Goal: Transaction & Acquisition: Purchase product/service

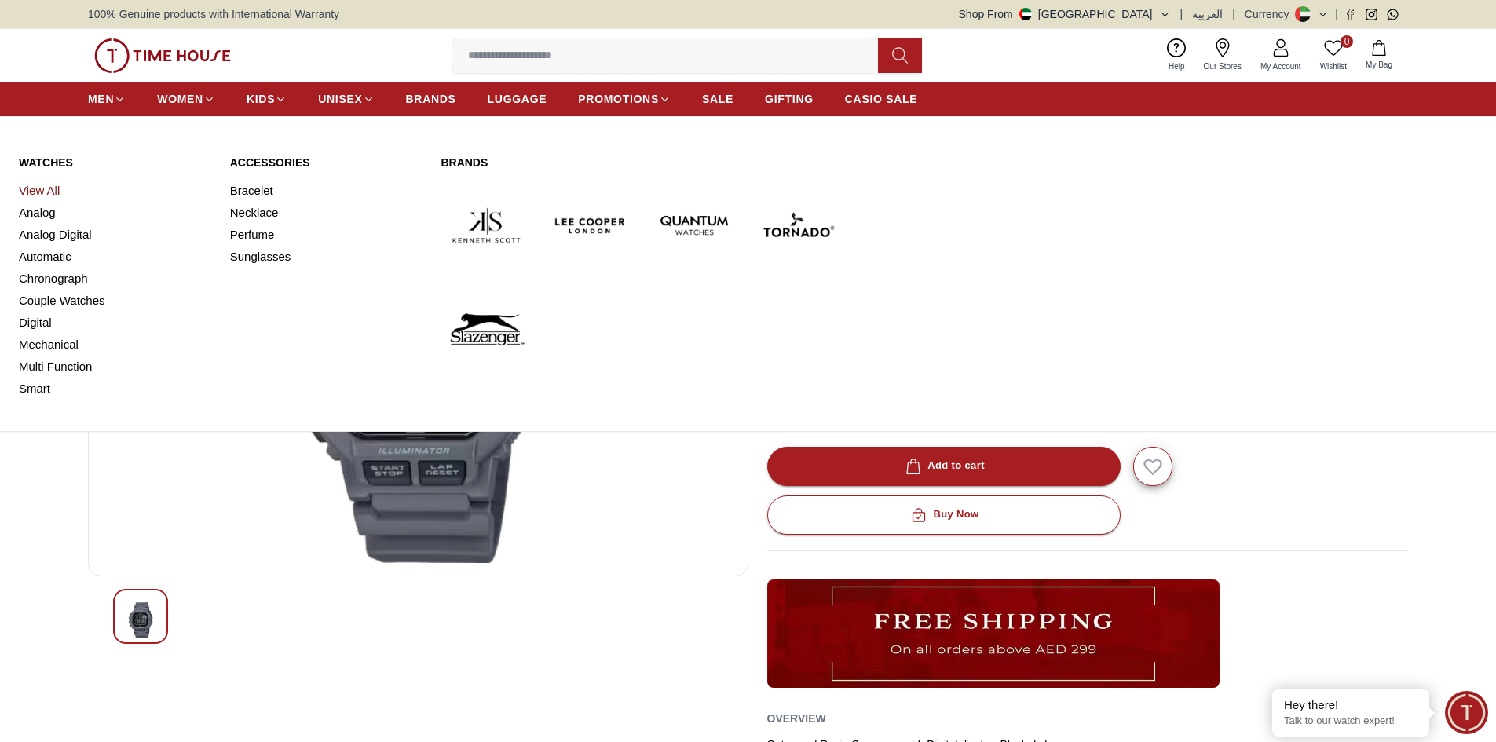
click at [53, 193] on link "View All" at bounding box center [115, 191] width 192 height 22
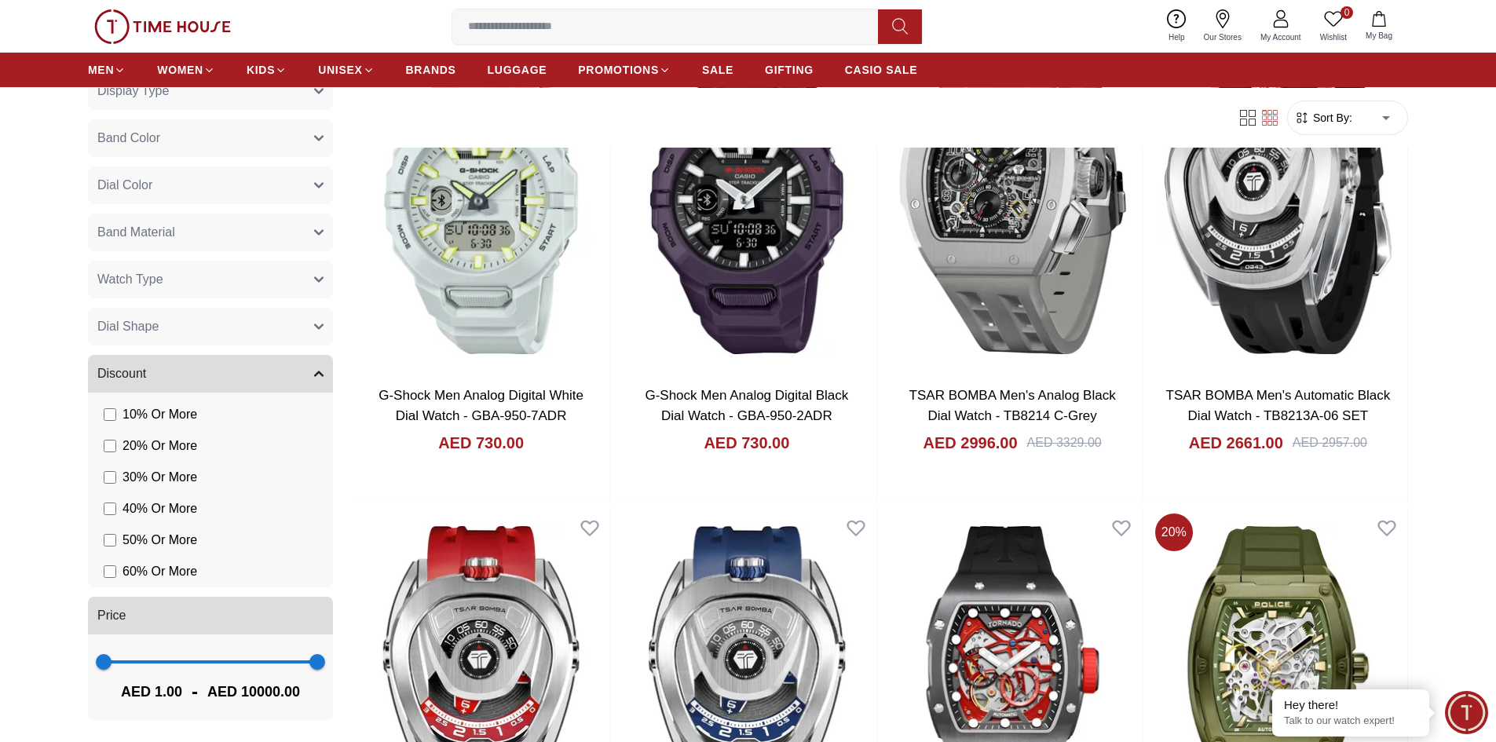
scroll to position [236, 0]
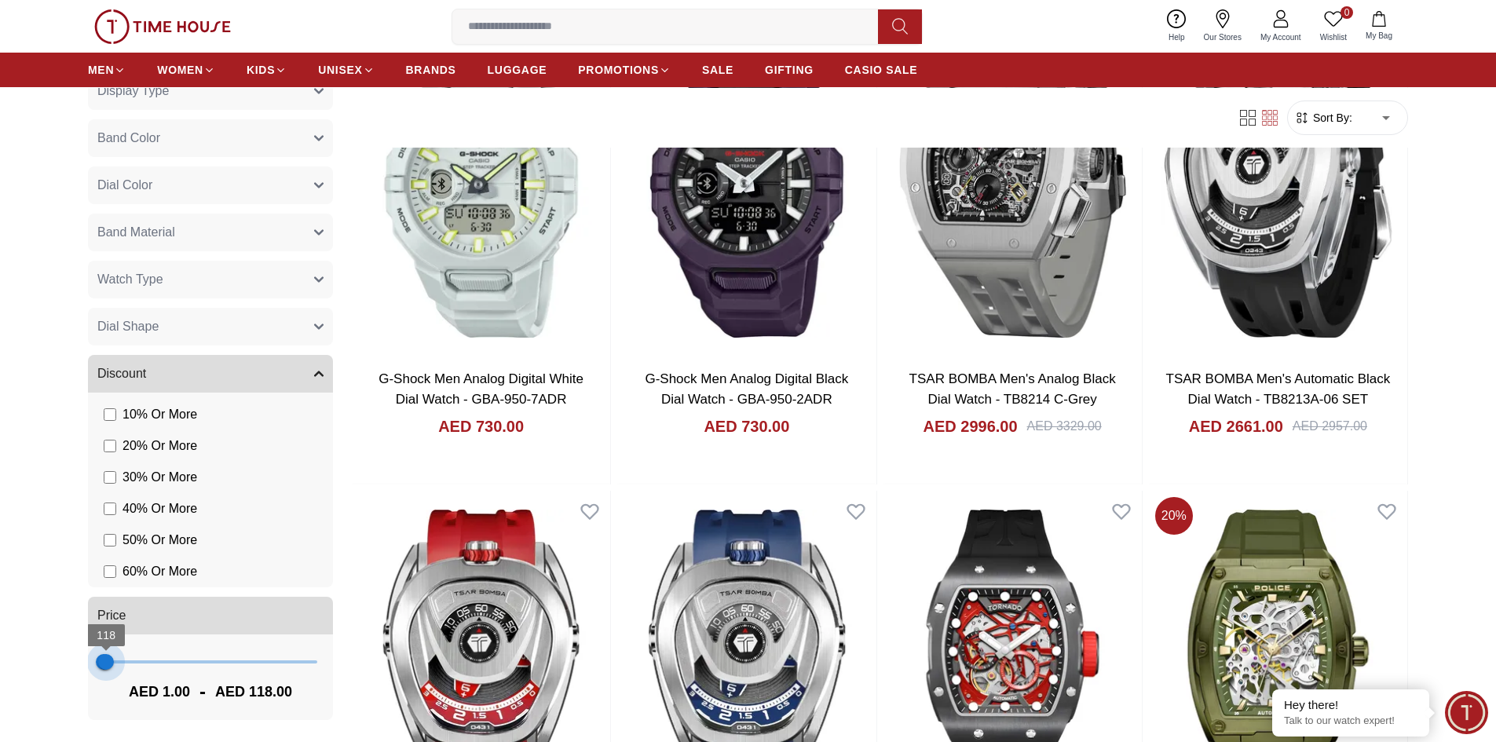
drag, startPoint x: 308, startPoint y: 663, endPoint x: 106, endPoint y: 660, distance: 201.8
click at [106, 660] on span "118" at bounding box center [106, 662] width 16 height 16
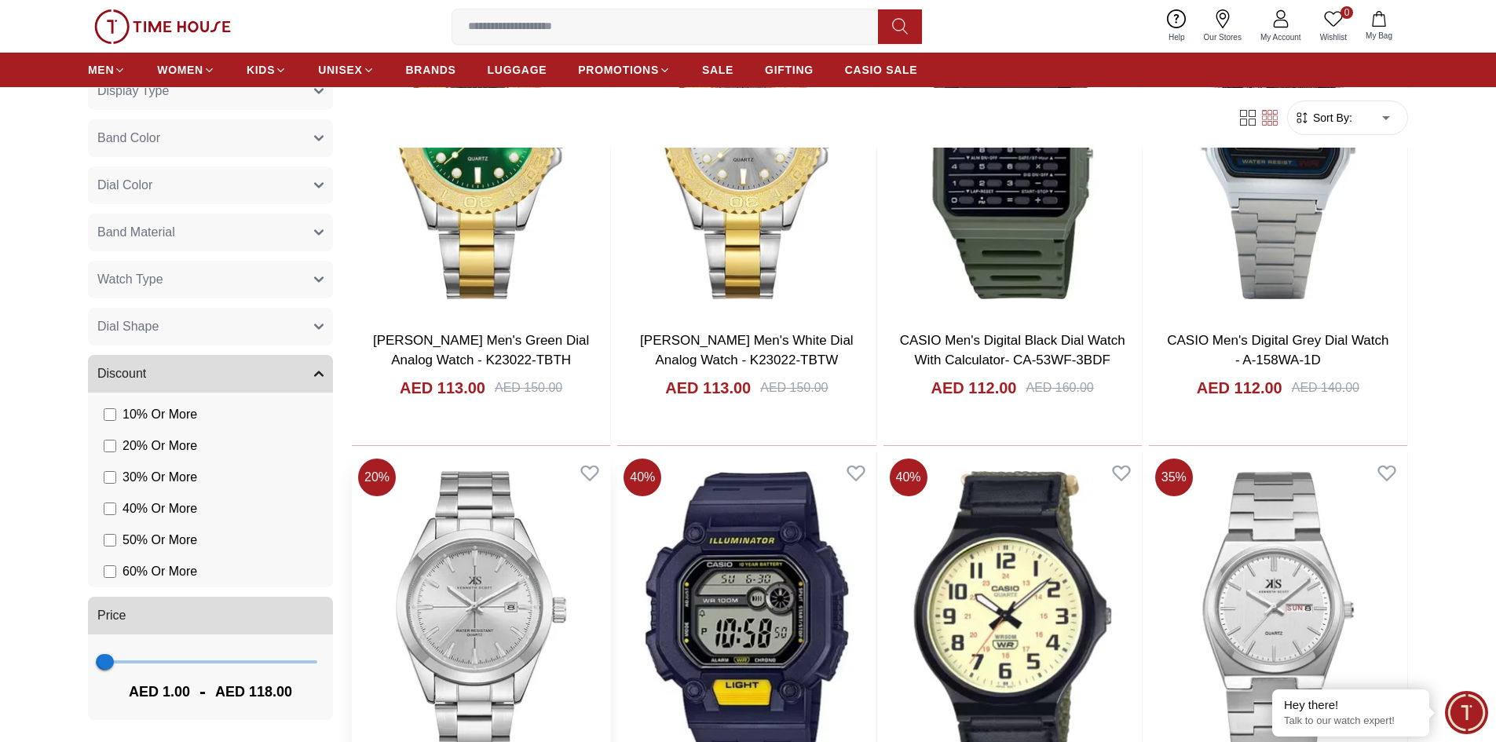
scroll to position [1806, 0]
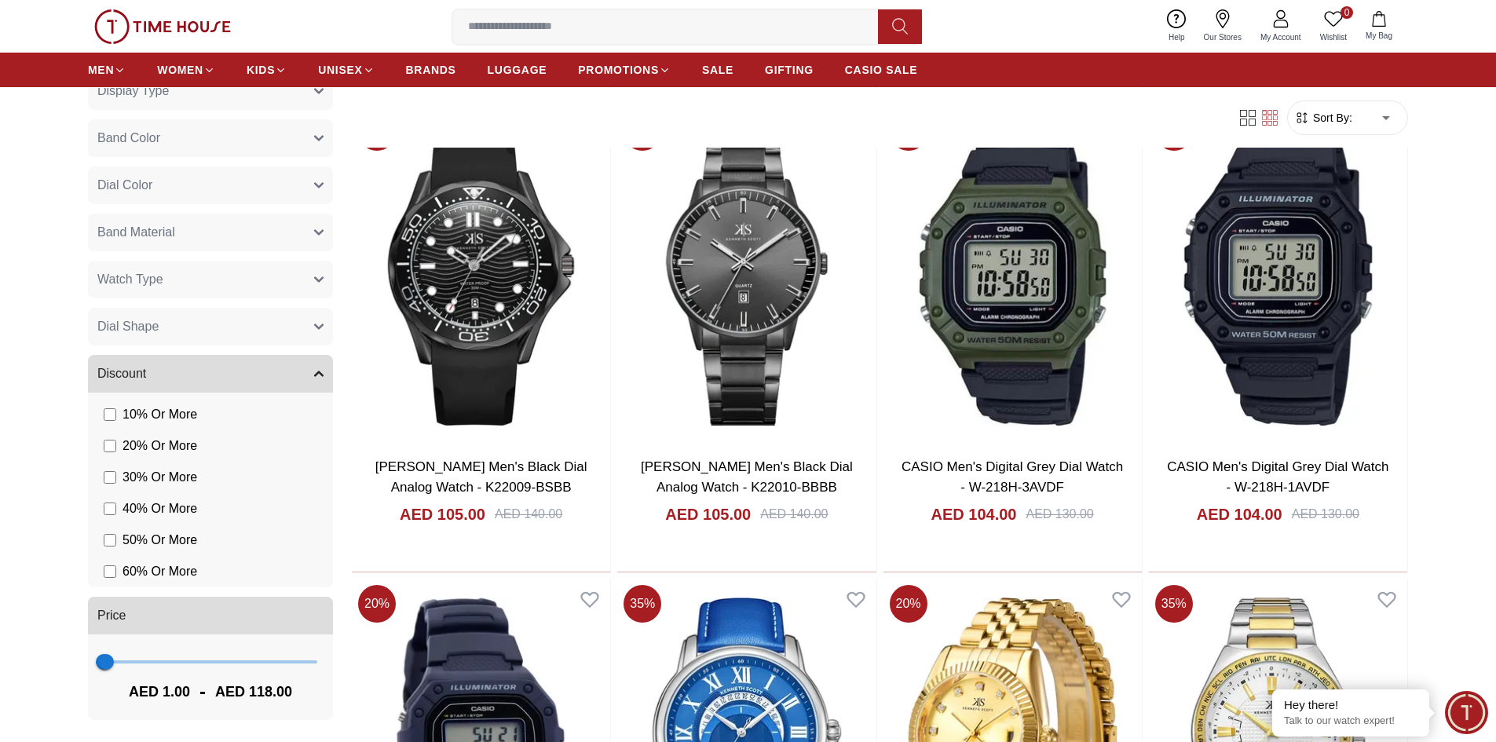
scroll to position [4162, 0]
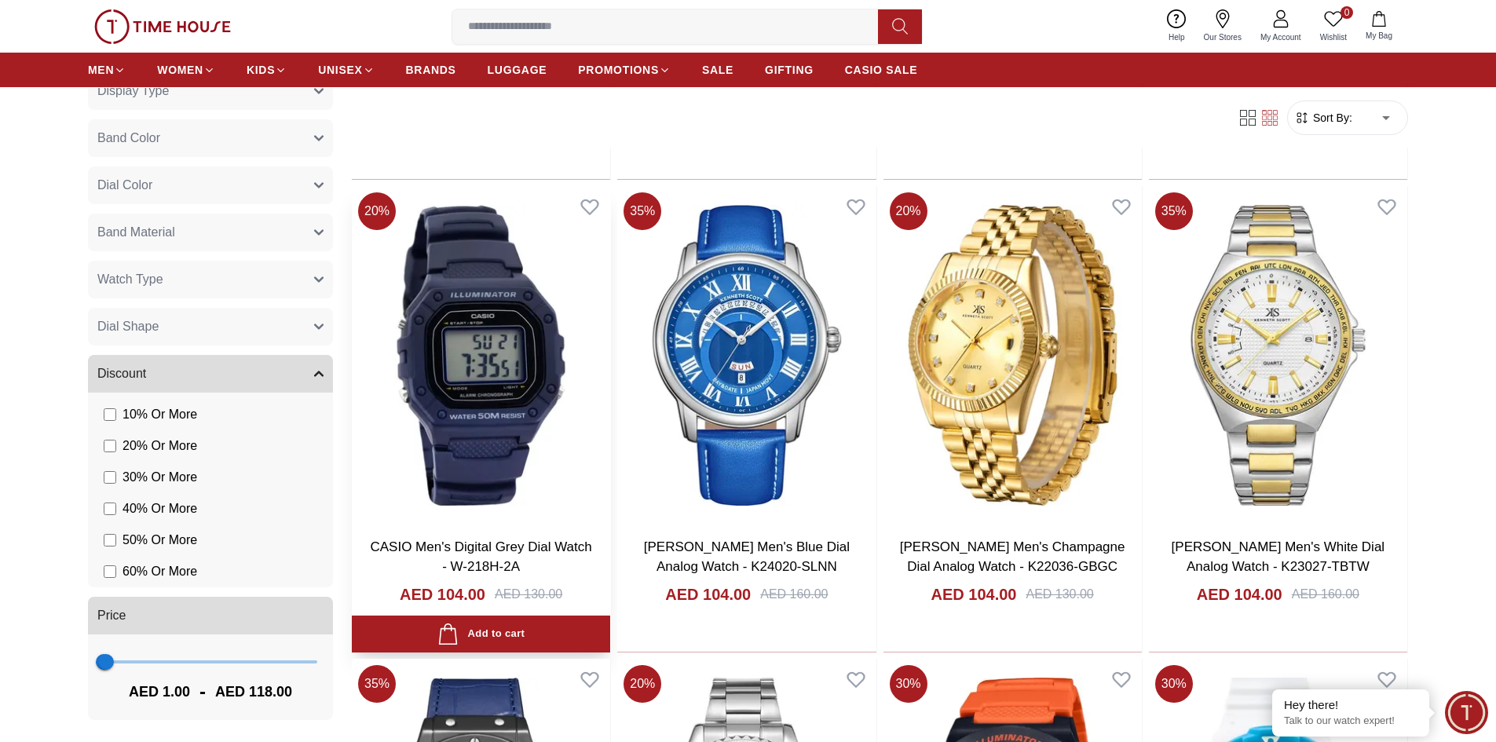
scroll to position [4476, 0]
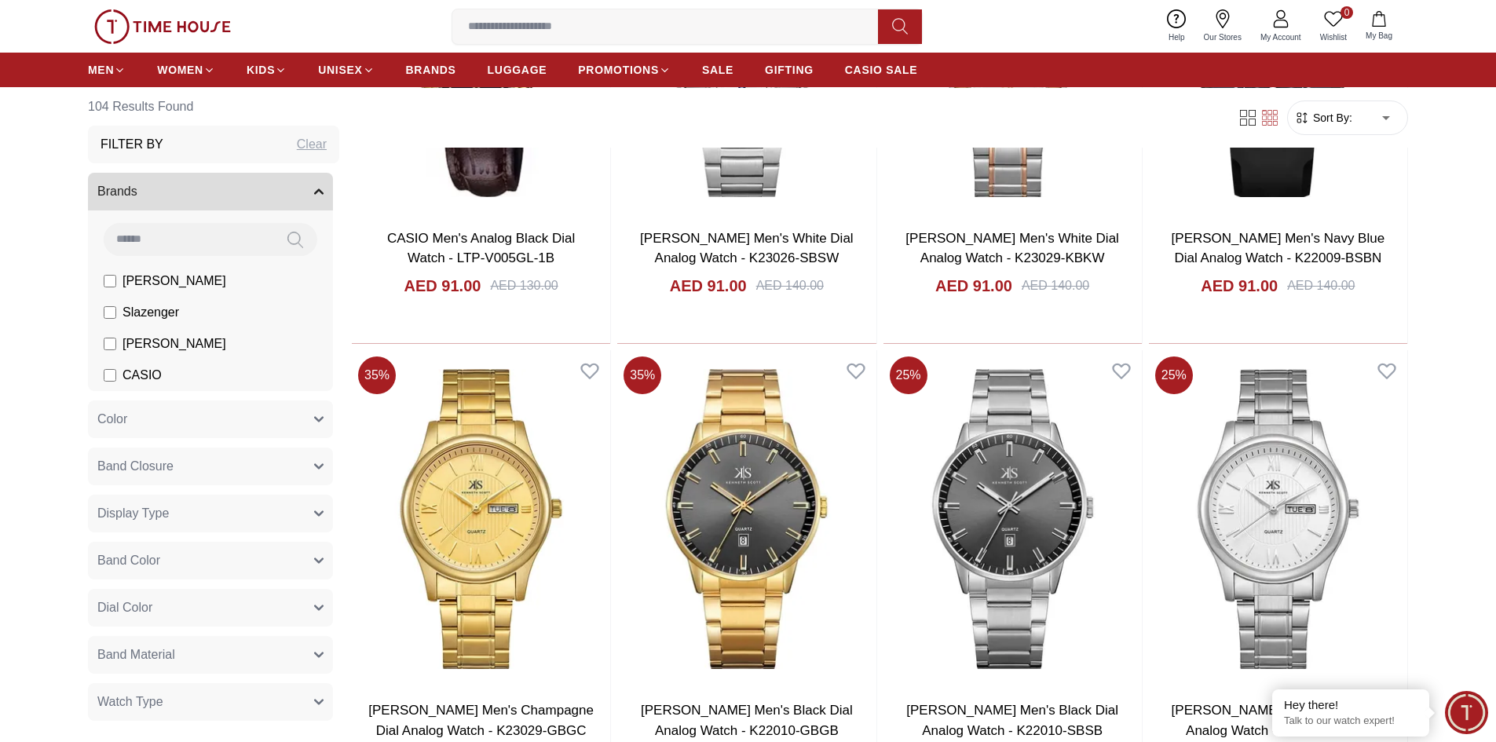
click at [117, 280] on label "[PERSON_NAME]" at bounding box center [165, 281] width 122 height 19
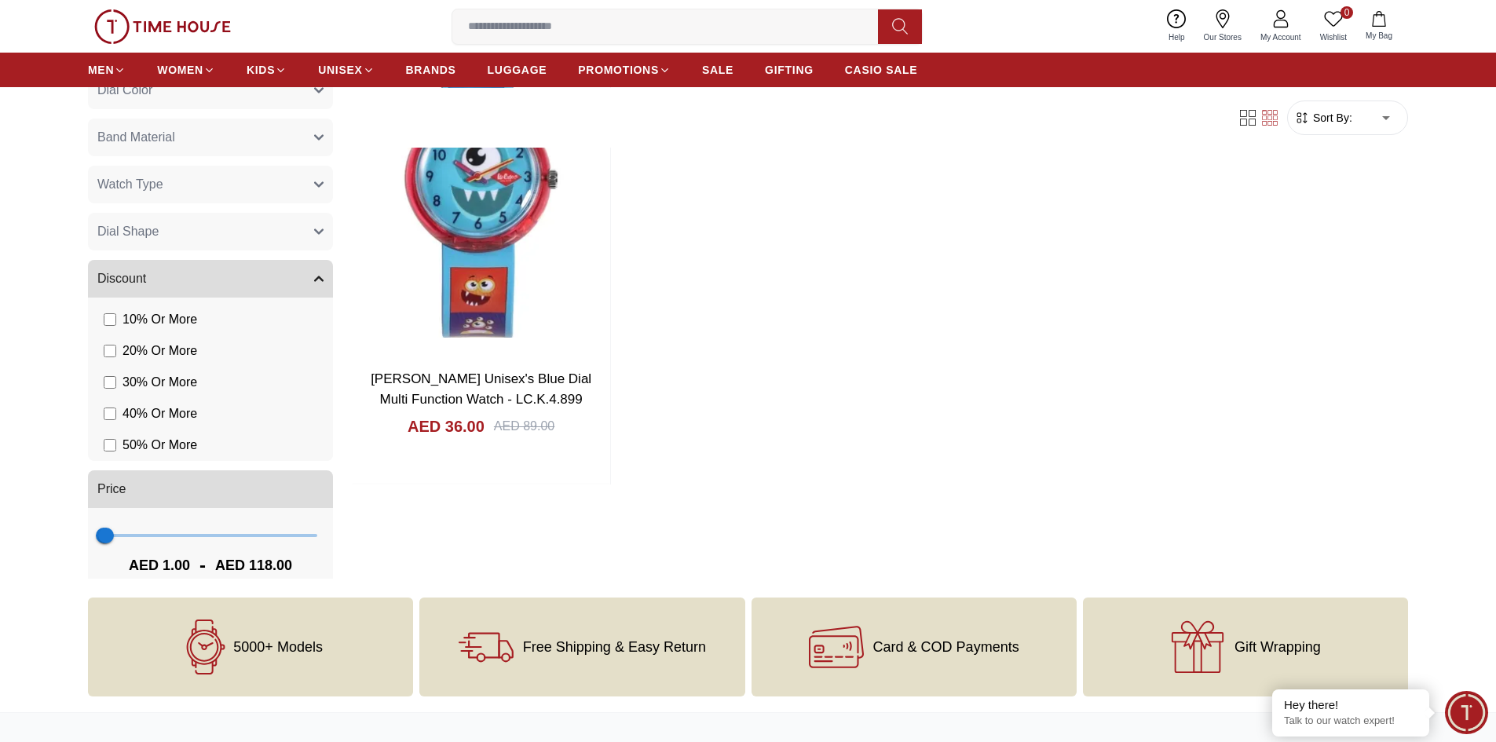
scroll to position [391, 0]
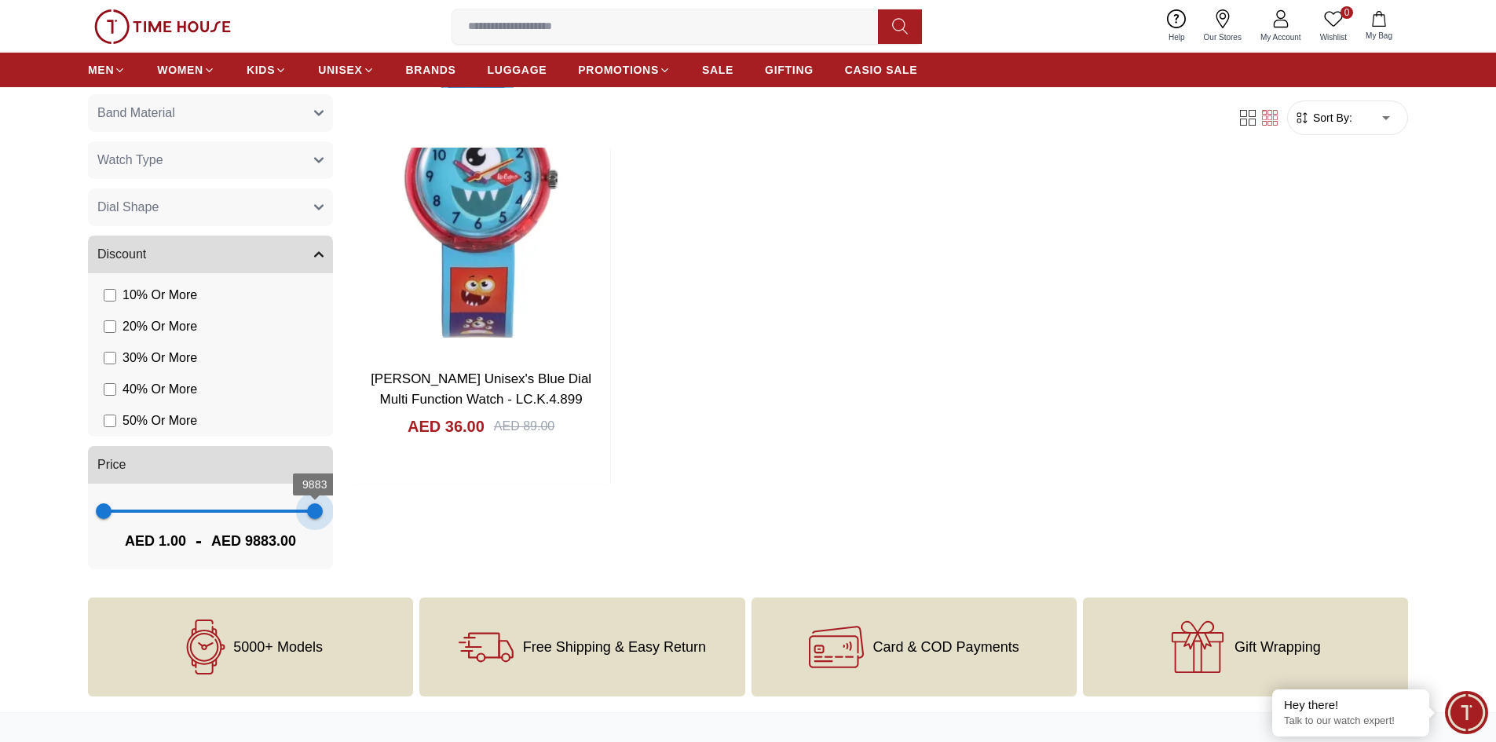
click at [303, 512] on span "1 9883" at bounding box center [211, 511] width 214 height 24
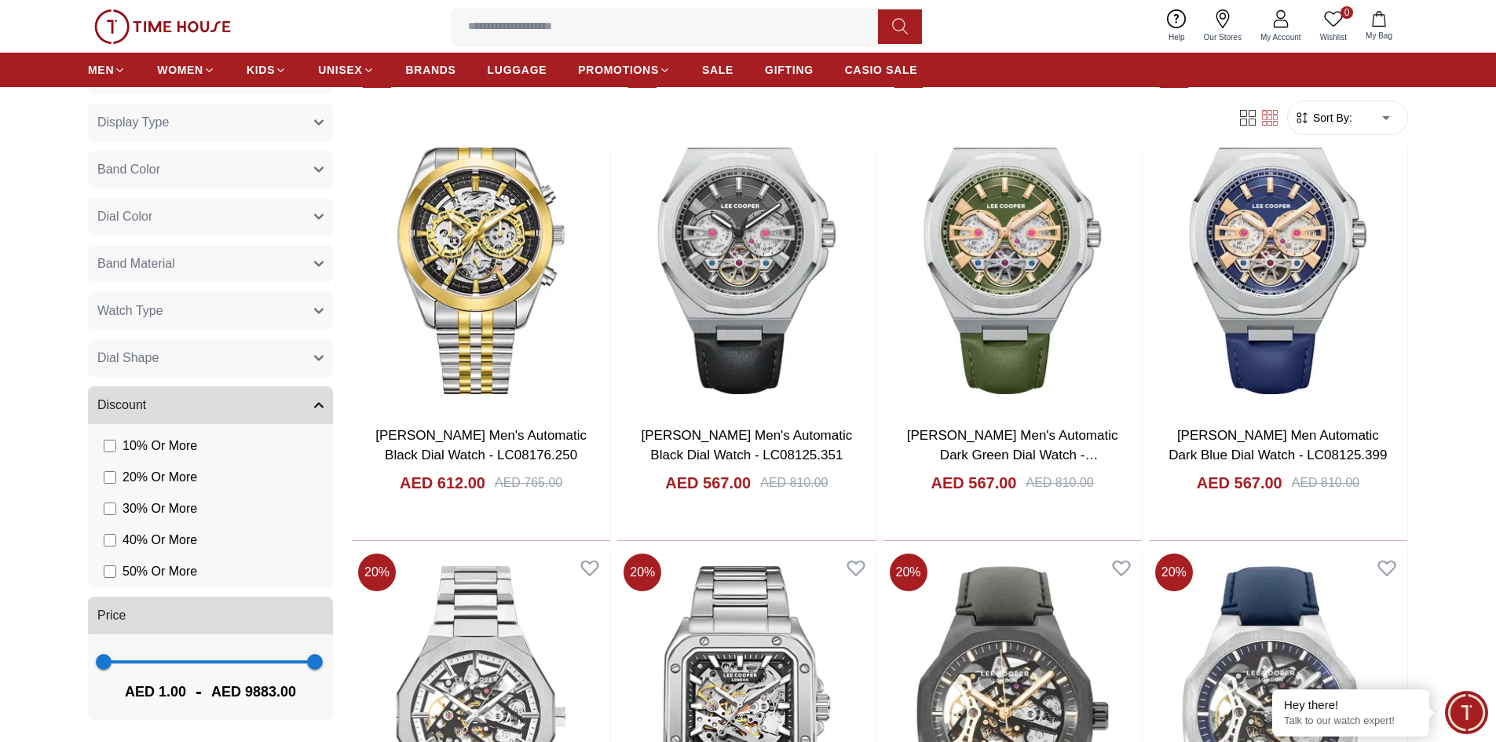
scroll to position [942, 0]
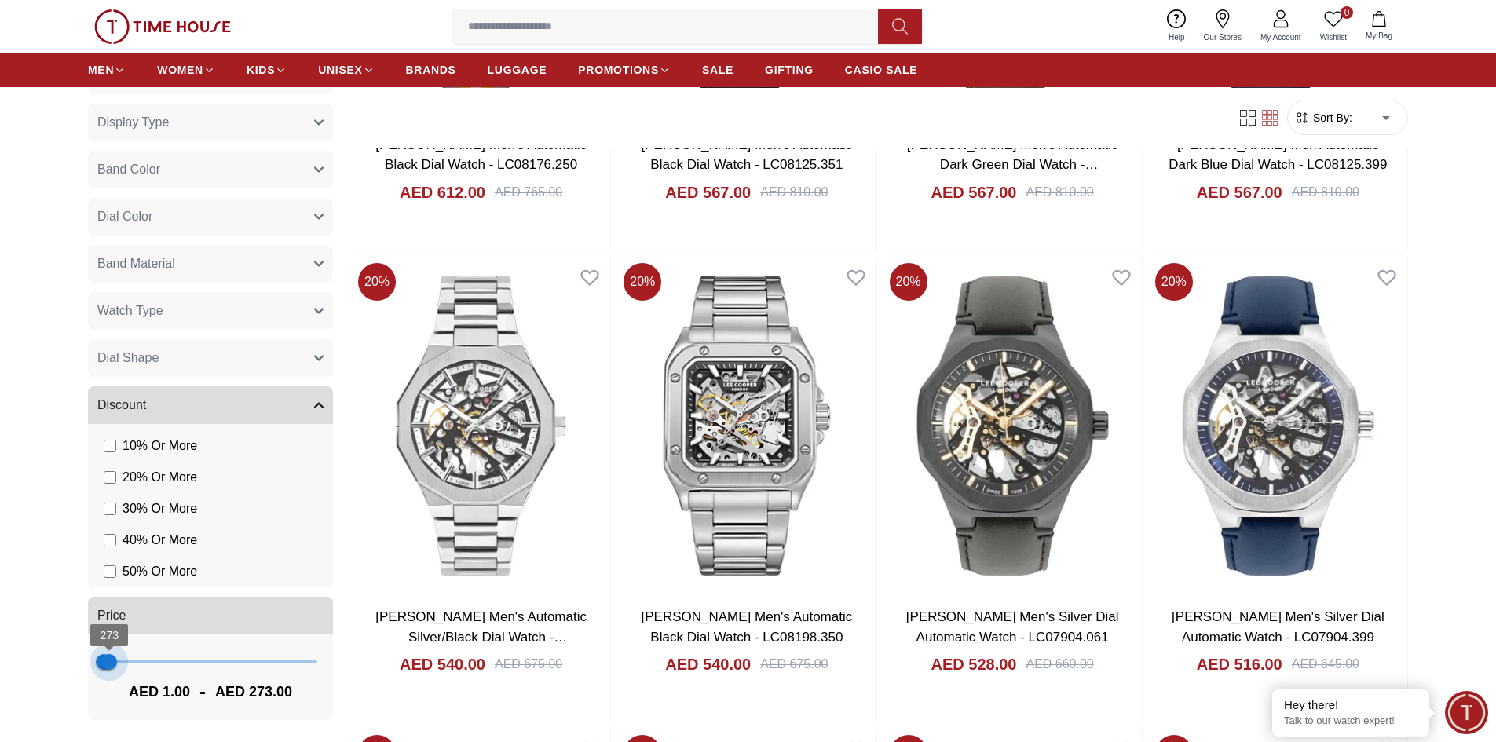
drag, startPoint x: 302, startPoint y: 663, endPoint x: 108, endPoint y: 675, distance: 194.3
click at [108, 670] on span "273" at bounding box center [109, 662] width 16 height 16
type input "***"
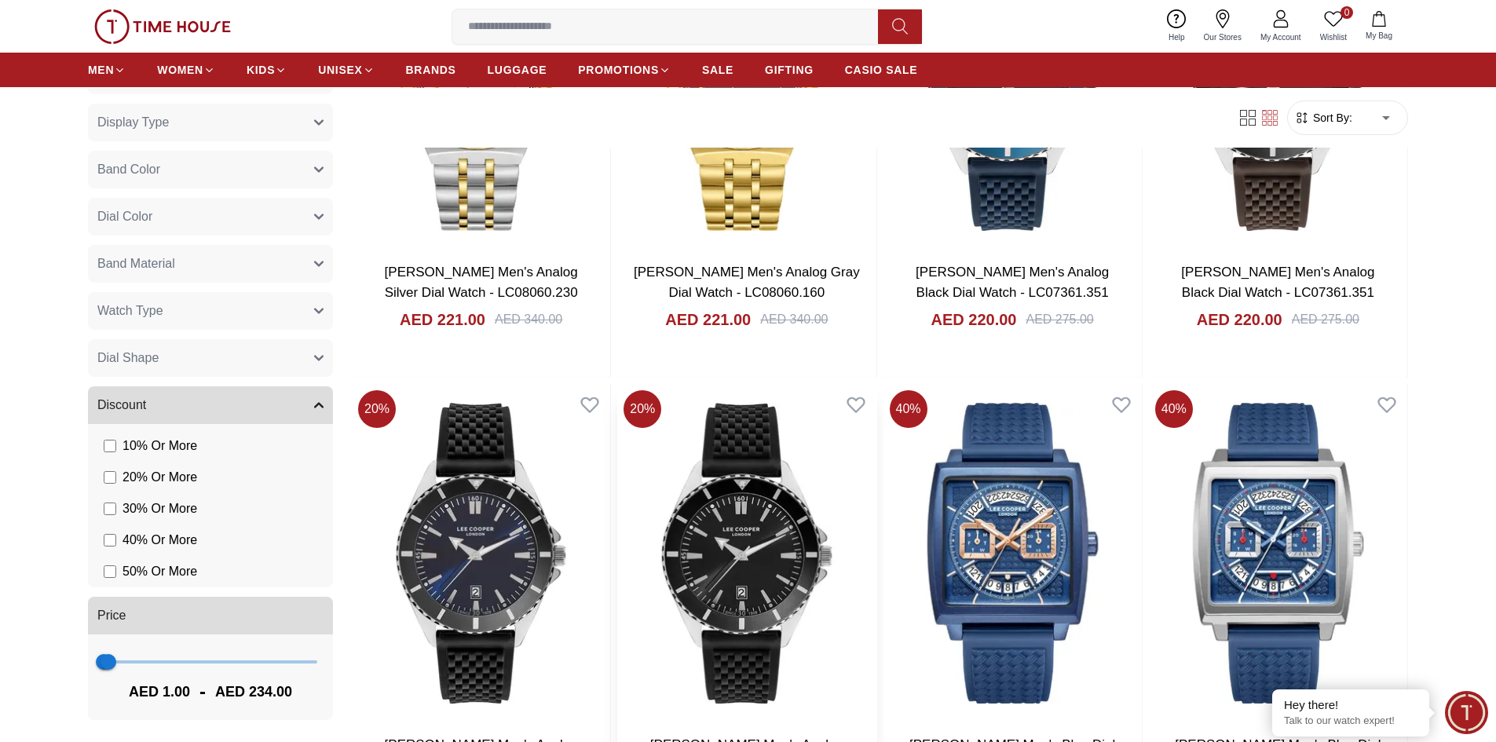
scroll to position [1492, 0]
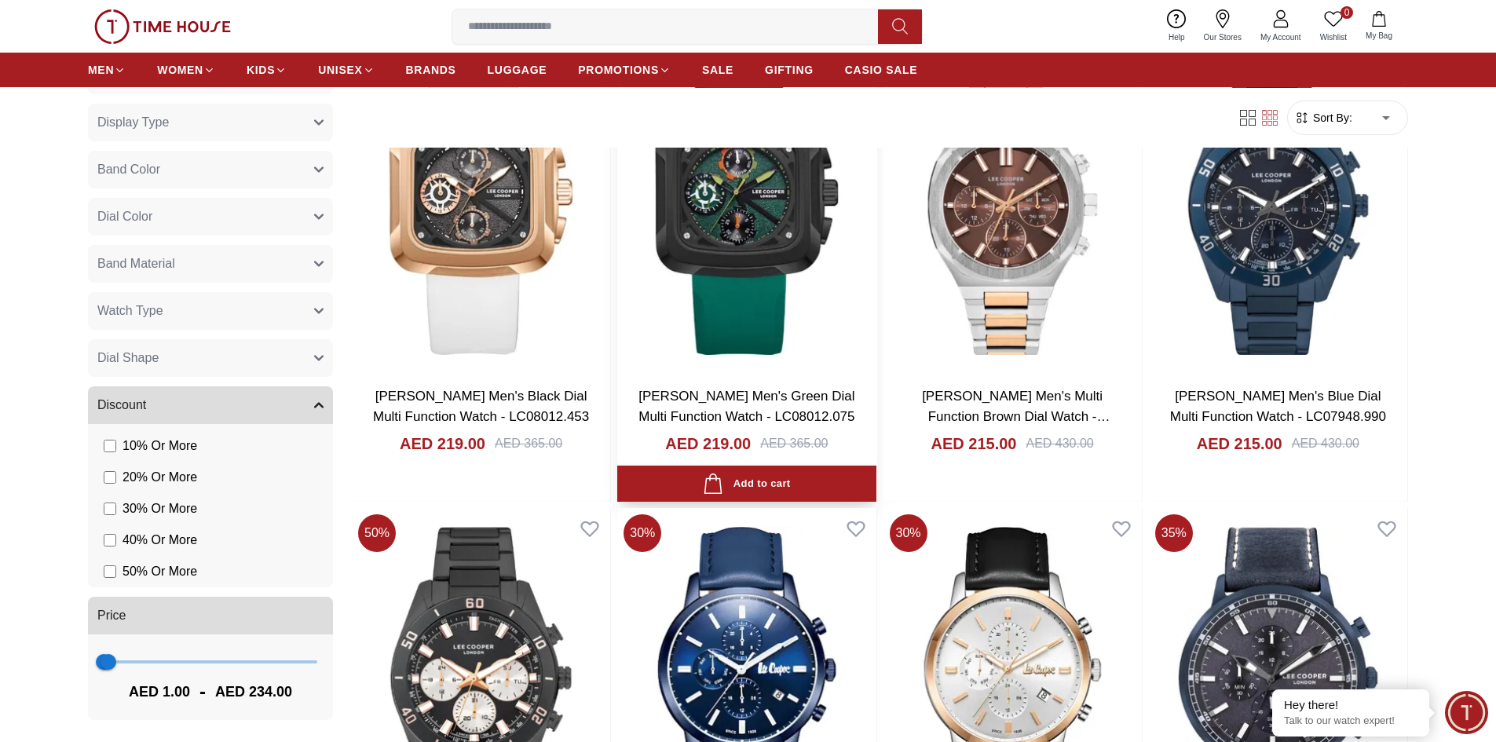
scroll to position [1963, 0]
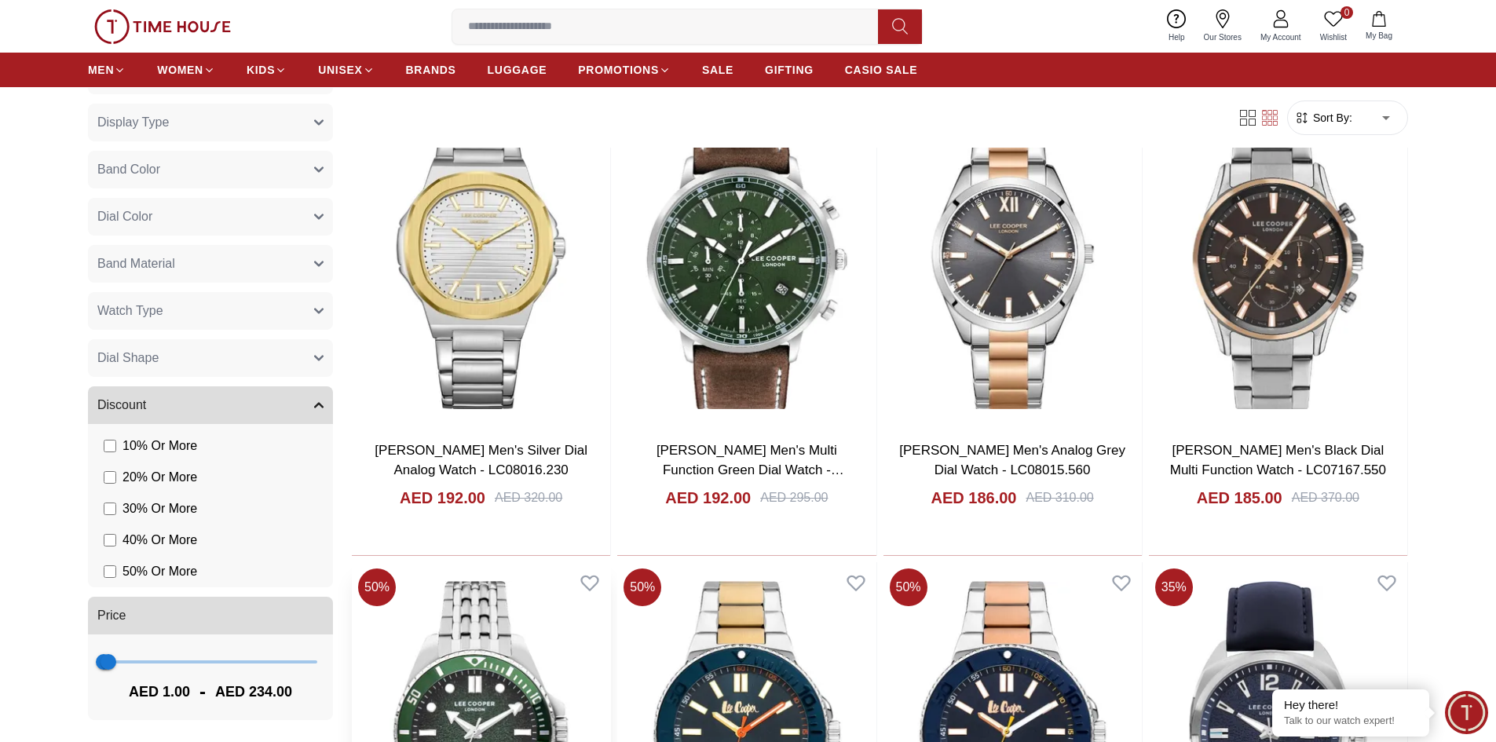
scroll to position [4791, 0]
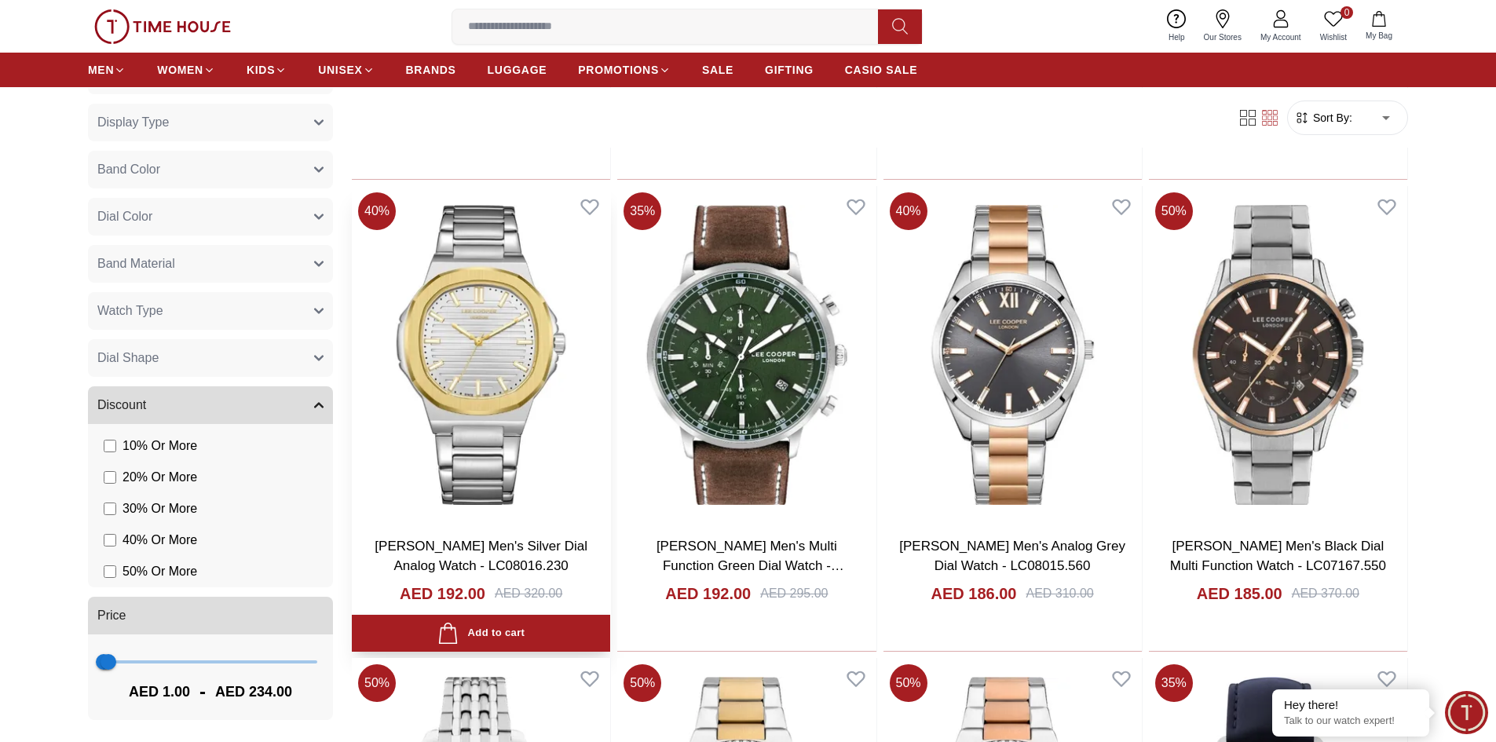
click at [493, 331] on img at bounding box center [481, 355] width 258 height 338
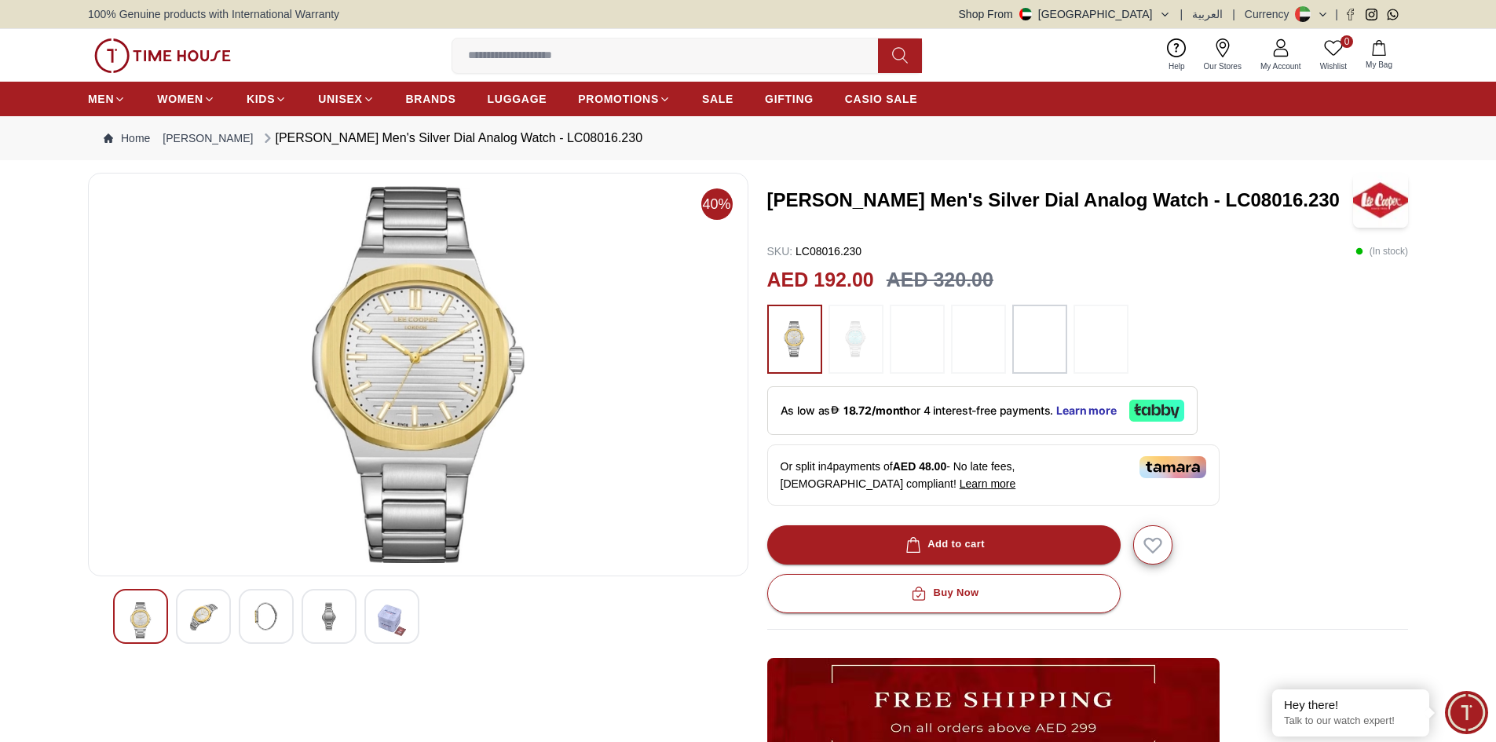
click at [209, 612] on img at bounding box center [203, 616] width 28 height 28
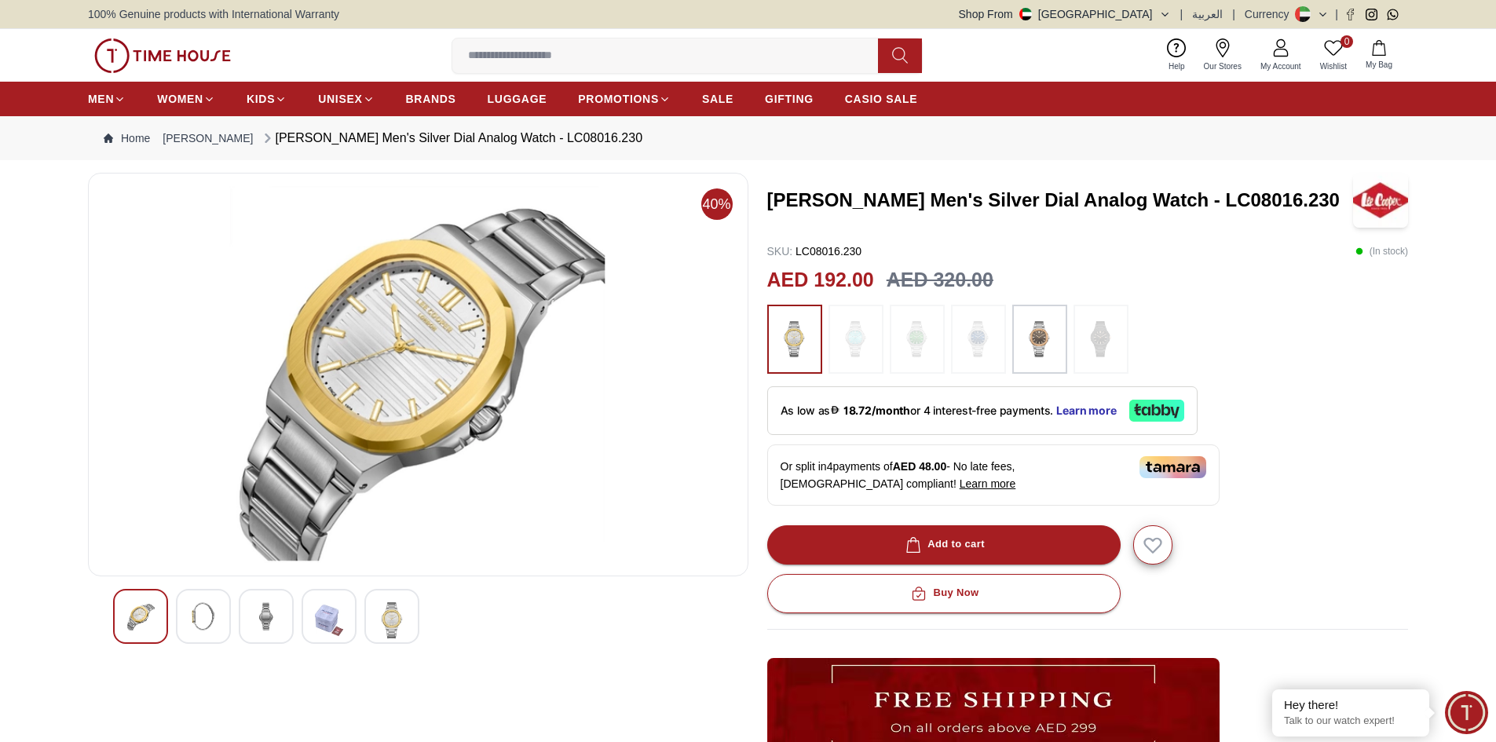
click at [255, 611] on img at bounding box center [266, 616] width 28 height 28
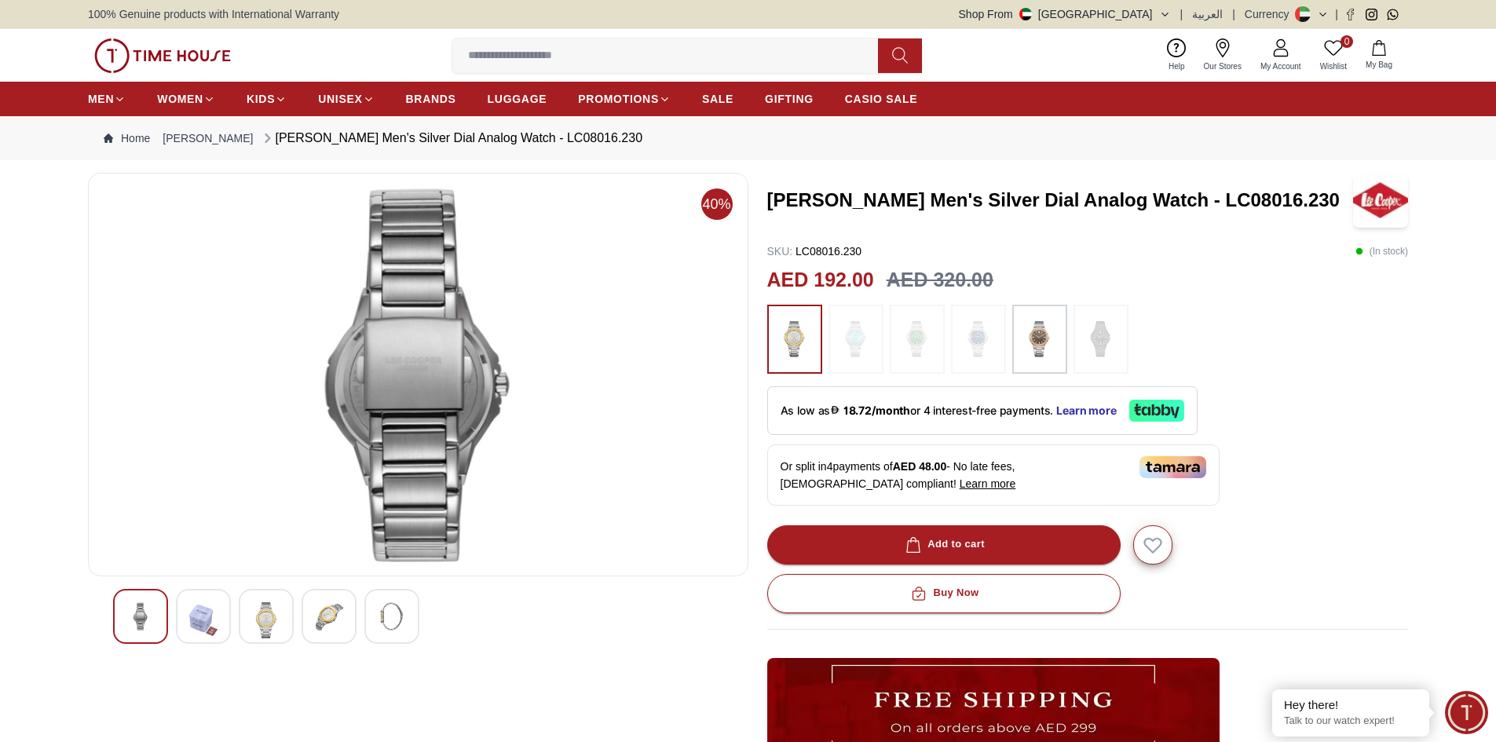
click at [331, 612] on img at bounding box center [329, 616] width 28 height 28
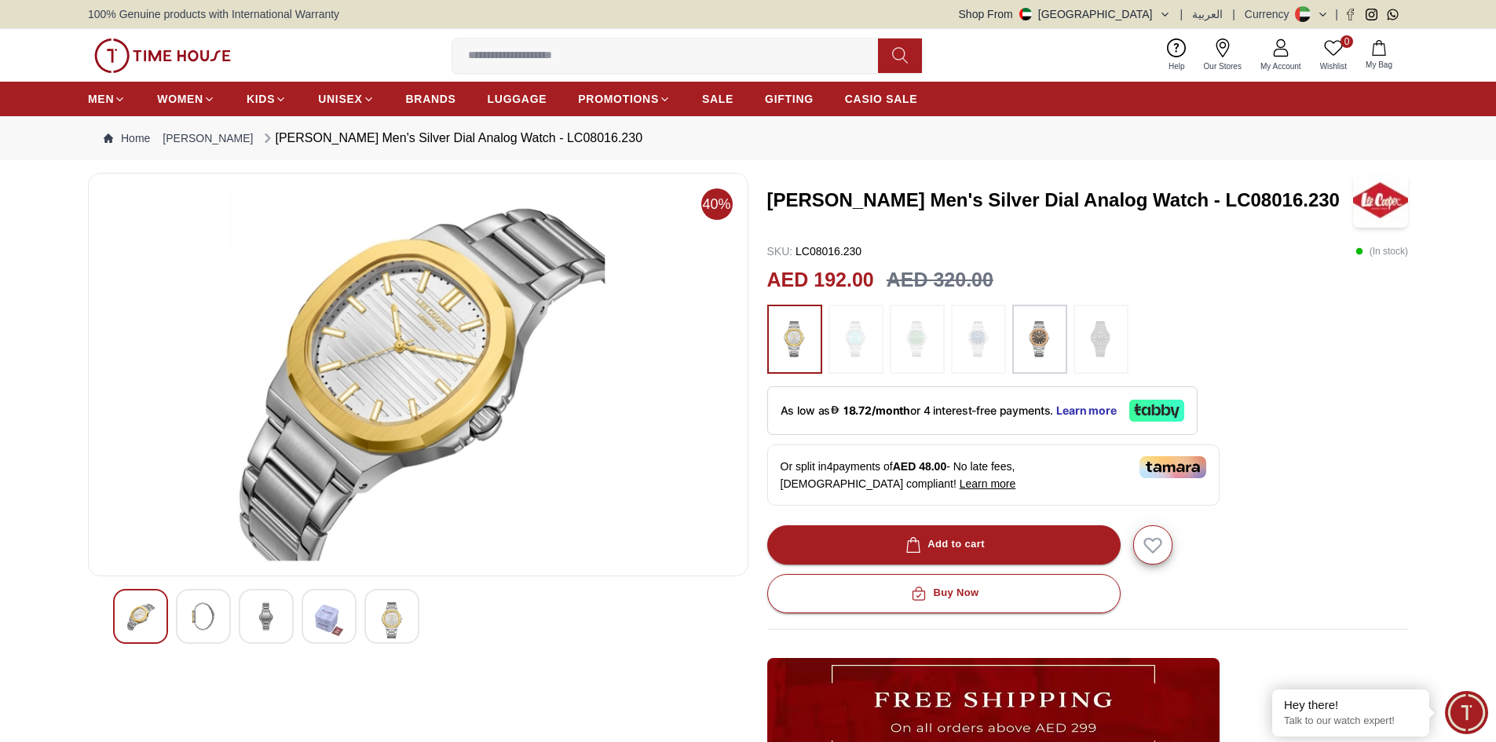
click at [144, 617] on img at bounding box center [140, 616] width 28 height 28
click at [396, 618] on img at bounding box center [392, 620] width 28 height 36
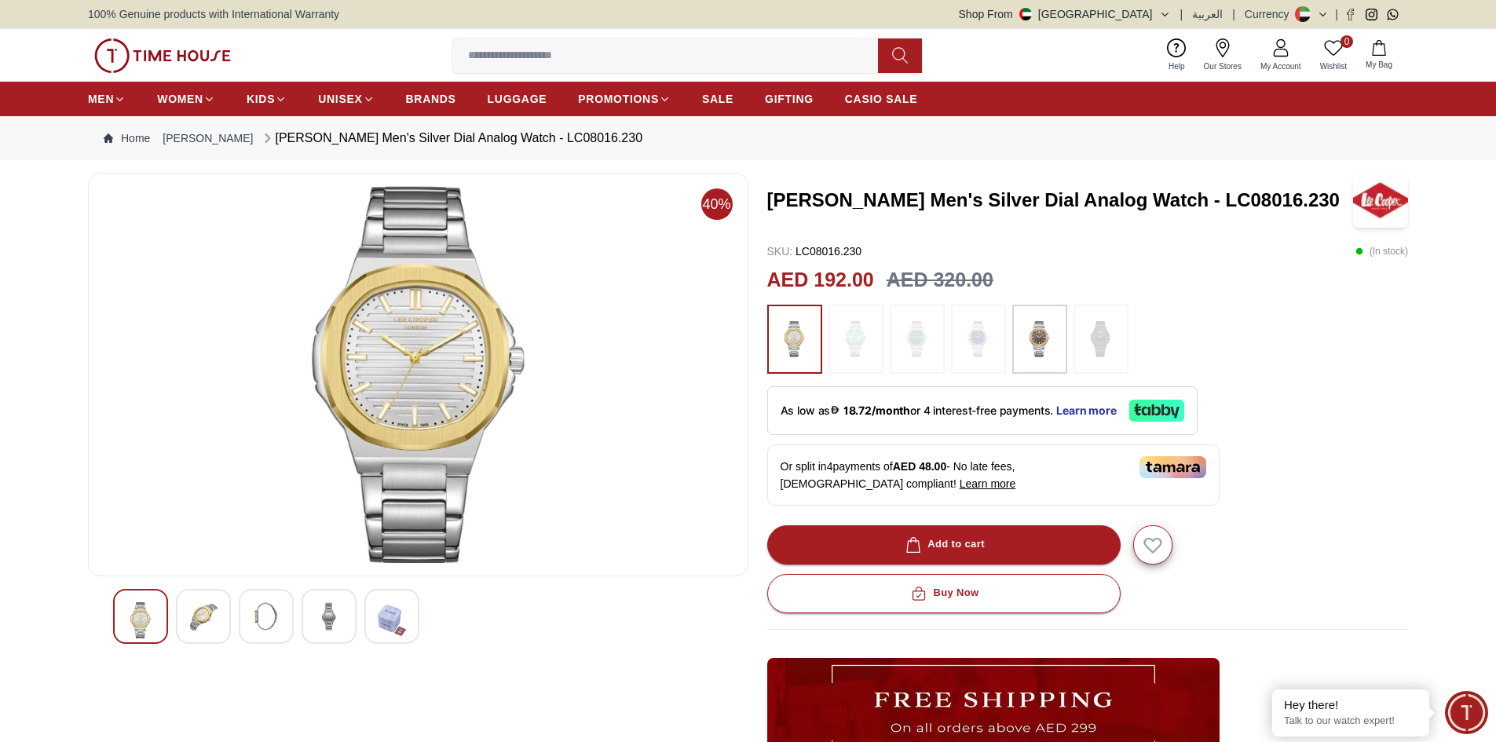
click at [359, 622] on div at bounding box center [418, 616] width 610 height 55
click at [320, 621] on img at bounding box center [329, 616] width 28 height 28
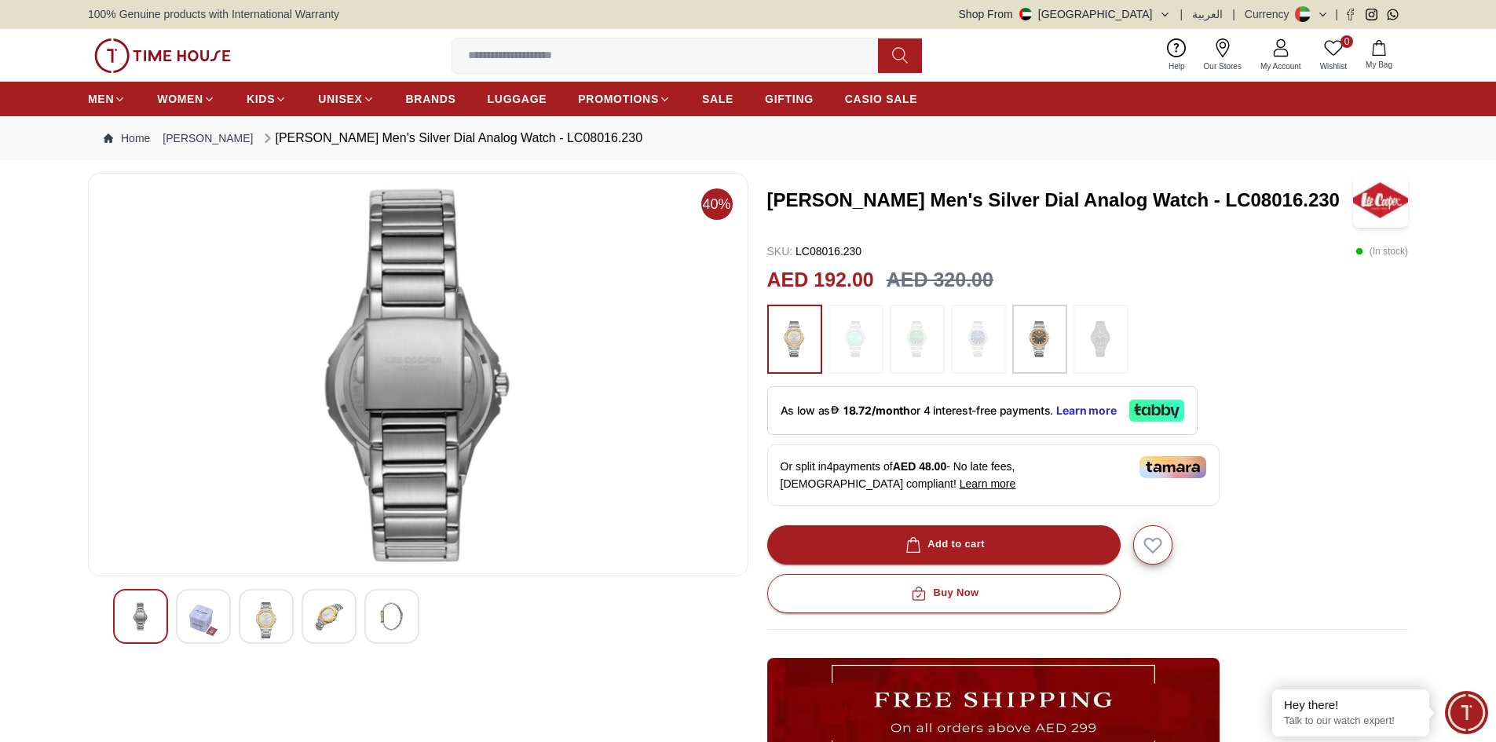
click at [277, 617] on img at bounding box center [266, 620] width 28 height 36
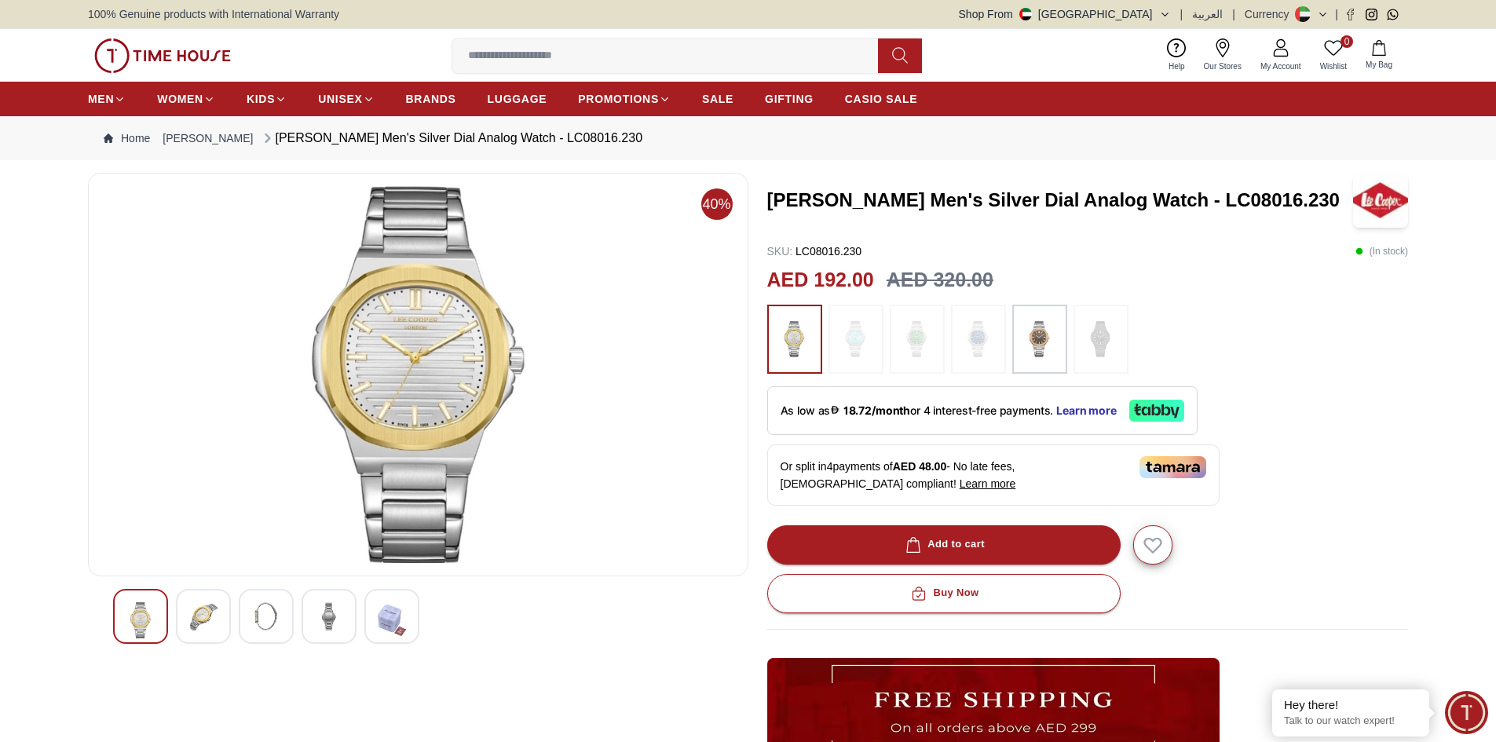
click at [214, 614] on img at bounding box center [203, 616] width 28 height 28
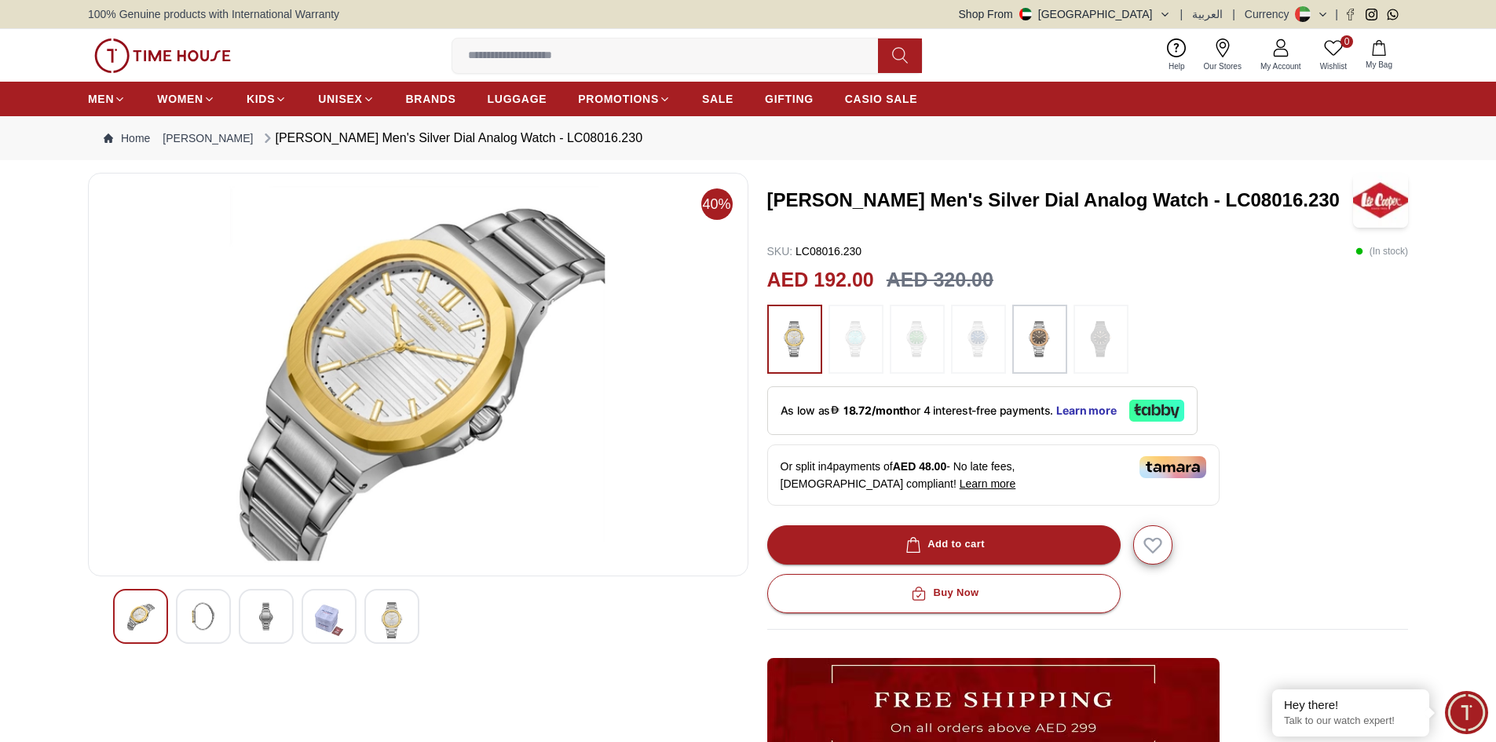
click at [144, 604] on img at bounding box center [140, 616] width 28 height 28
click at [183, 604] on div at bounding box center [203, 616] width 55 height 55
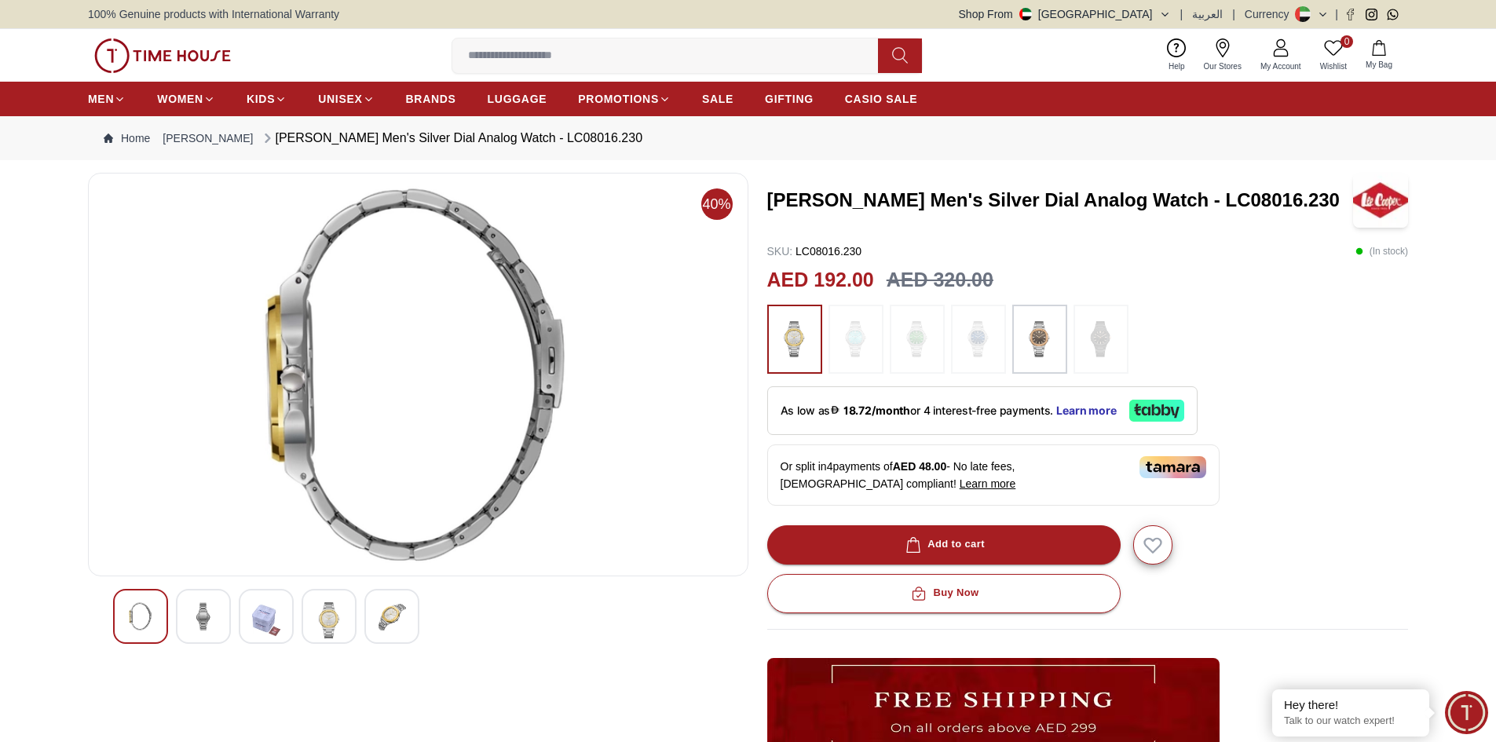
click at [257, 608] on img at bounding box center [266, 620] width 28 height 36
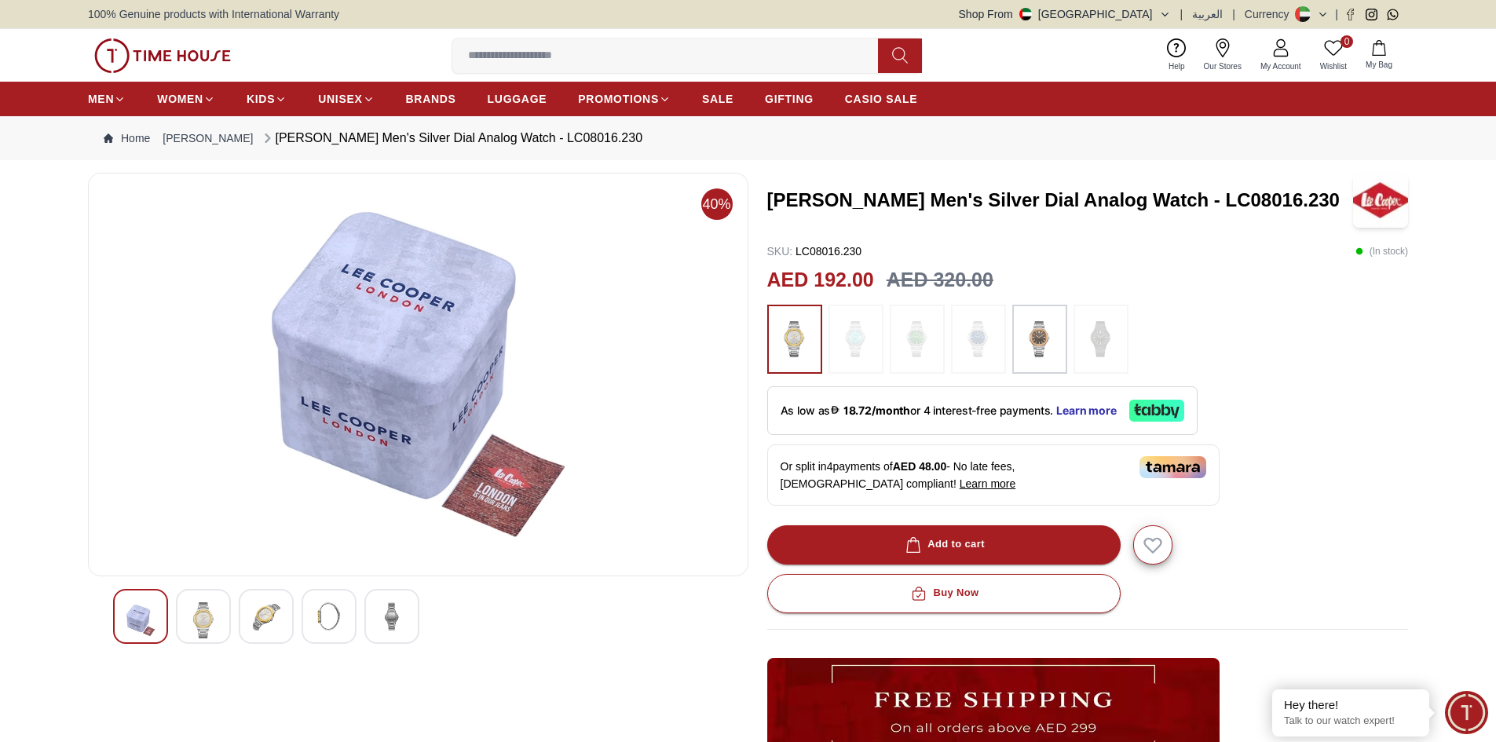
click at [207, 614] on img at bounding box center [203, 620] width 28 height 36
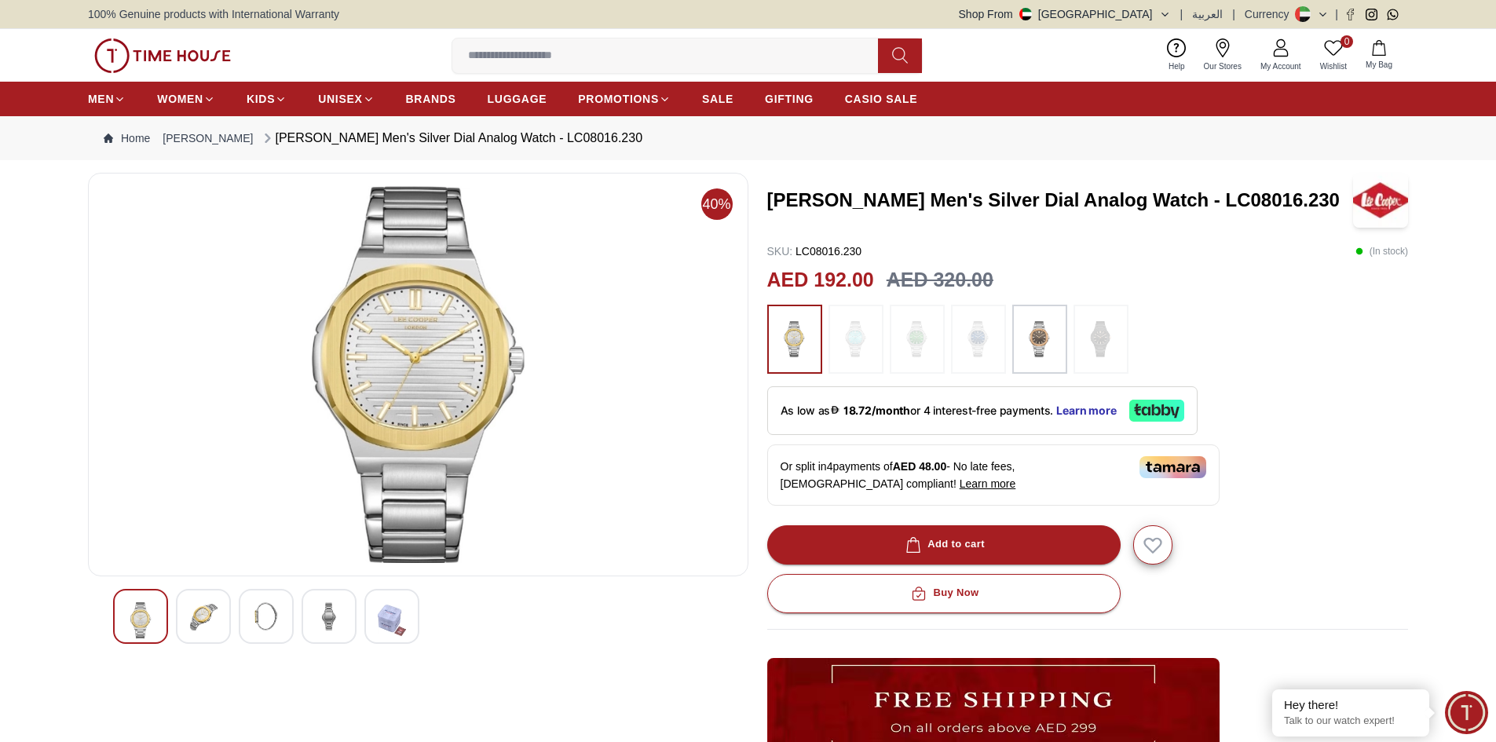
click at [144, 607] on img at bounding box center [140, 620] width 28 height 36
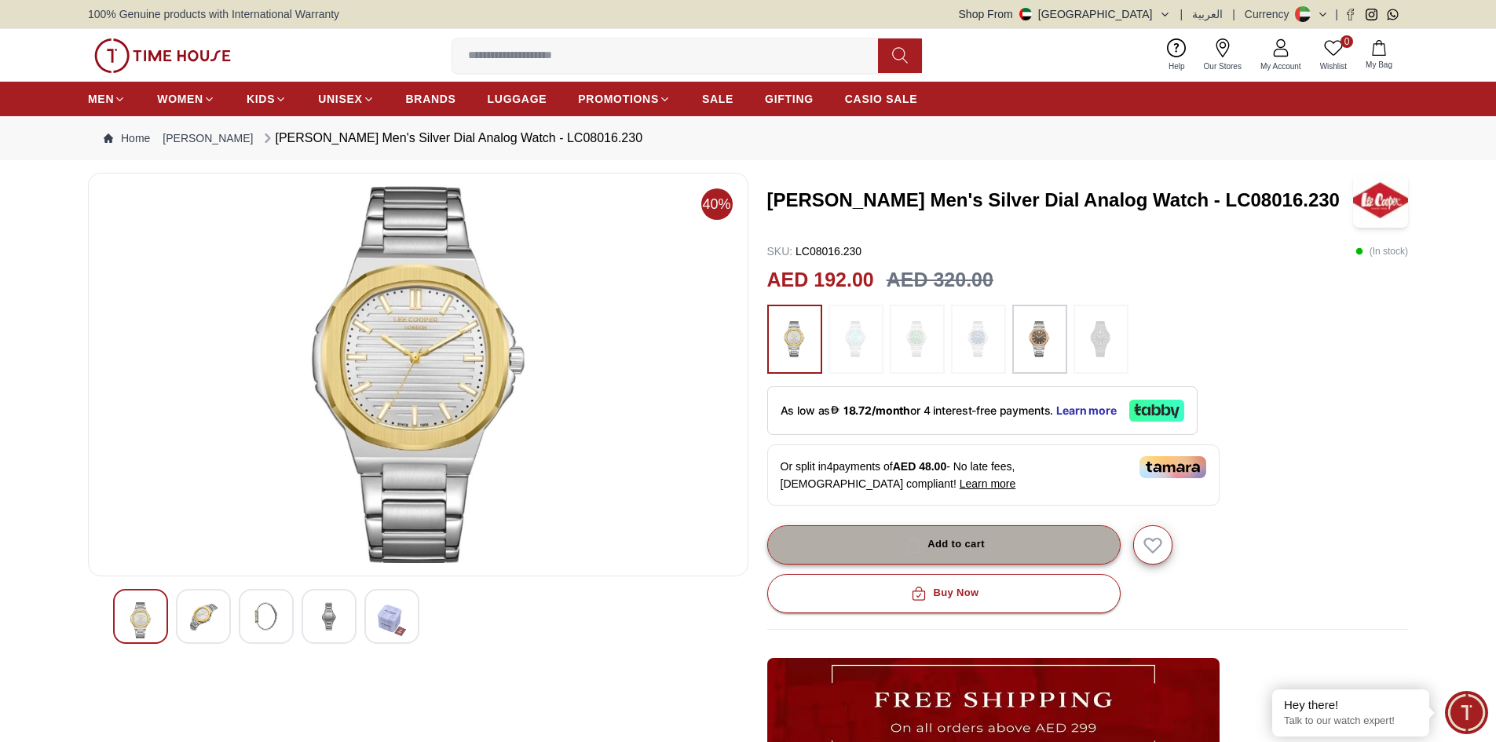
click at [938, 547] on div "Add to cart" at bounding box center [943, 545] width 82 height 18
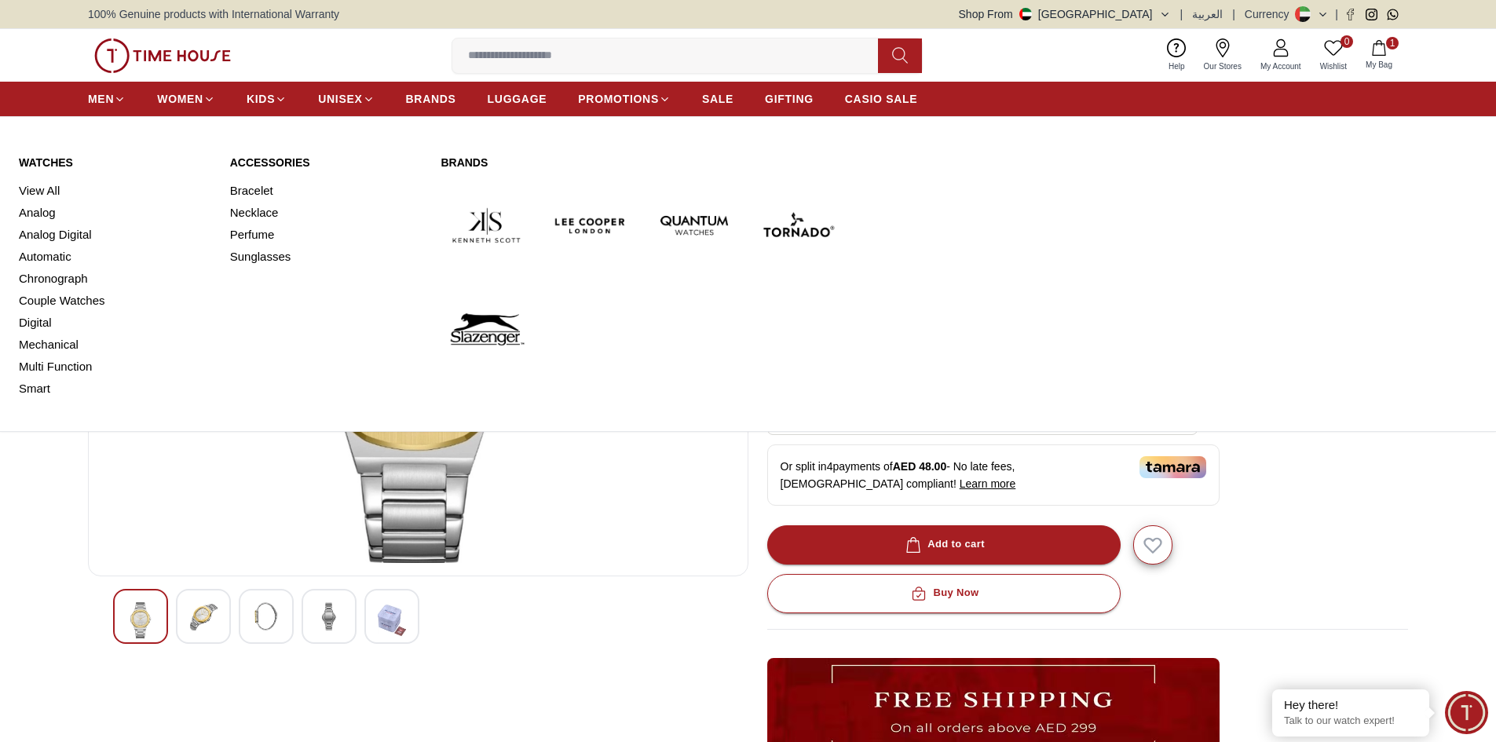
click at [601, 226] on img at bounding box center [590, 225] width 91 height 91
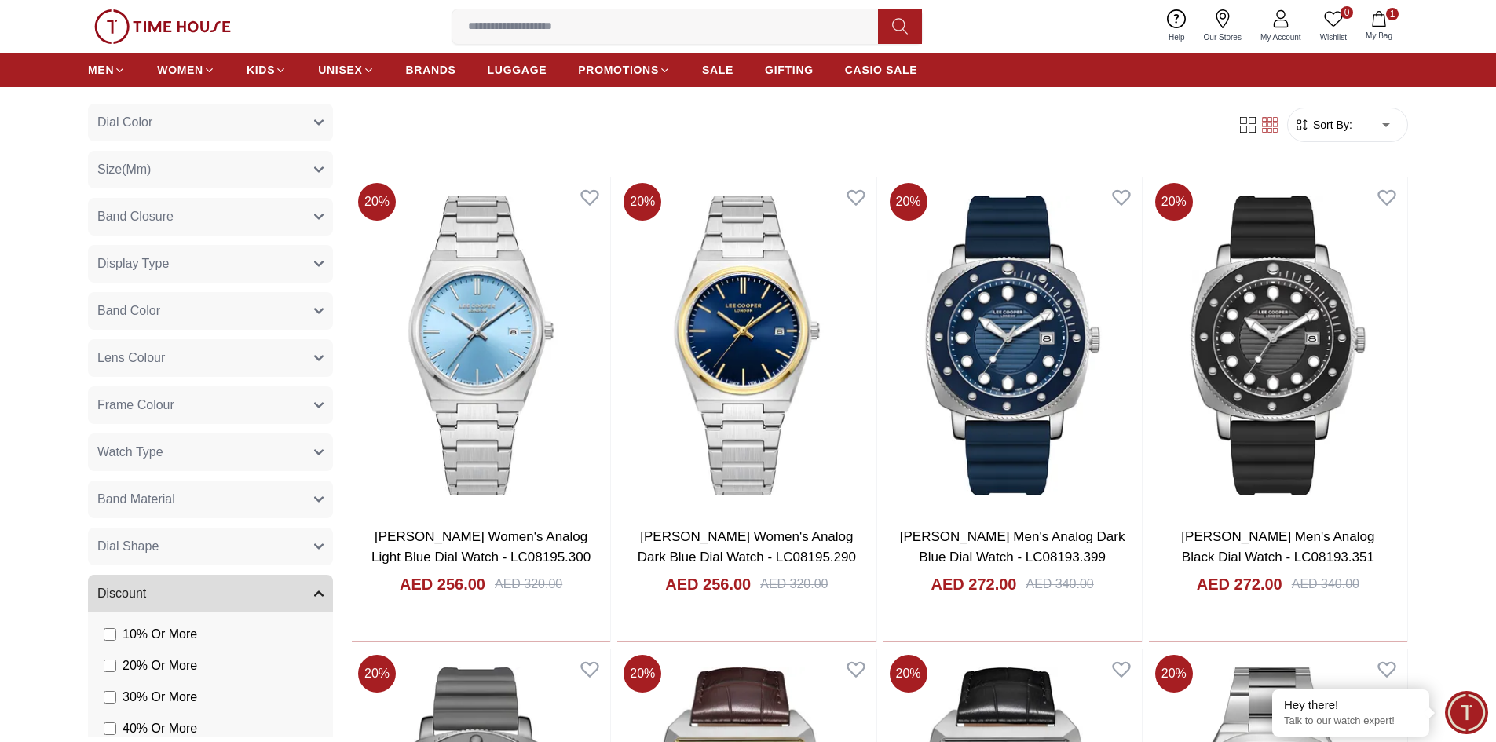
scroll to position [236, 0]
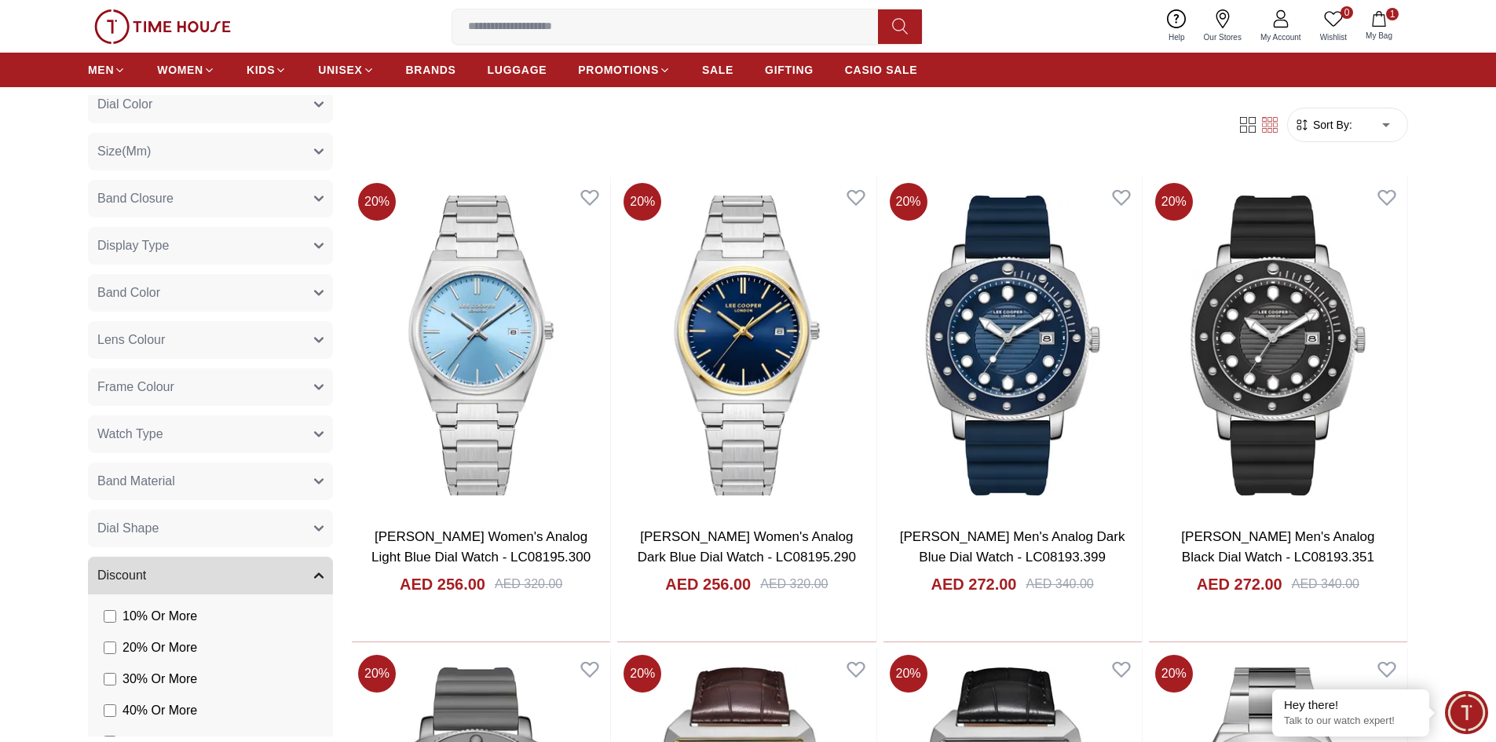
click at [314, 431] on icon "button" at bounding box center [318, 434] width 9 height 9
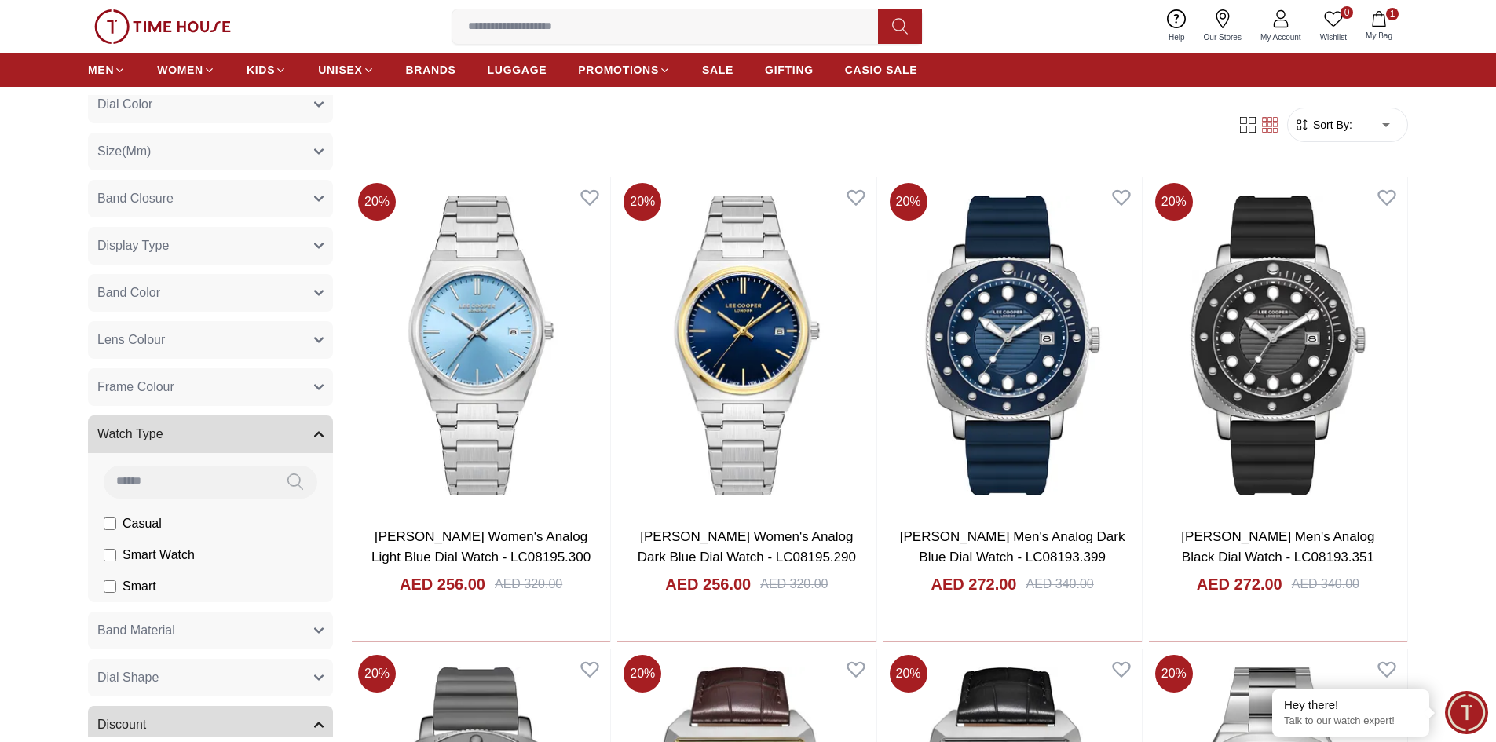
click at [121, 532] on label "Casual" at bounding box center [133, 523] width 58 height 19
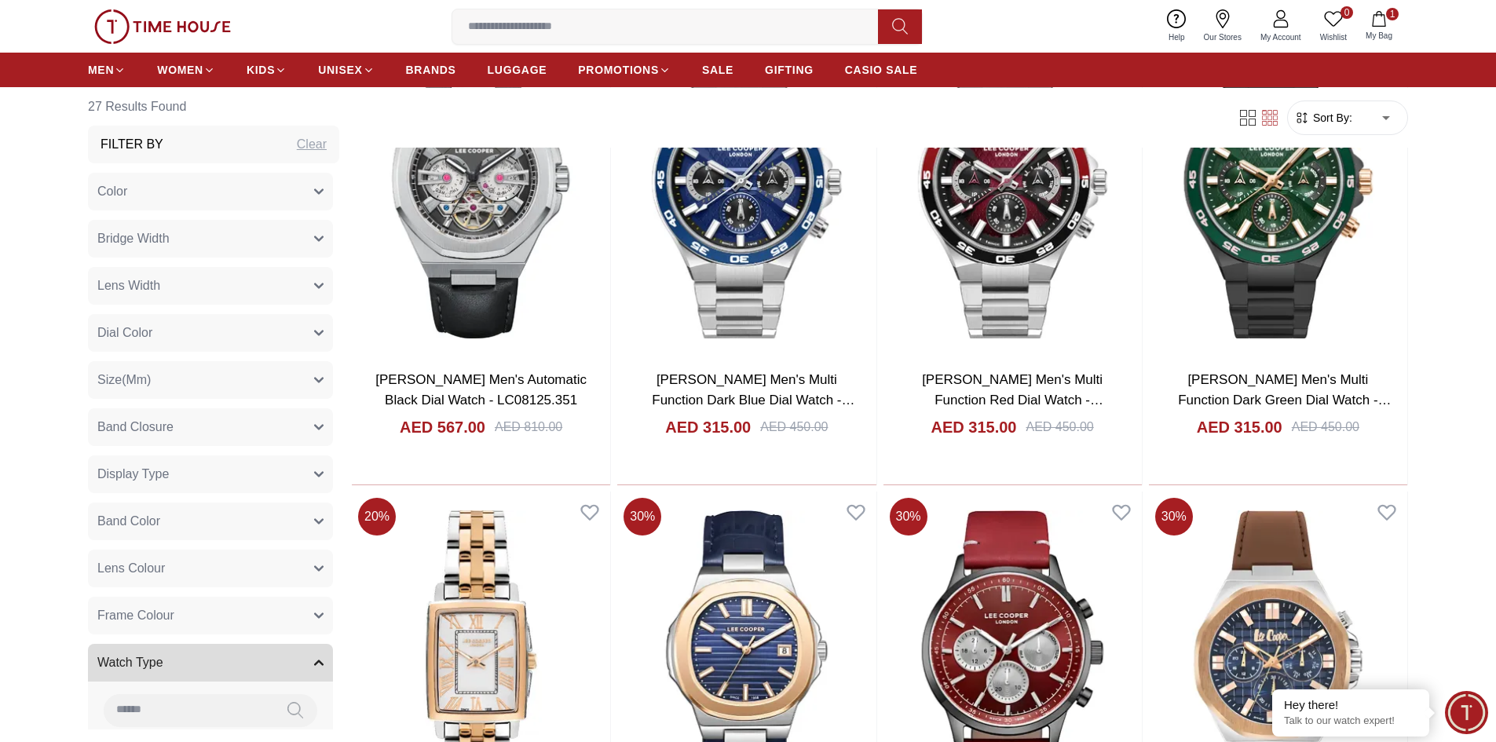
click at [299, 236] on button "Bridge Width" at bounding box center [210, 239] width 245 height 38
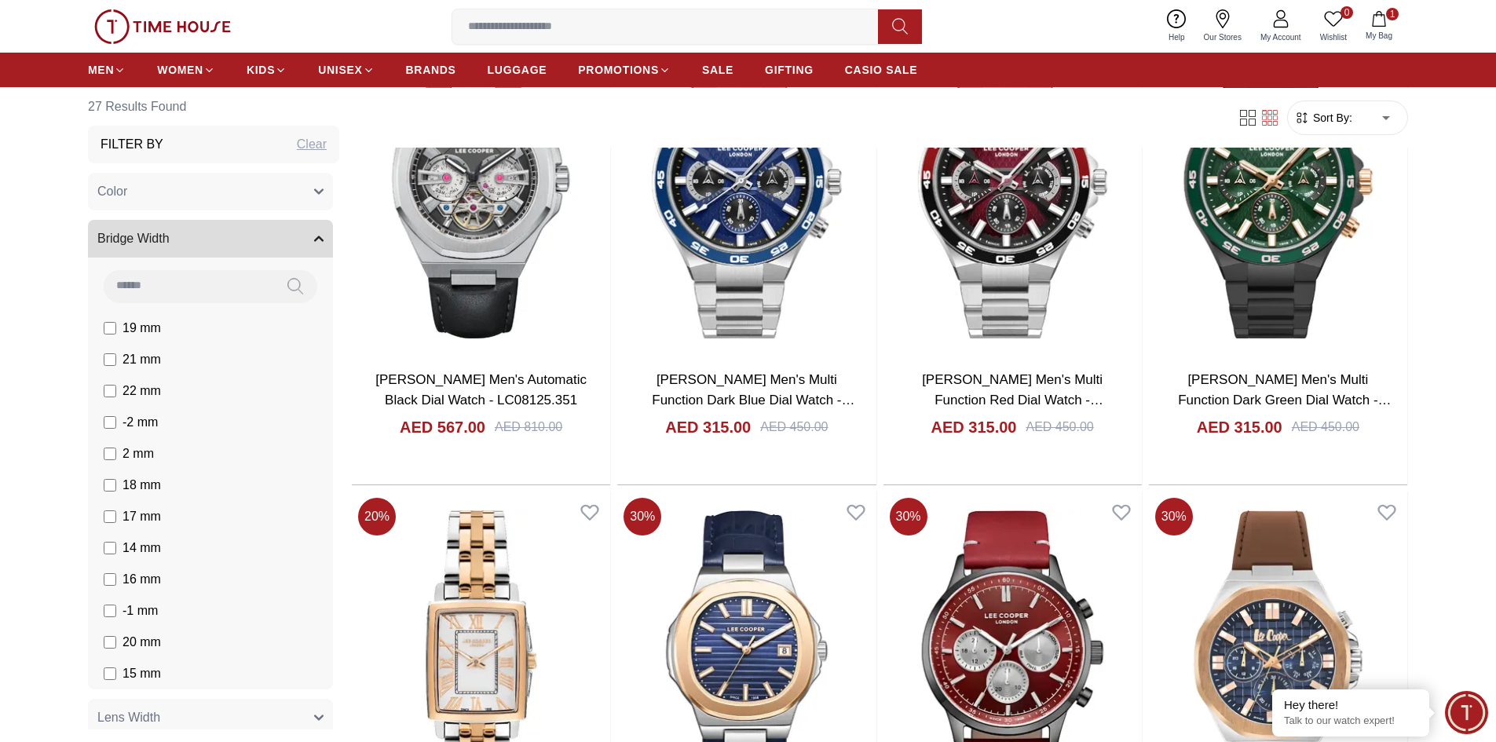
click at [299, 236] on button "Bridge Width" at bounding box center [210, 239] width 245 height 38
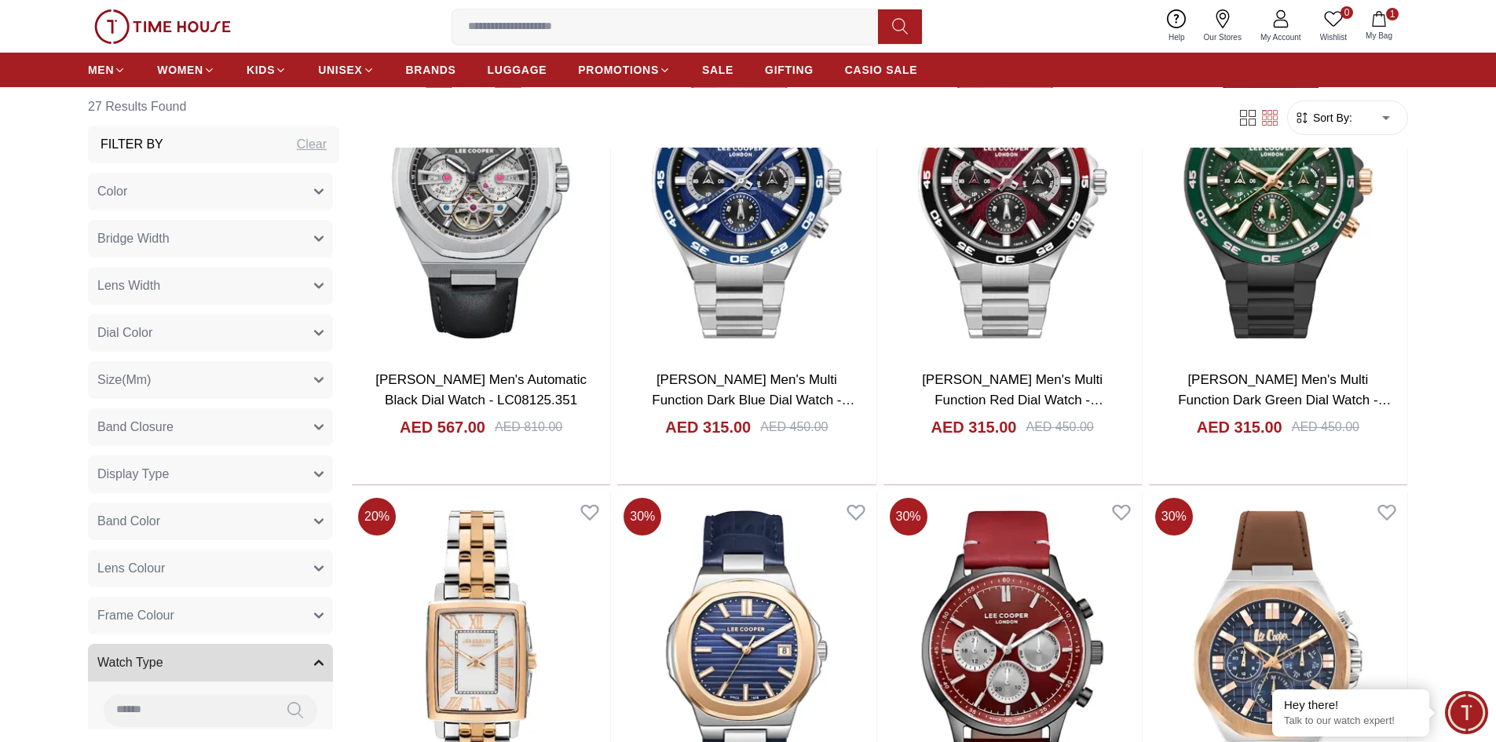
click at [298, 329] on button "Dial Color" at bounding box center [210, 333] width 245 height 38
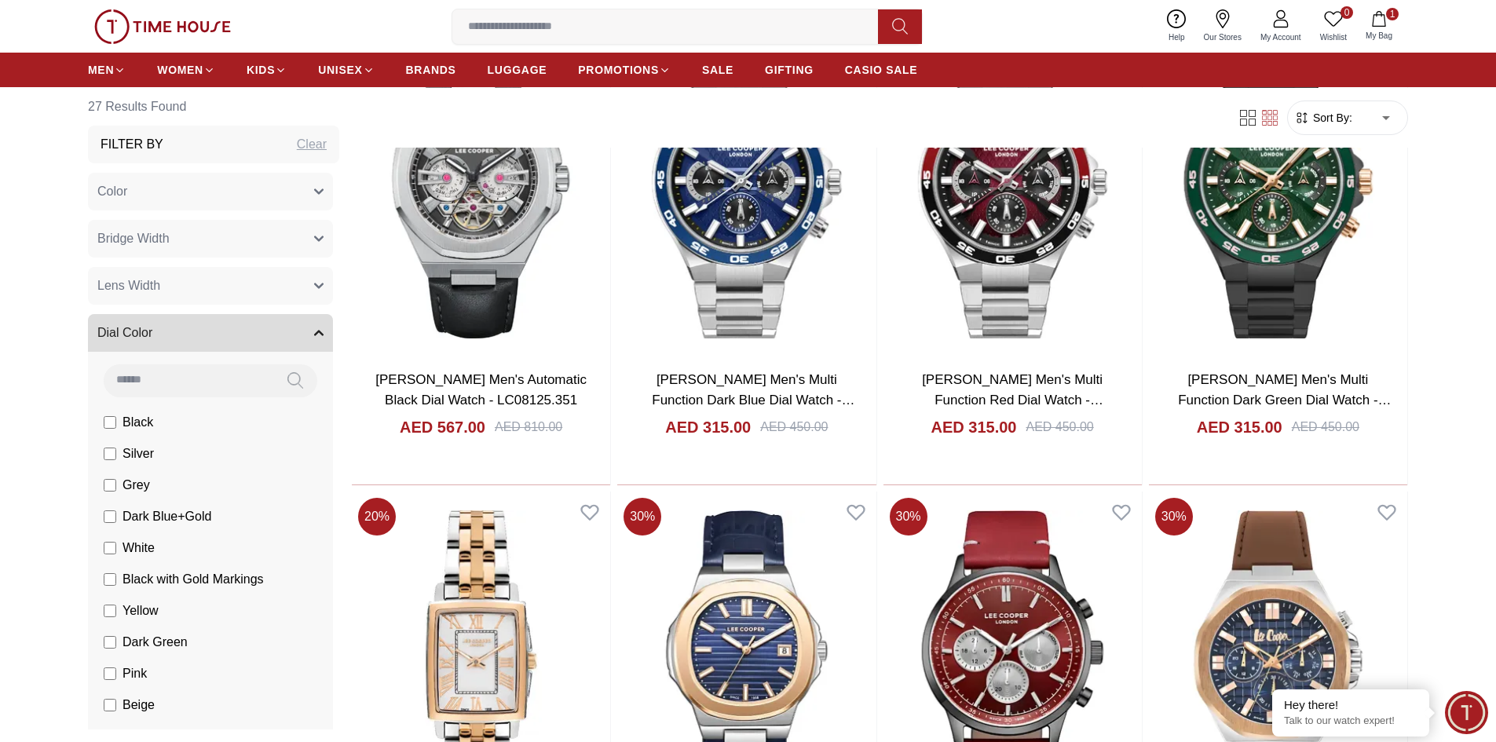
click at [298, 329] on button "Dial Color" at bounding box center [210, 333] width 245 height 38
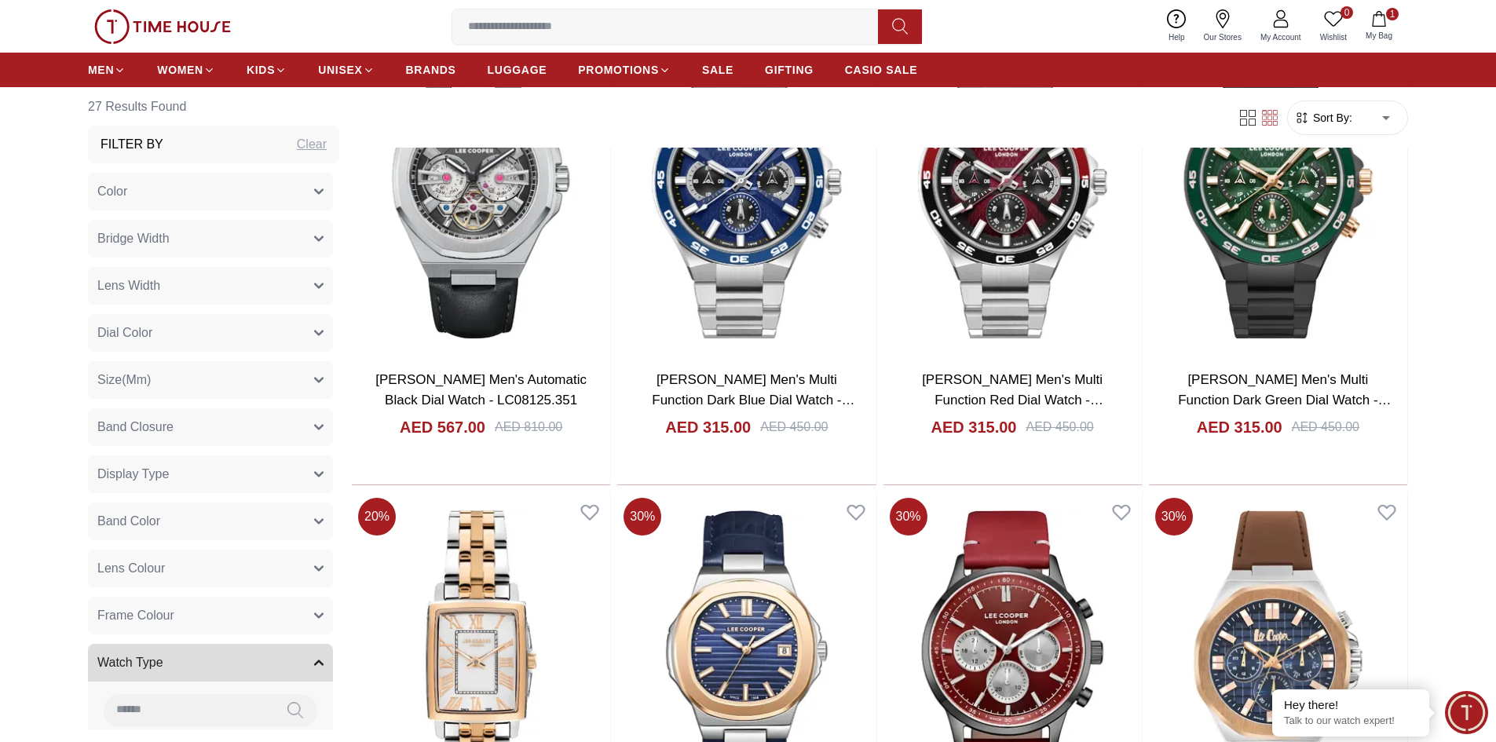
click at [268, 475] on button "Display Type" at bounding box center [210, 474] width 245 height 38
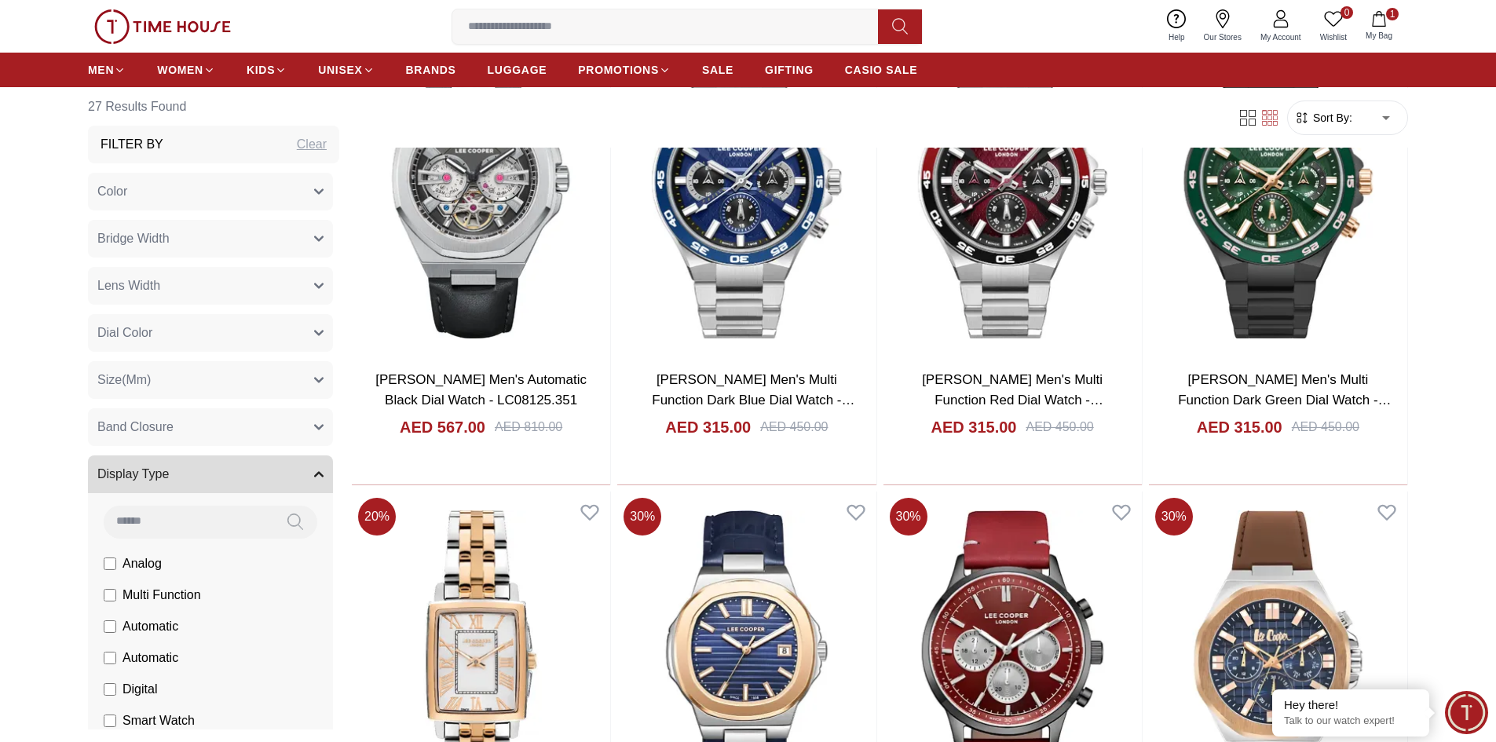
click at [268, 475] on button "Display Type" at bounding box center [210, 474] width 245 height 38
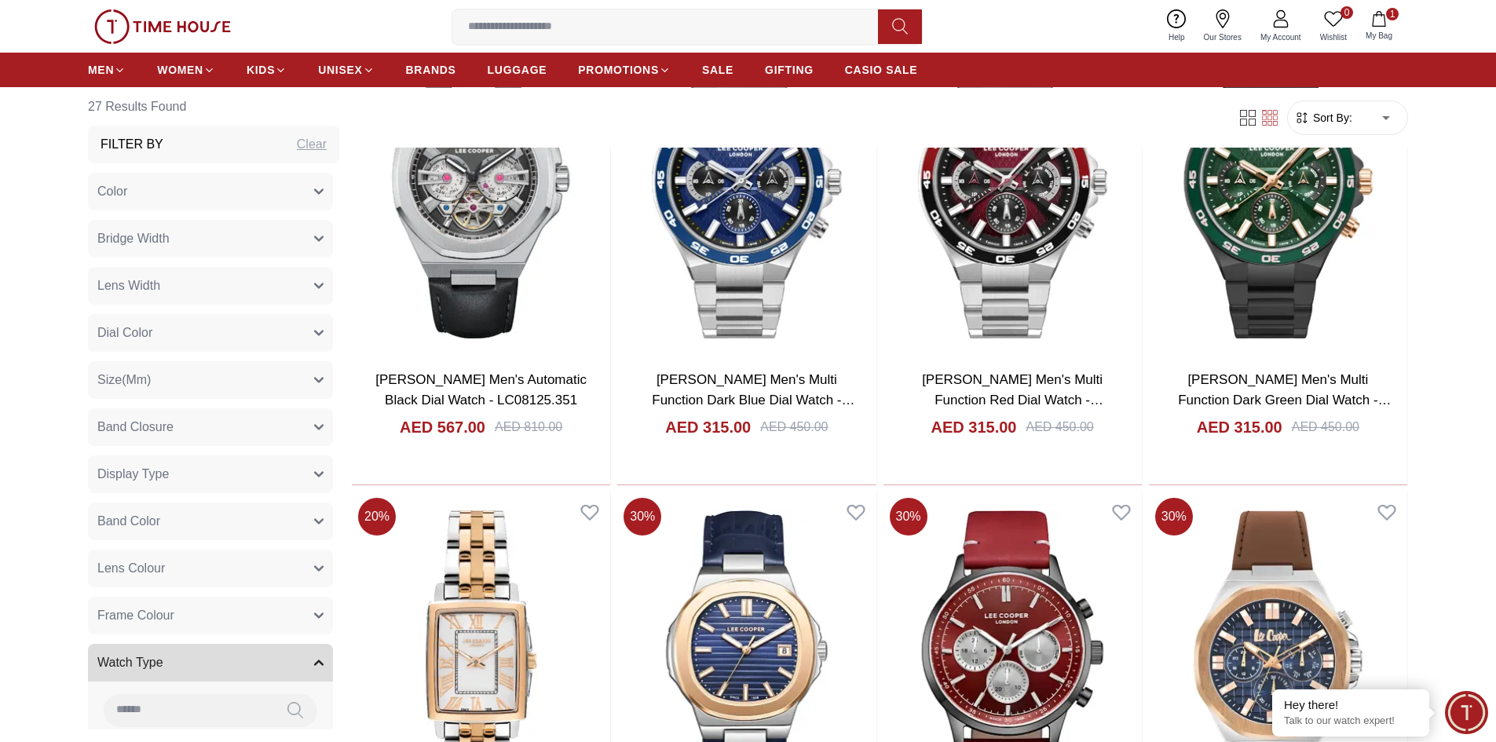
click at [275, 432] on button "Band Closure" at bounding box center [210, 427] width 245 height 38
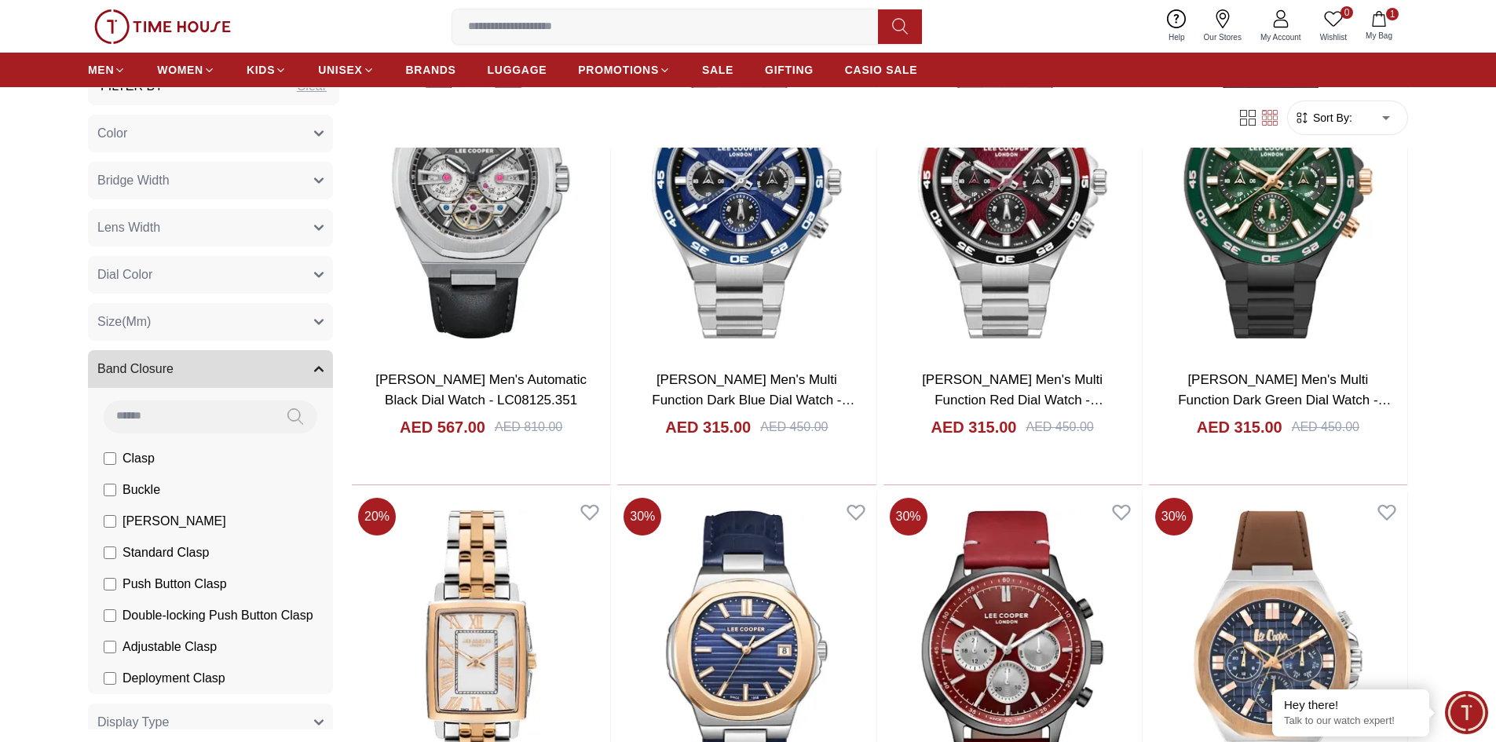
scroll to position [157, 0]
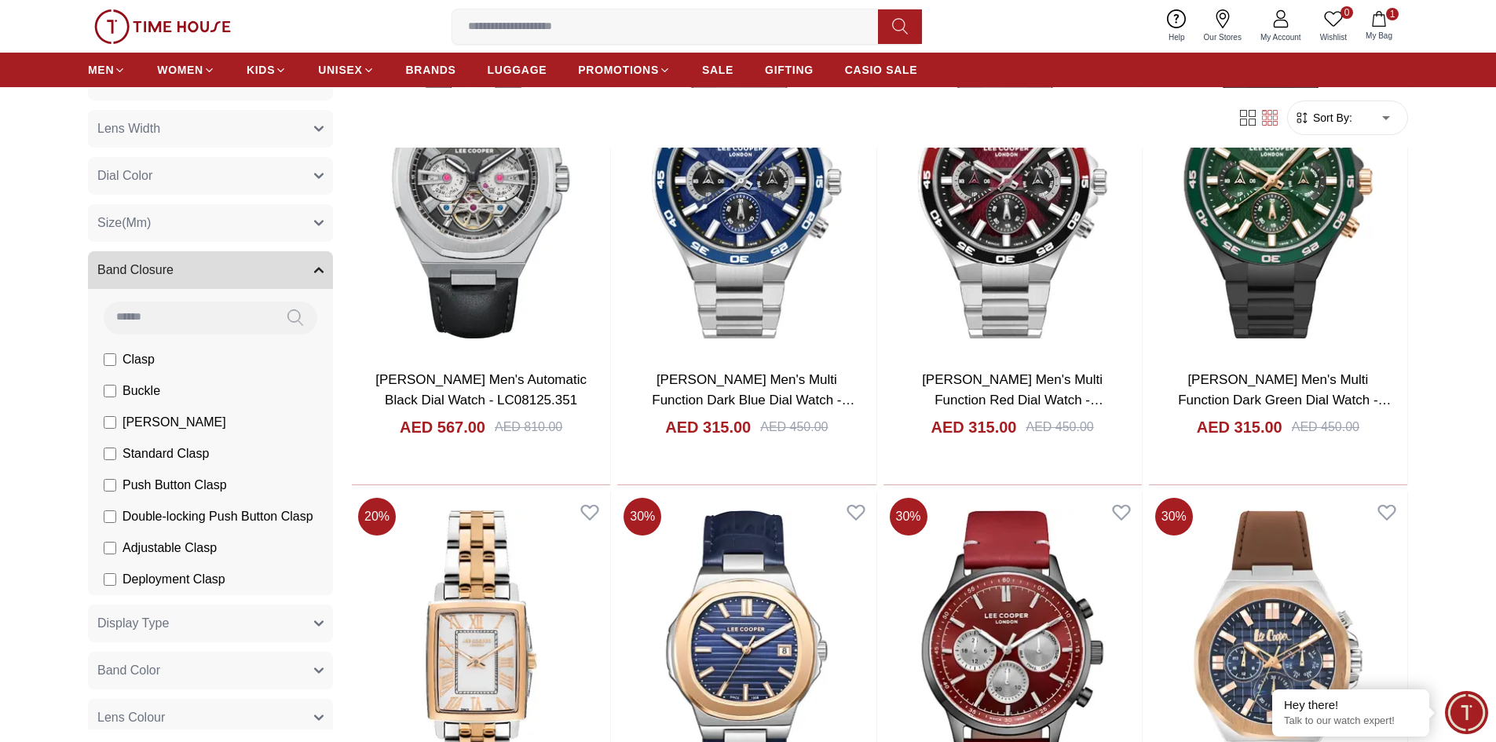
click at [307, 280] on button "Band Closure" at bounding box center [210, 270] width 245 height 38
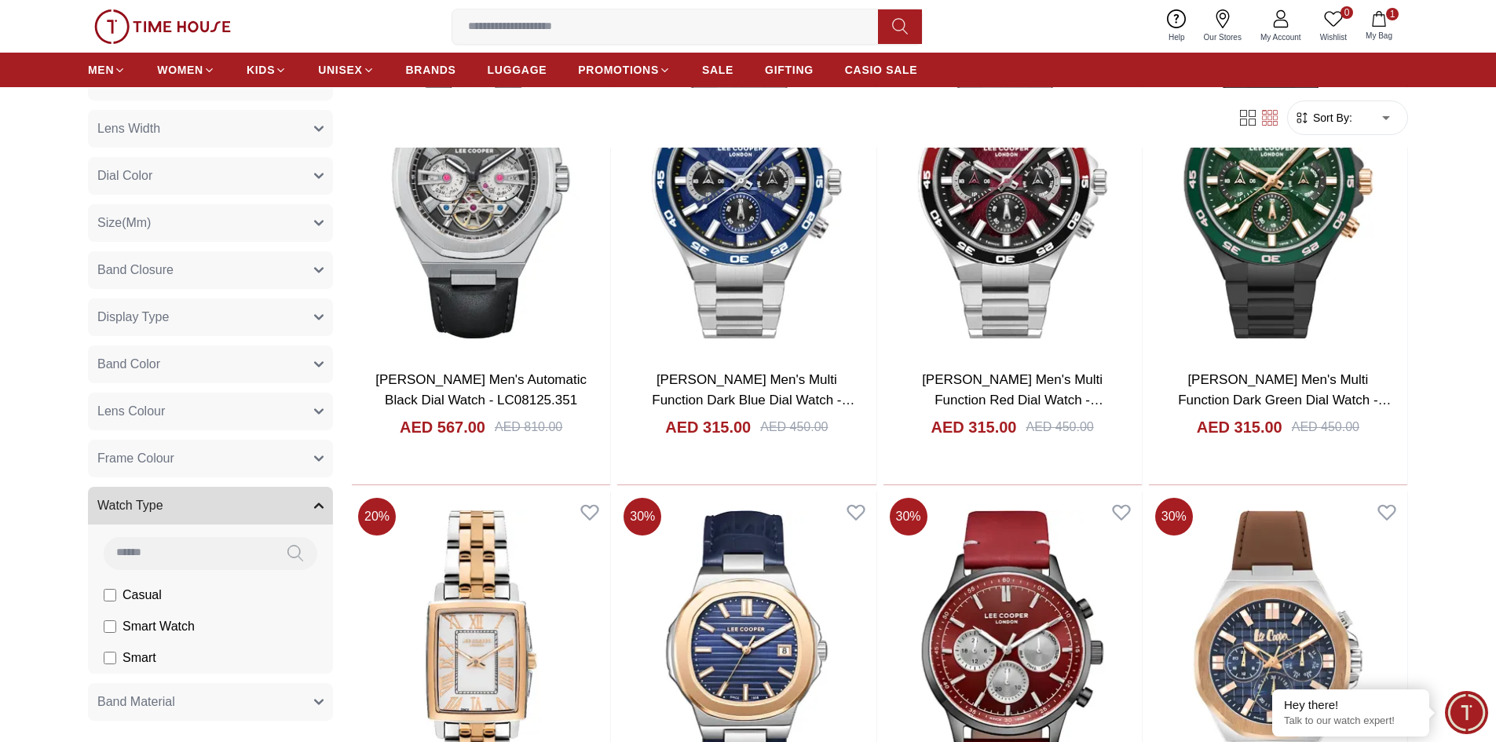
click at [287, 360] on button "Band Color" at bounding box center [210, 364] width 245 height 38
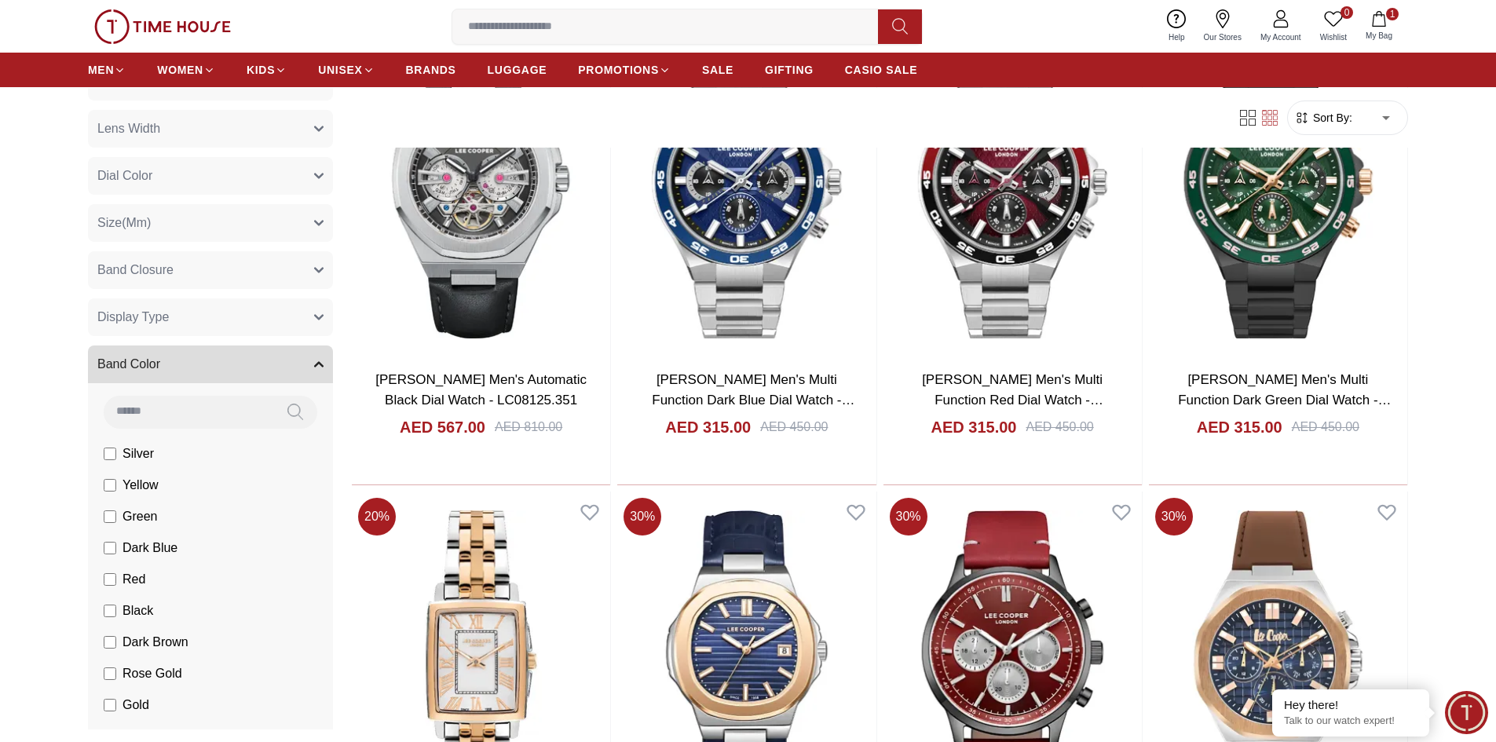
click at [152, 455] on span "Silver" at bounding box center [137, 453] width 31 height 19
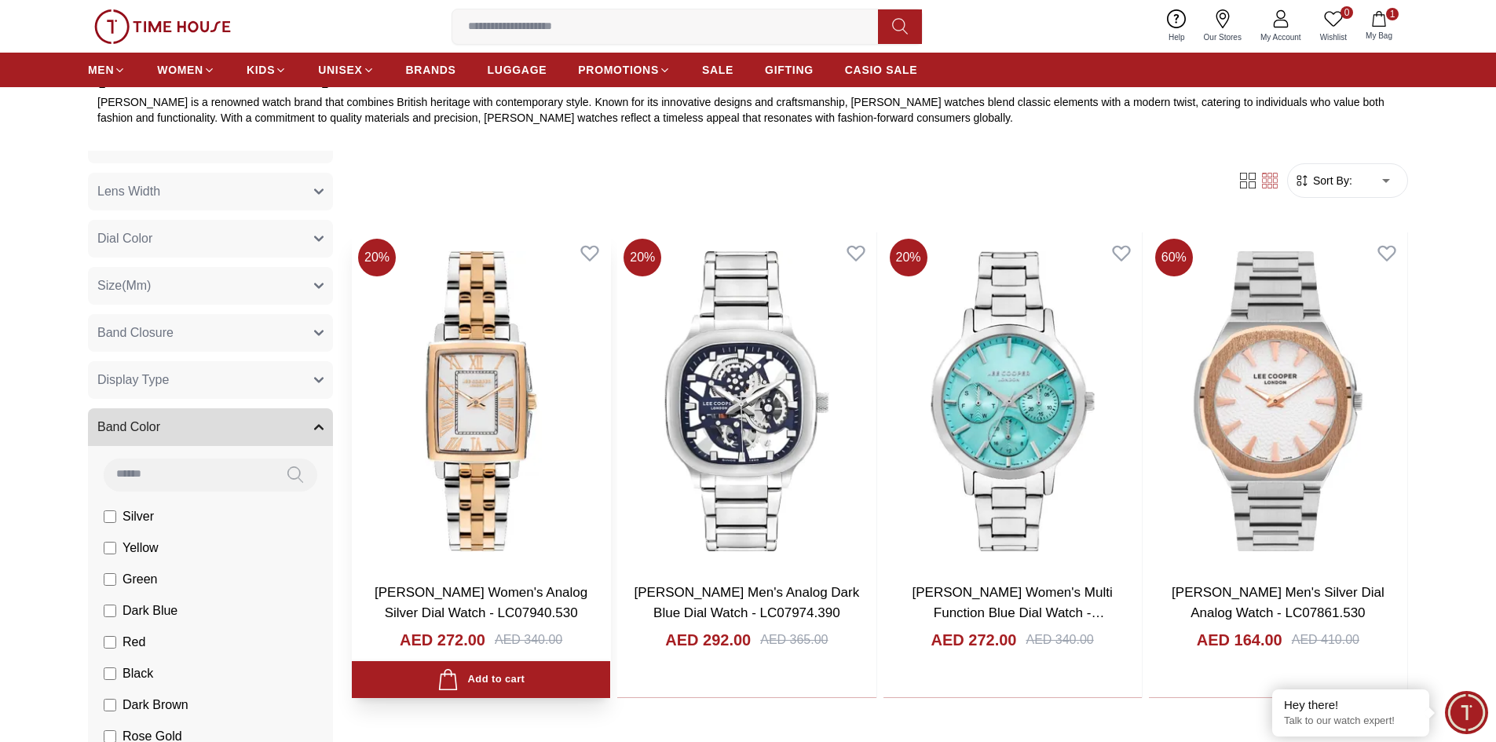
scroll to position [707, 0]
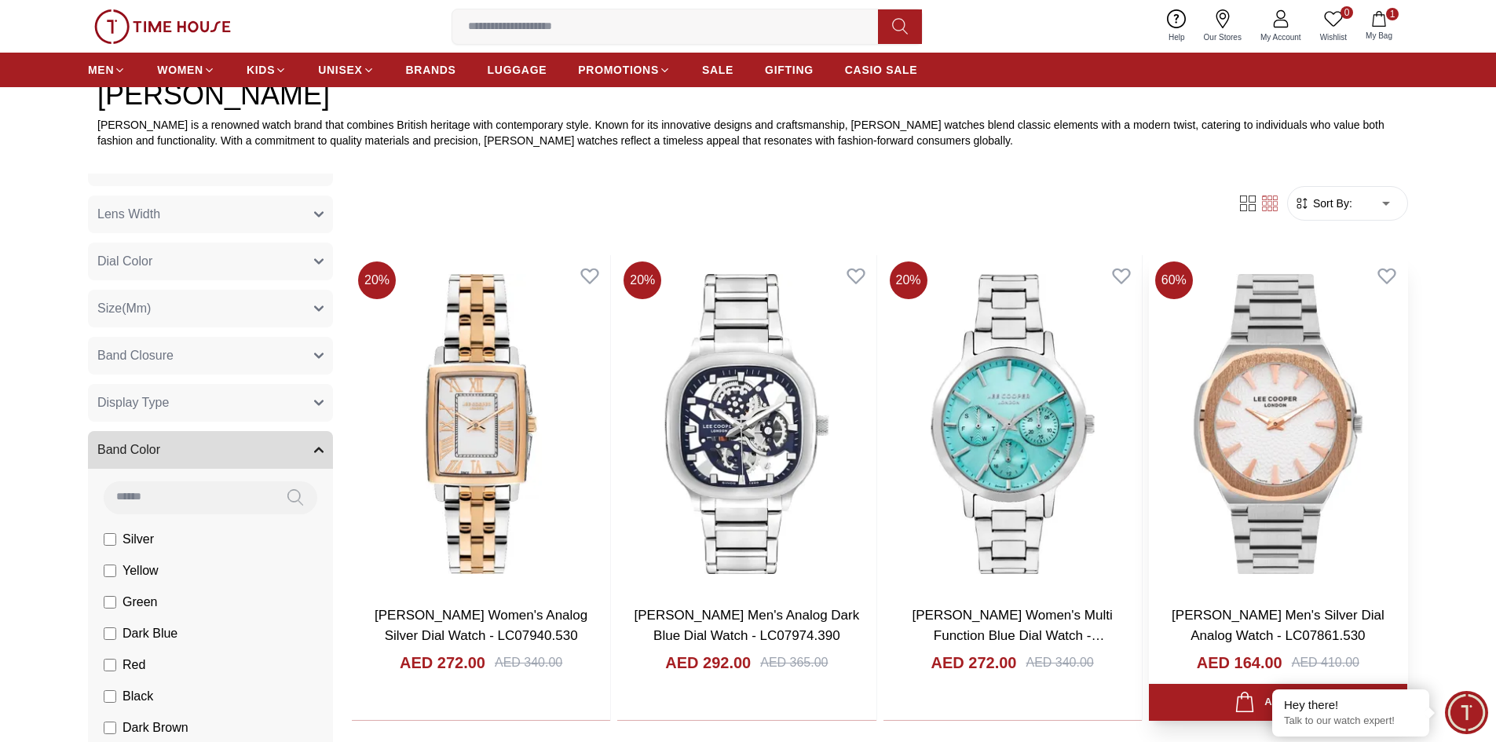
click at [1285, 423] on img at bounding box center [1278, 424] width 258 height 338
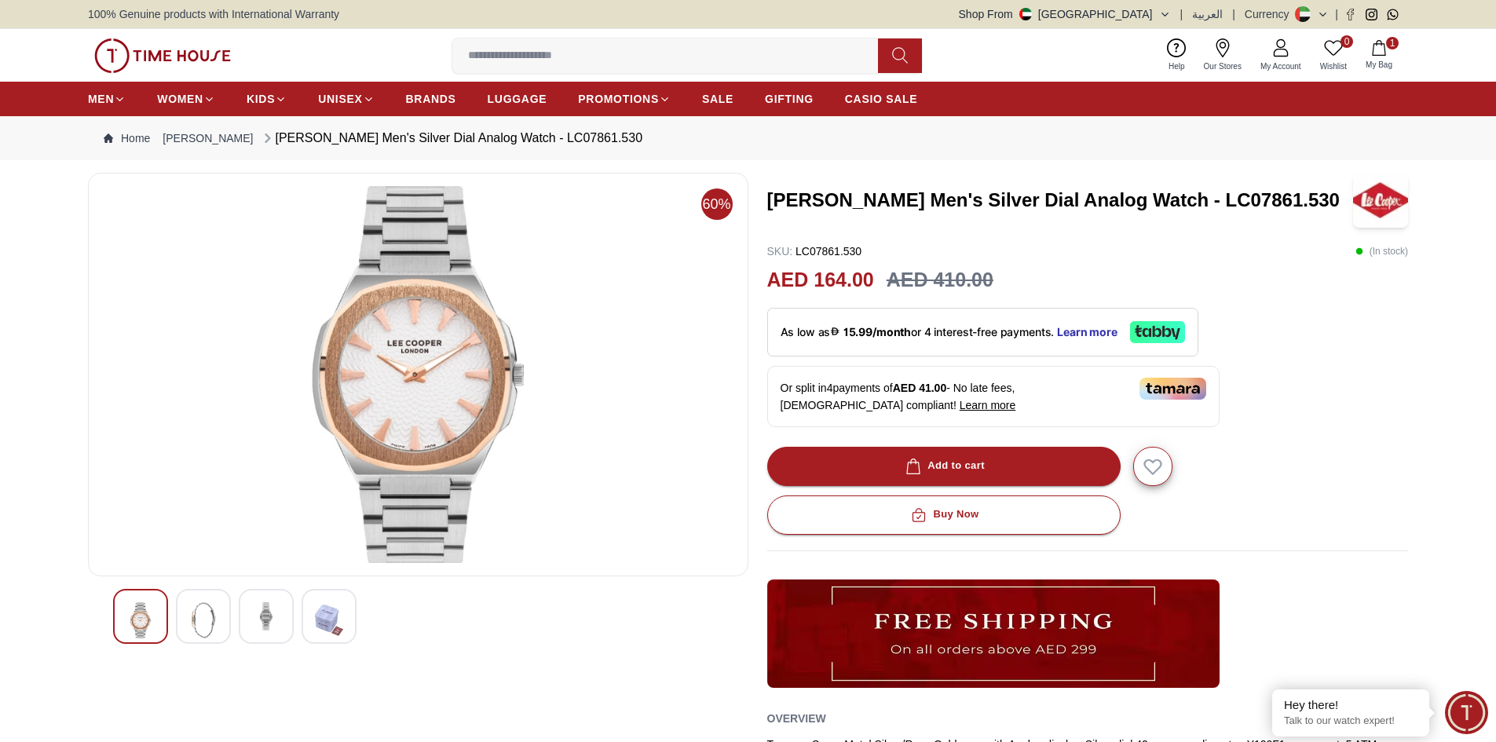
click at [208, 634] on img at bounding box center [203, 620] width 28 height 36
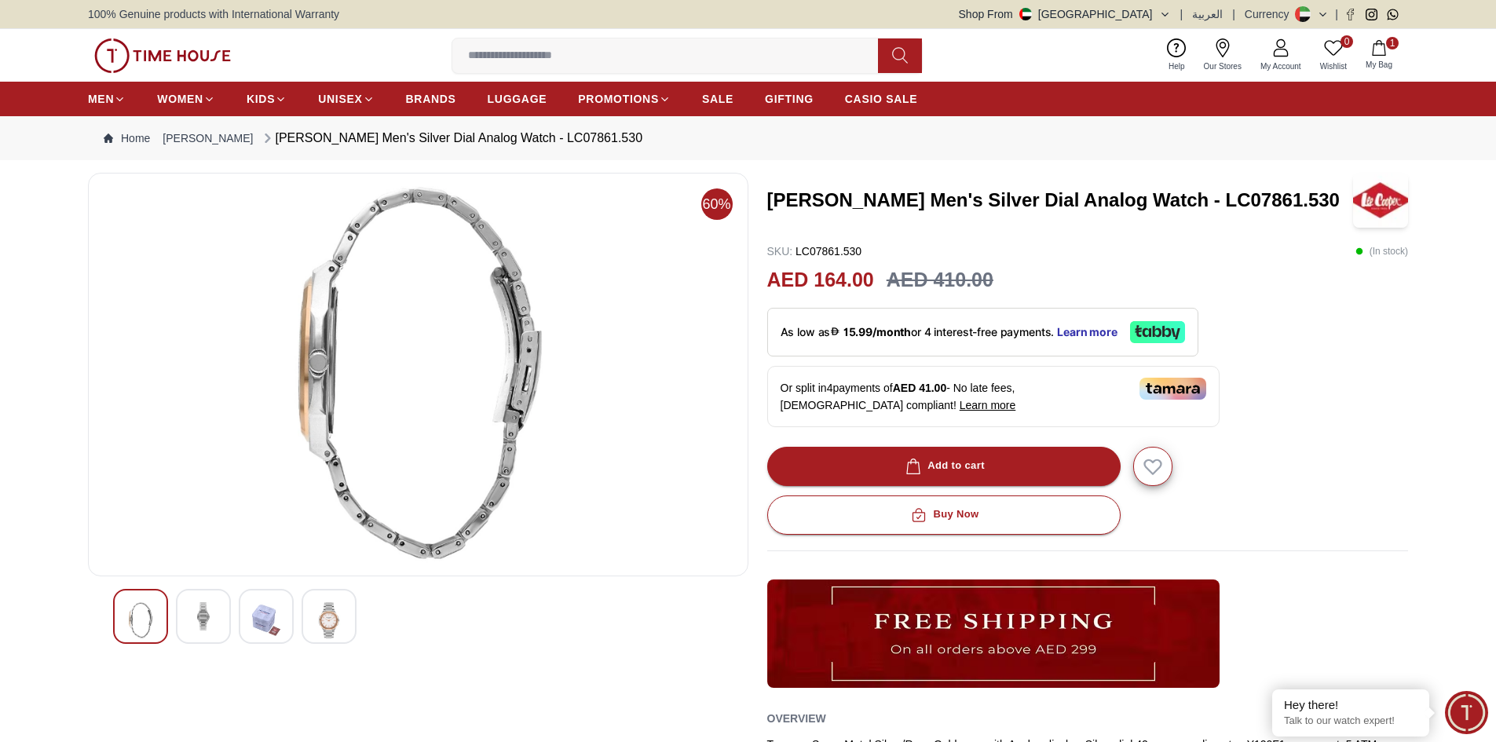
click at [258, 620] on img at bounding box center [266, 620] width 28 height 36
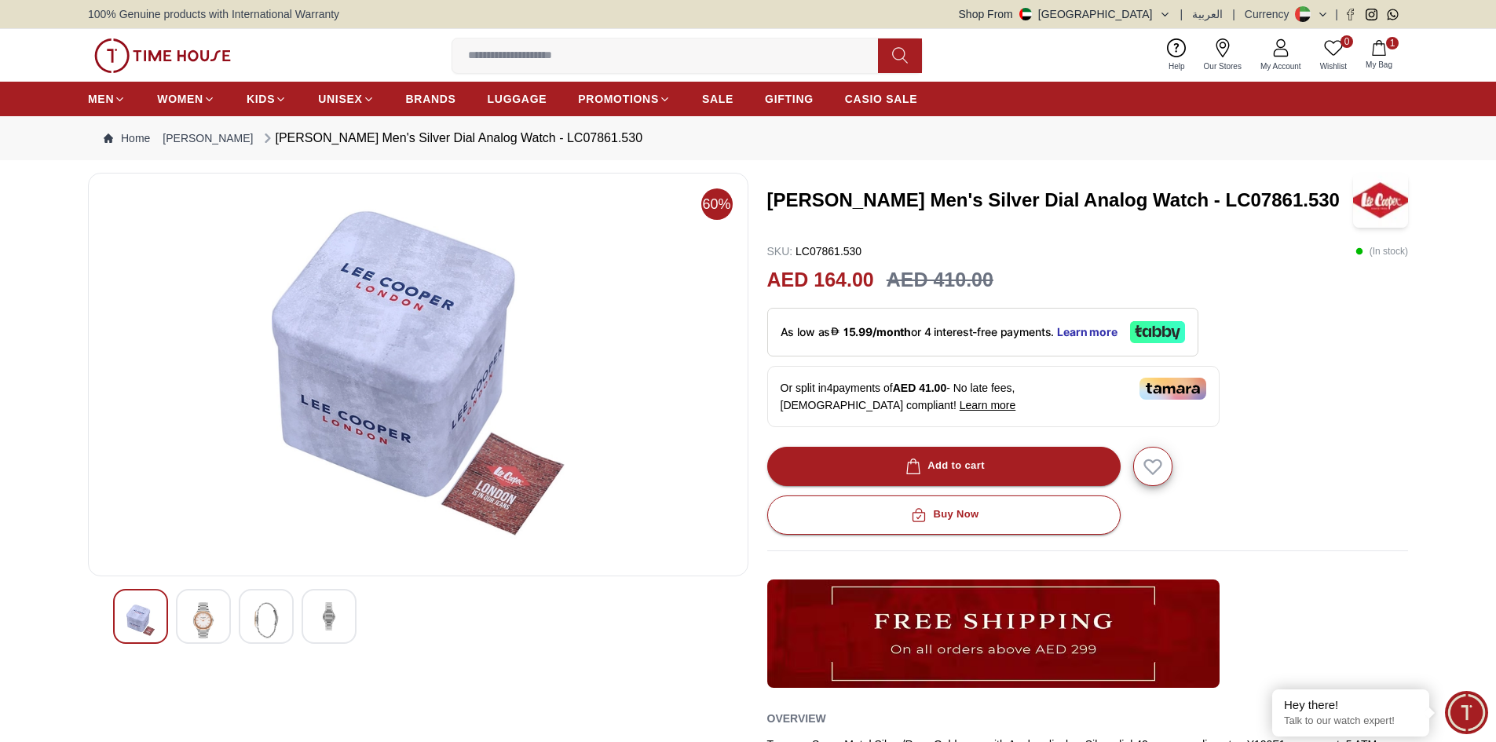
click at [128, 619] on img at bounding box center [140, 620] width 28 height 36
click at [217, 619] on img at bounding box center [203, 620] width 28 height 36
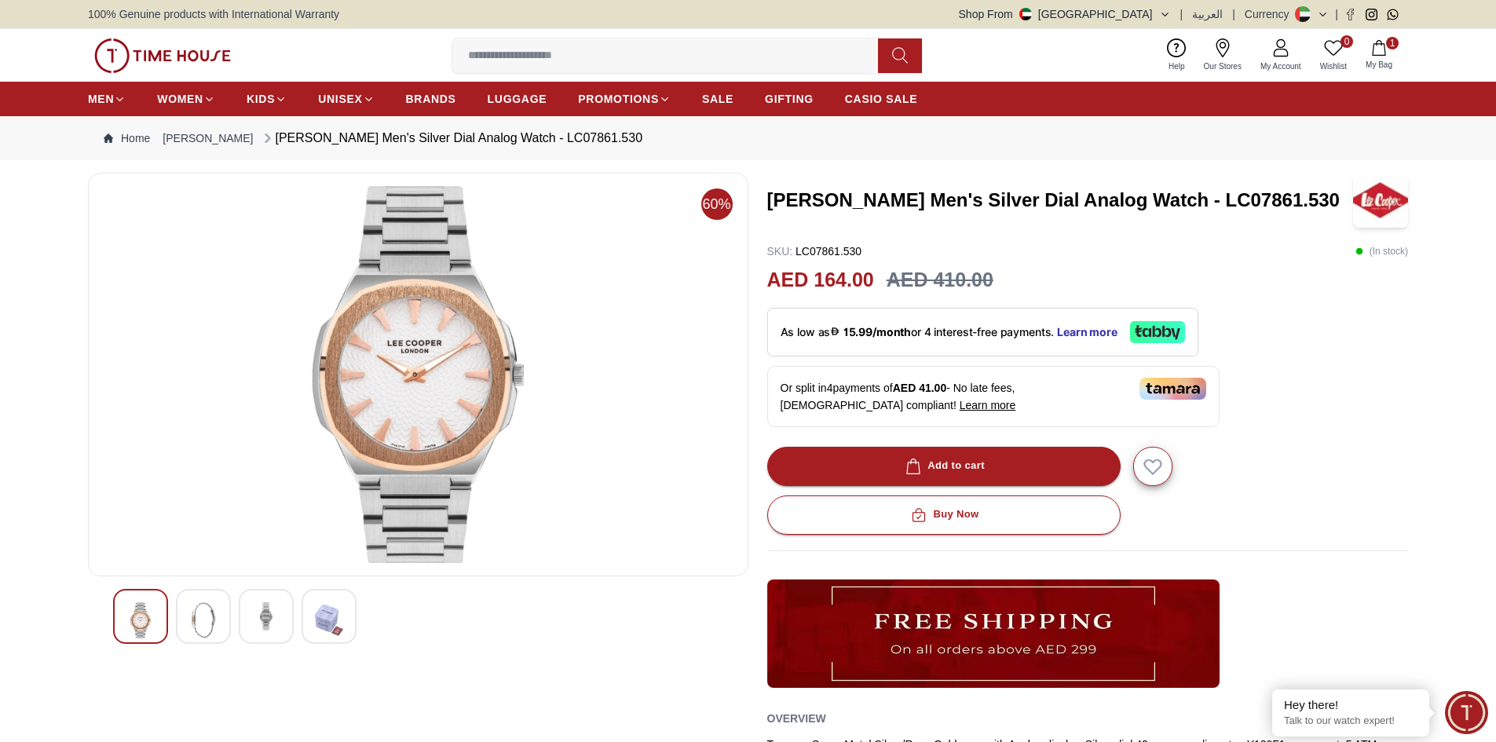
click at [254, 619] on img at bounding box center [266, 616] width 28 height 28
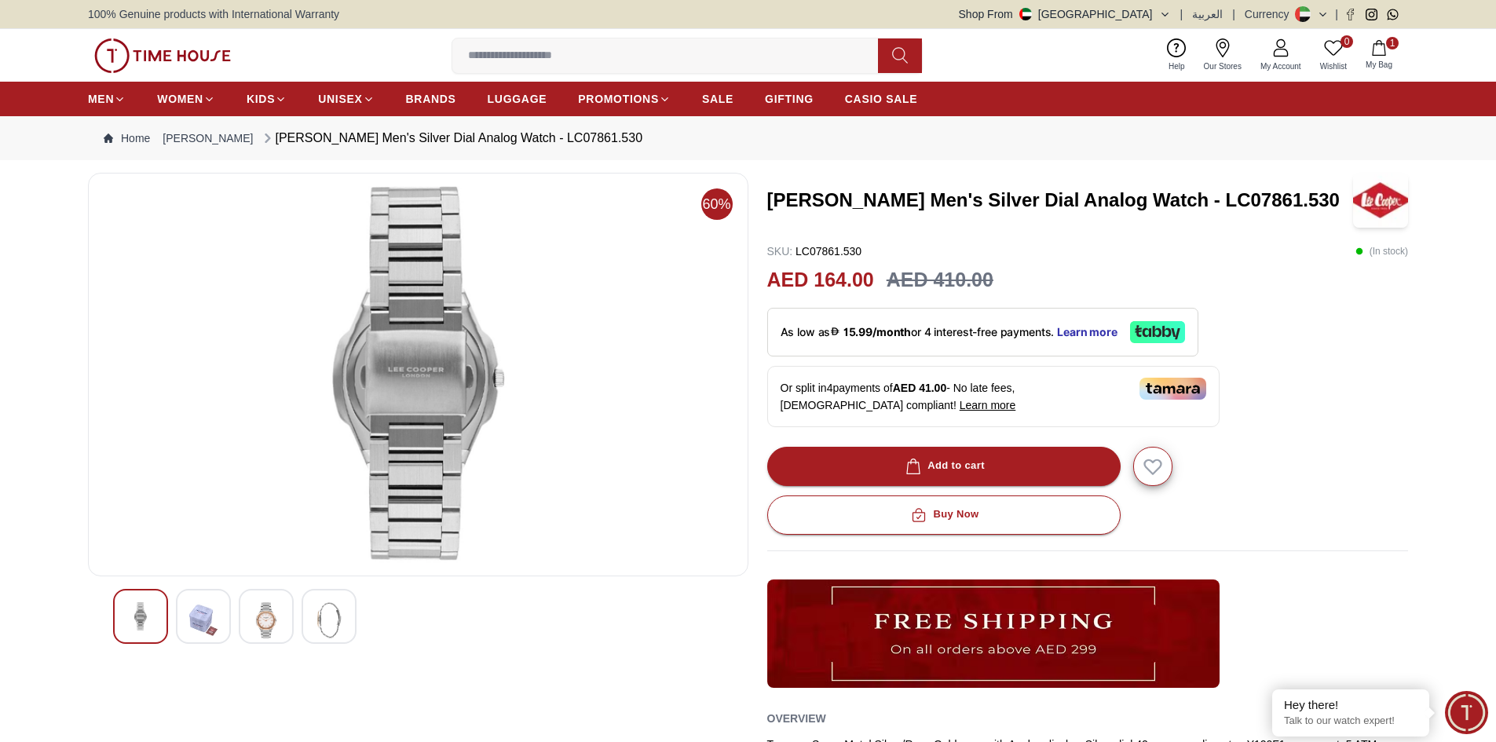
click at [312, 626] on div at bounding box center [329, 616] width 55 height 55
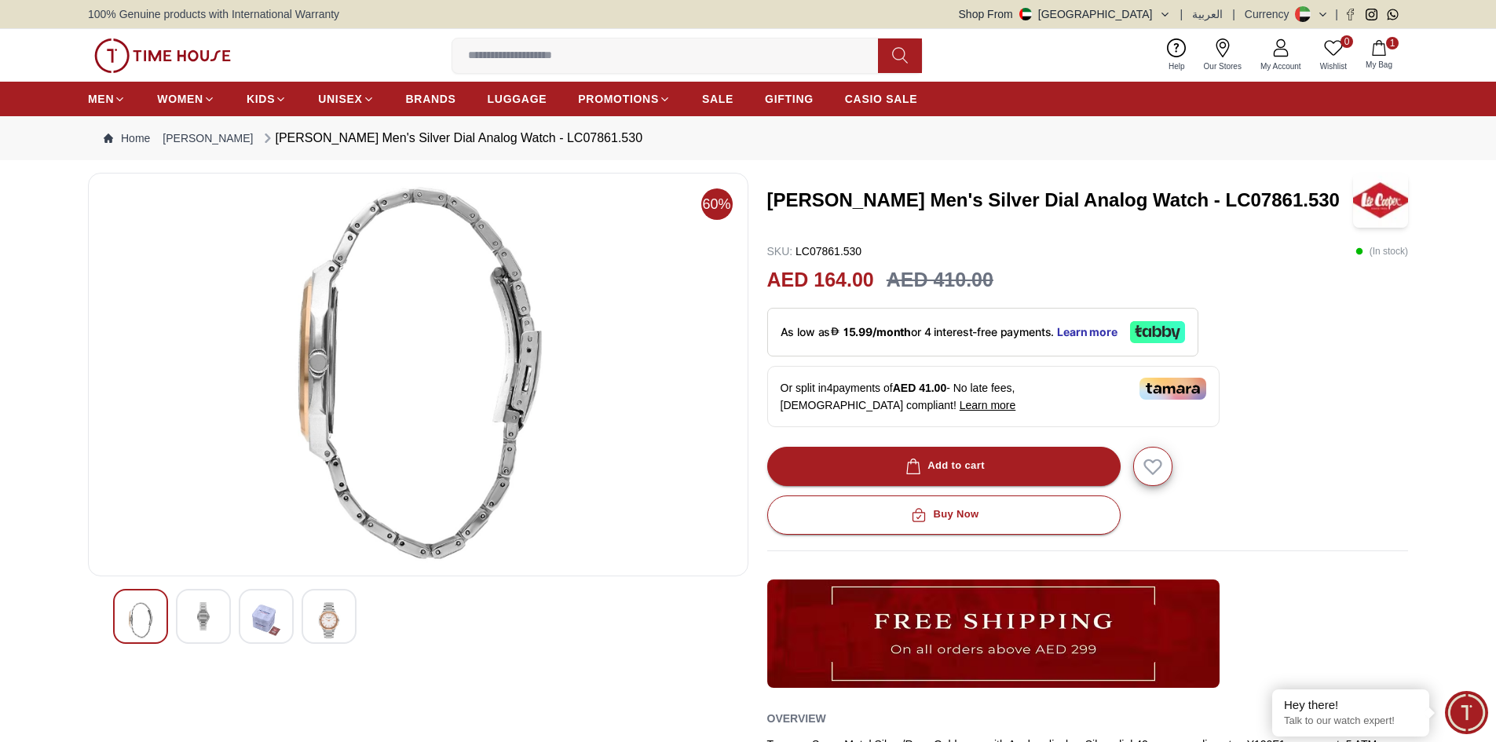
click at [204, 623] on img at bounding box center [203, 616] width 28 height 28
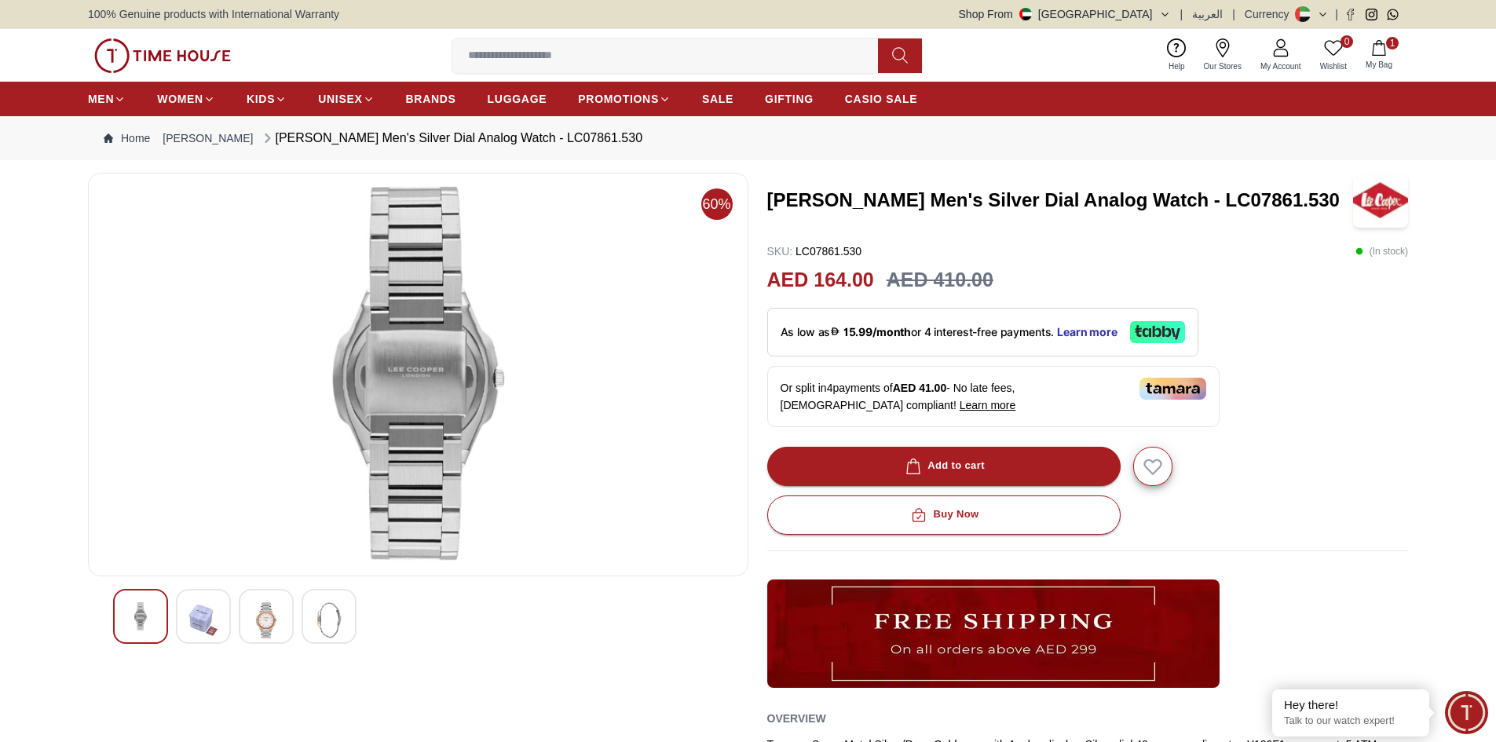
click at [1387, 43] on span "1" at bounding box center [1392, 43] width 13 height 13
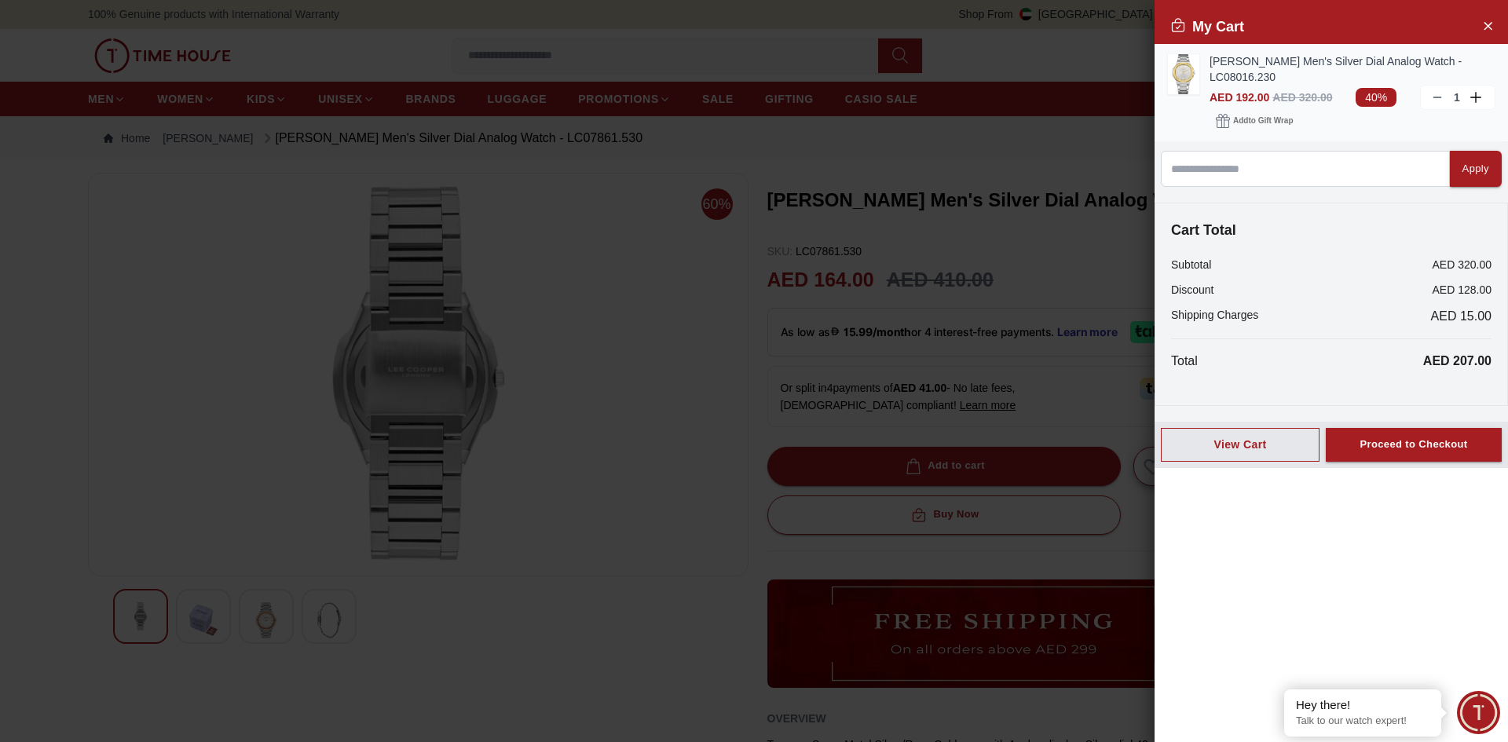
click at [1189, 82] on img at bounding box center [1183, 74] width 31 height 40
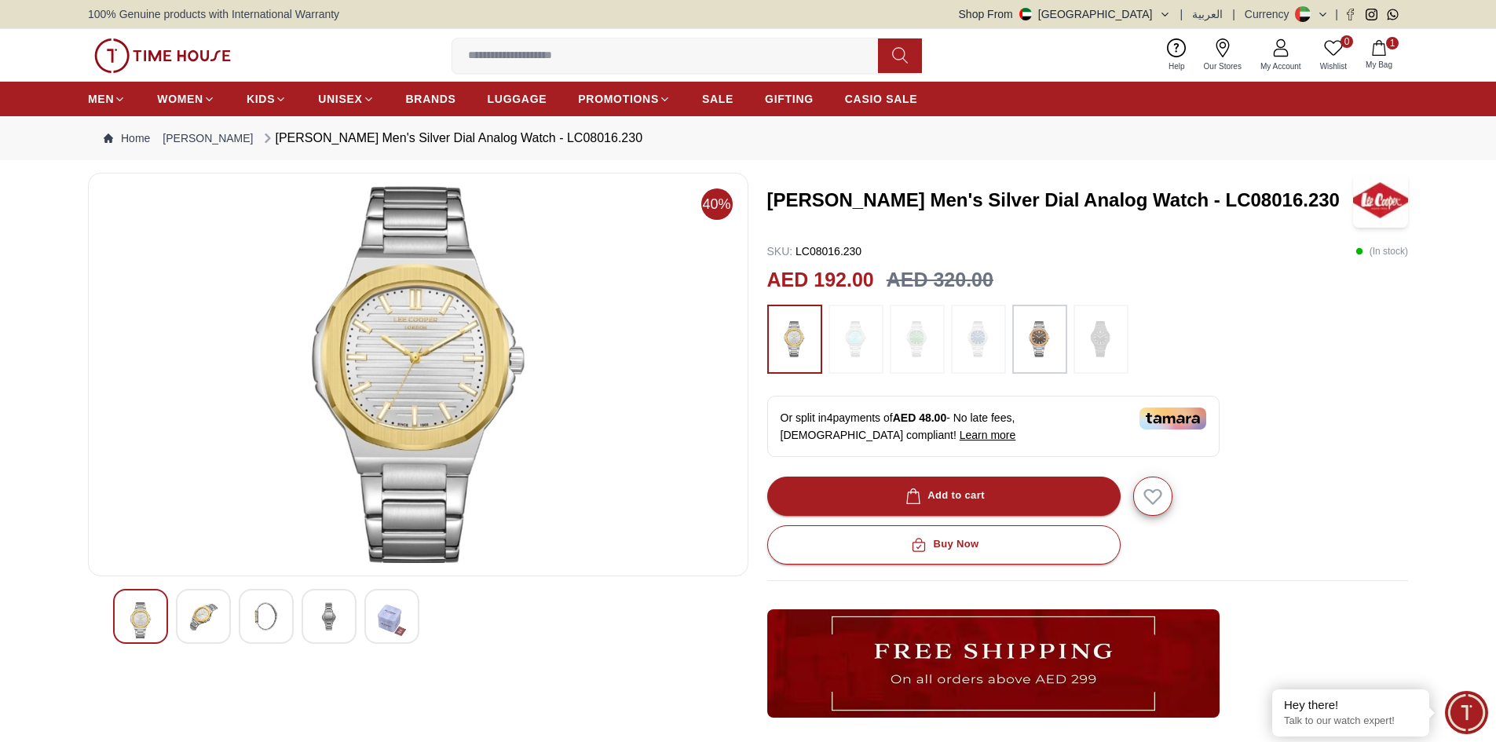
click at [1055, 343] on img at bounding box center [1039, 339] width 39 height 53
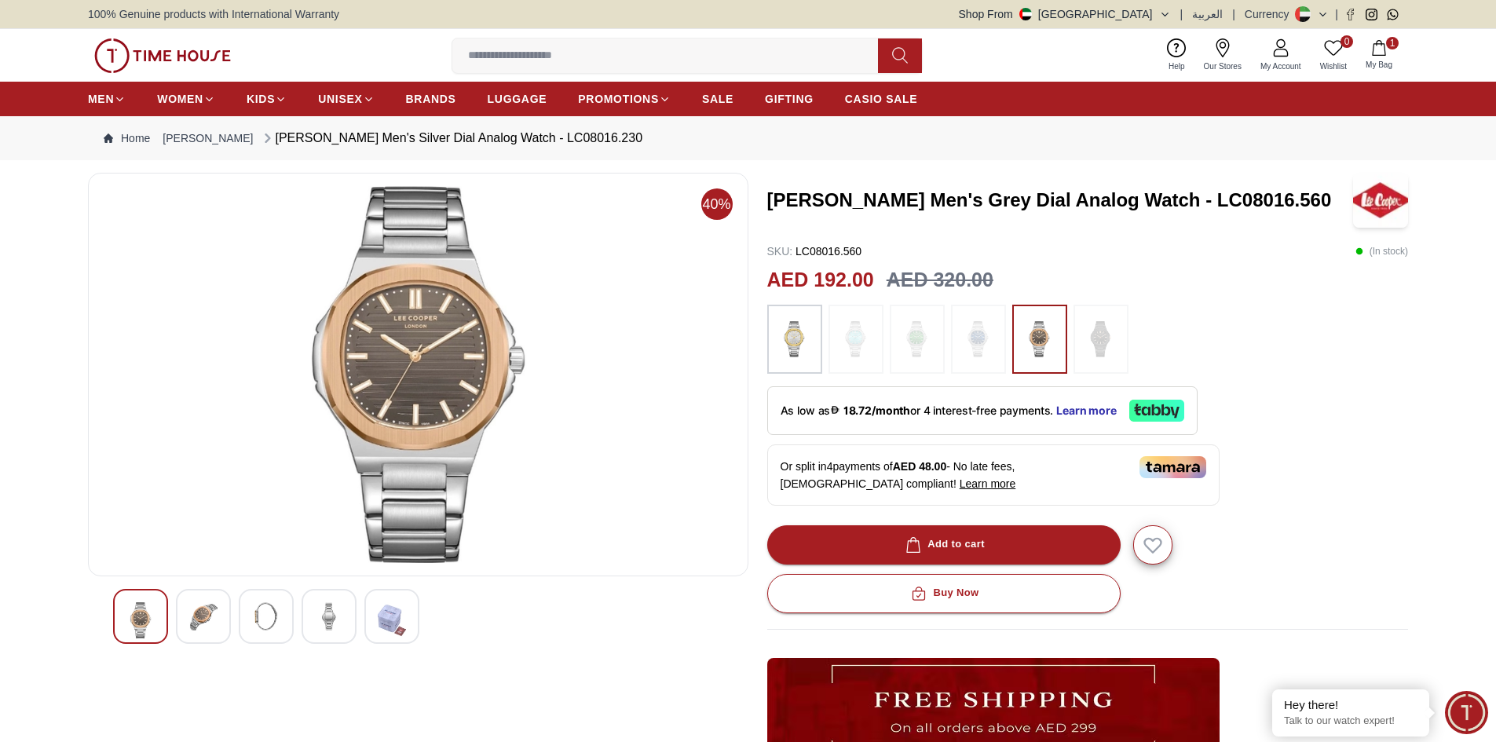
click at [787, 341] on img at bounding box center [794, 339] width 39 height 53
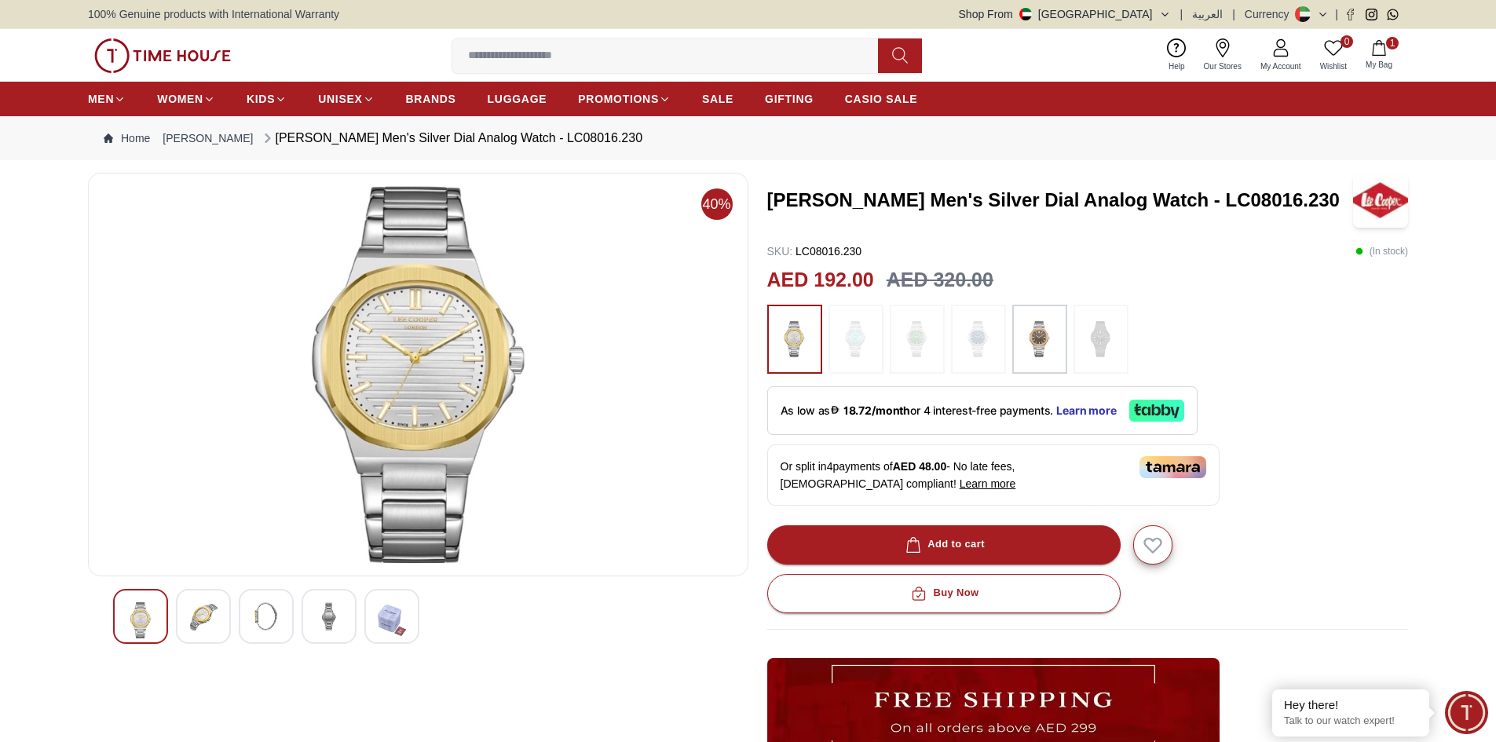
click at [1047, 343] on img at bounding box center [1039, 339] width 39 height 53
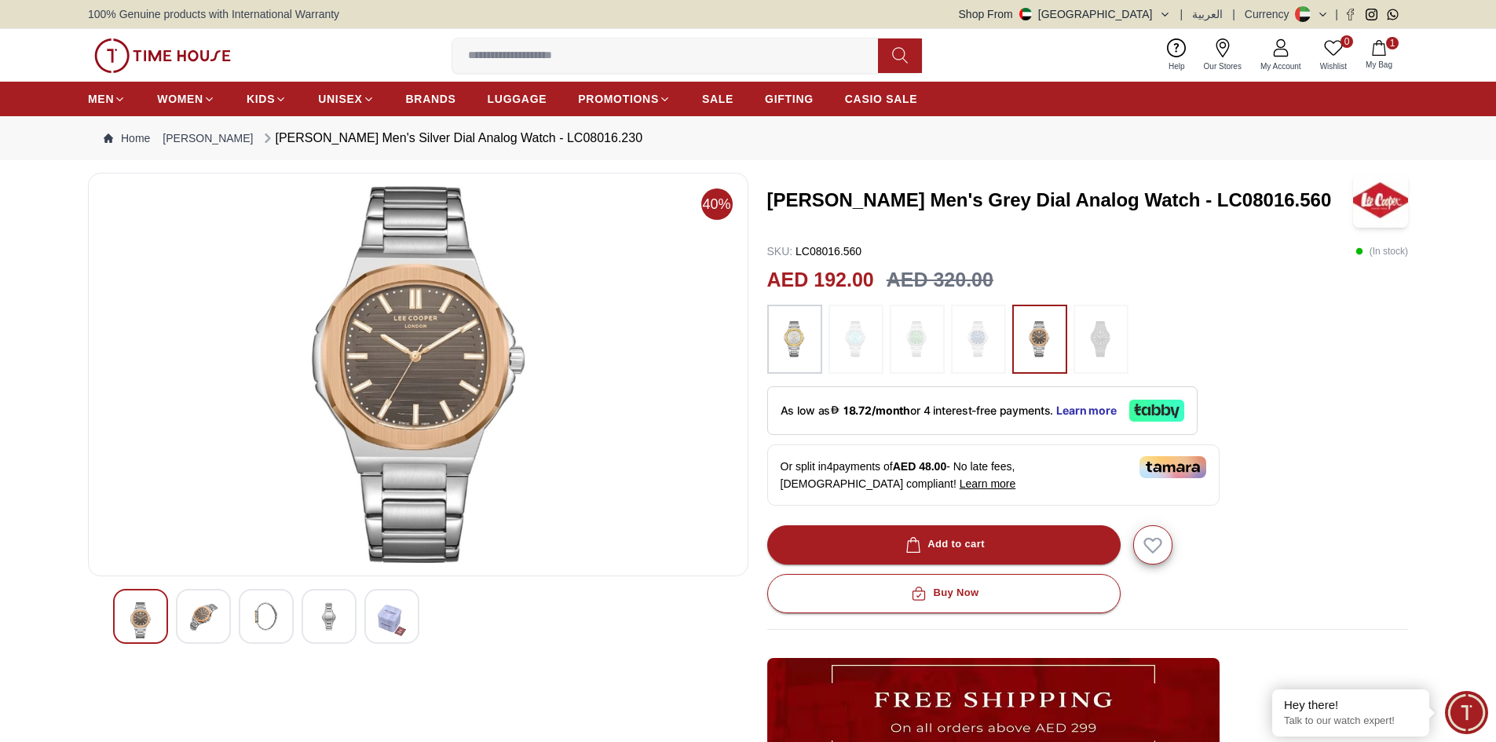
click at [455, 401] on img at bounding box center [418, 374] width 634 height 377
click at [207, 605] on img at bounding box center [203, 616] width 28 height 28
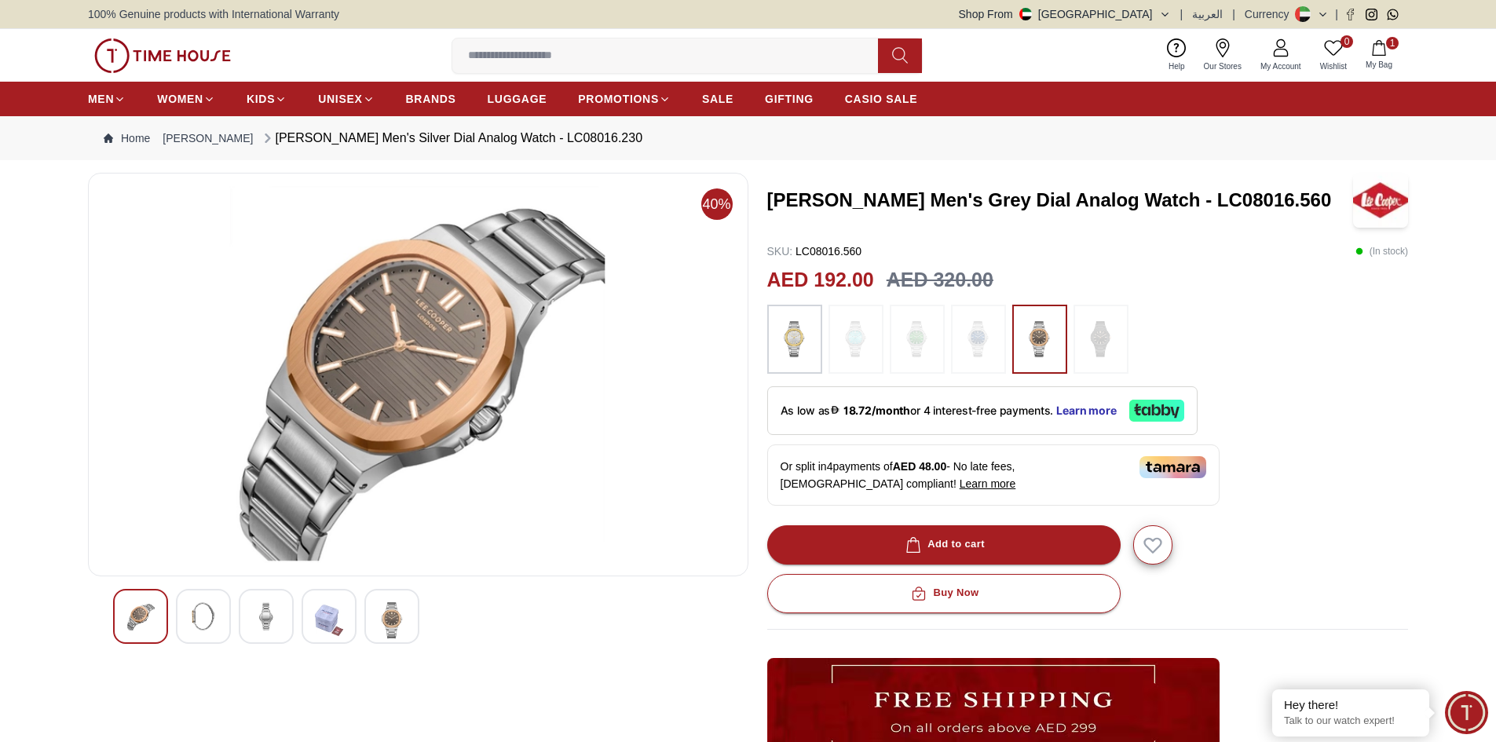
click at [807, 332] on img at bounding box center [794, 339] width 39 height 53
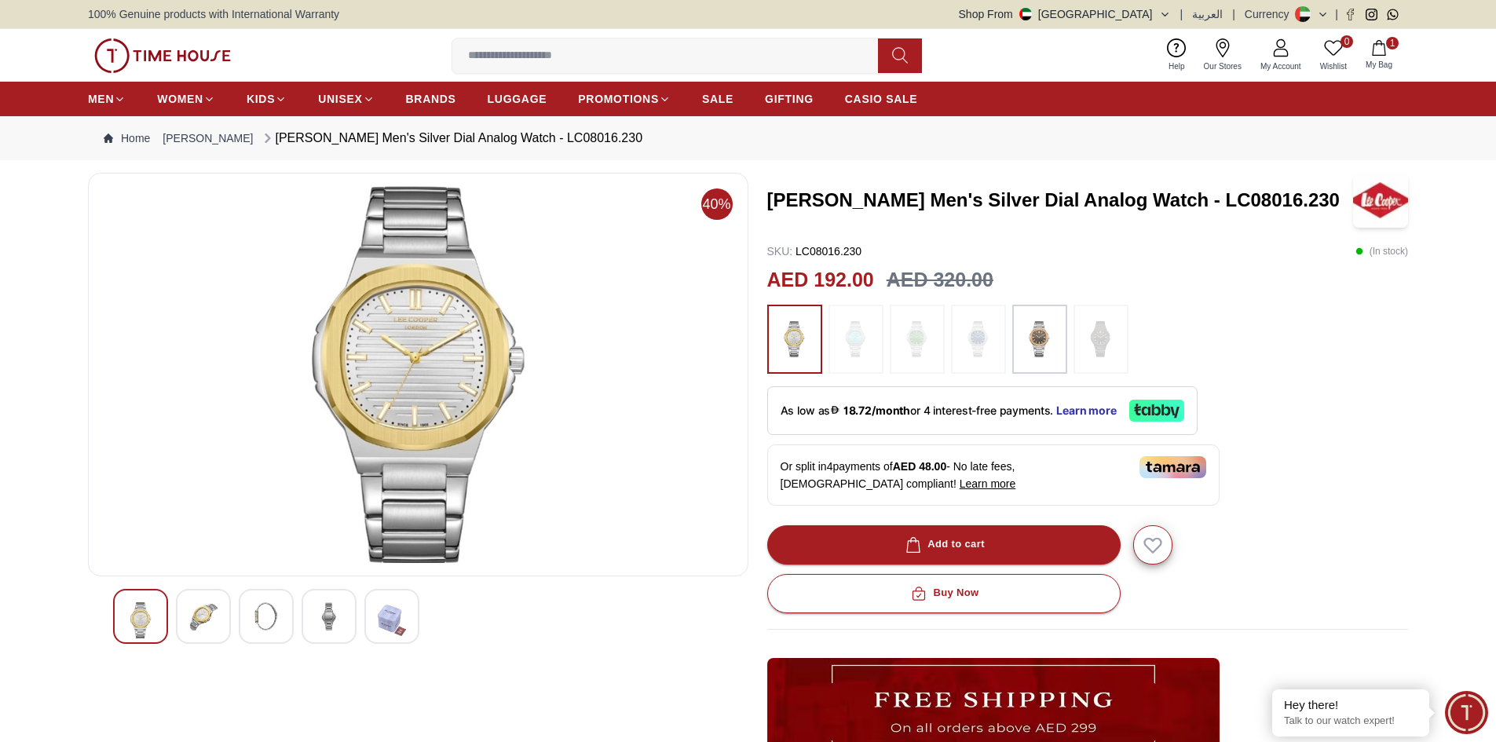
click at [195, 624] on img at bounding box center [203, 616] width 28 height 28
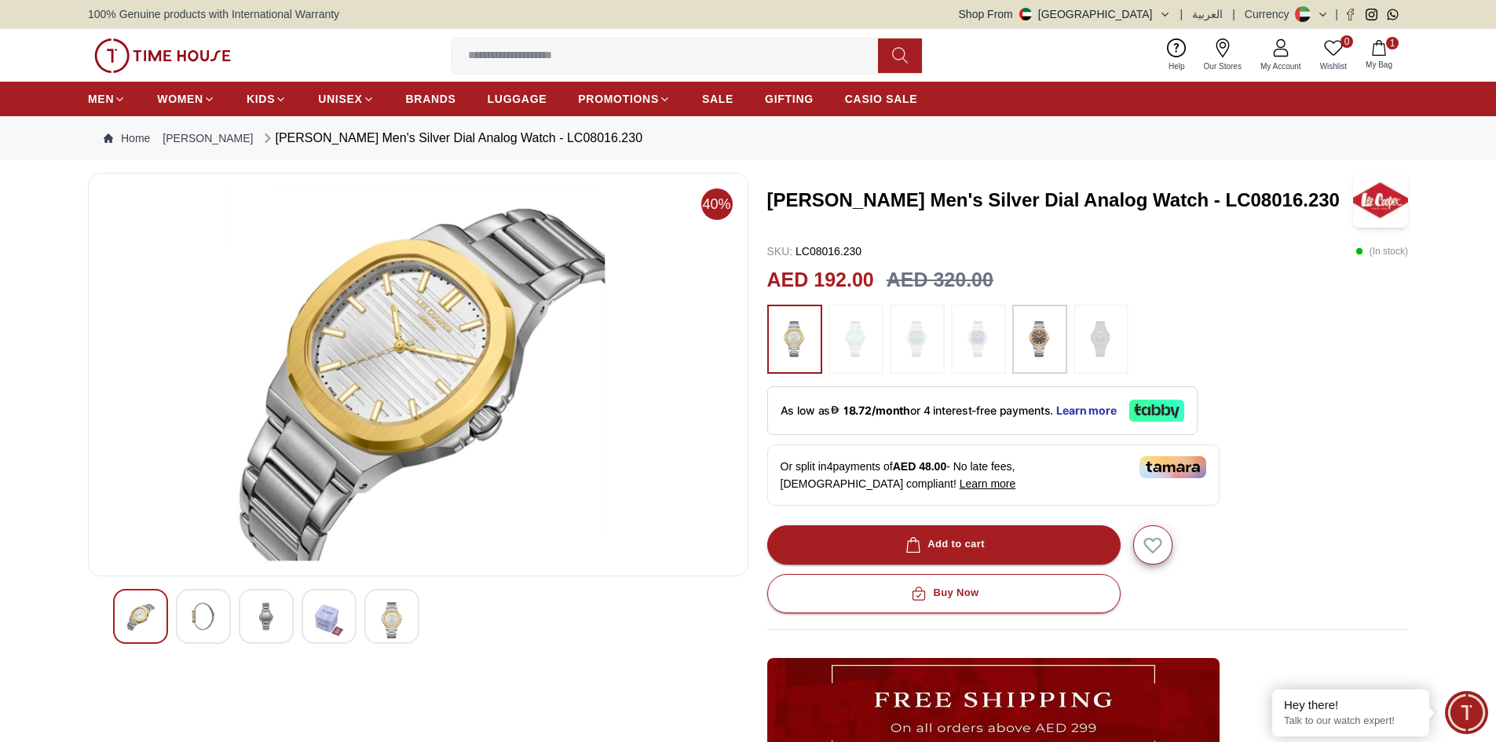
click at [1037, 328] on img at bounding box center [1039, 339] width 39 height 53
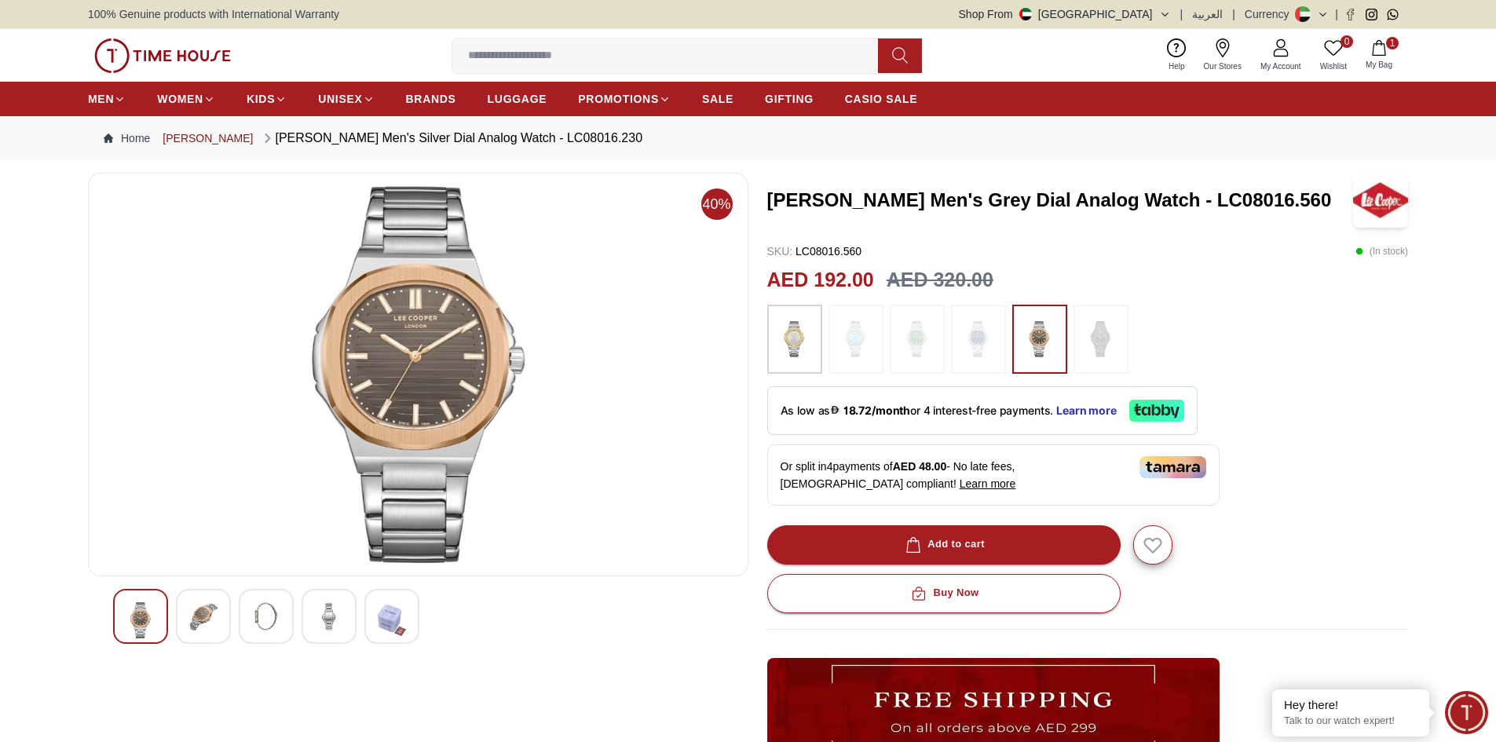
click at [196, 142] on link "[PERSON_NAME]" at bounding box center [208, 138] width 90 height 16
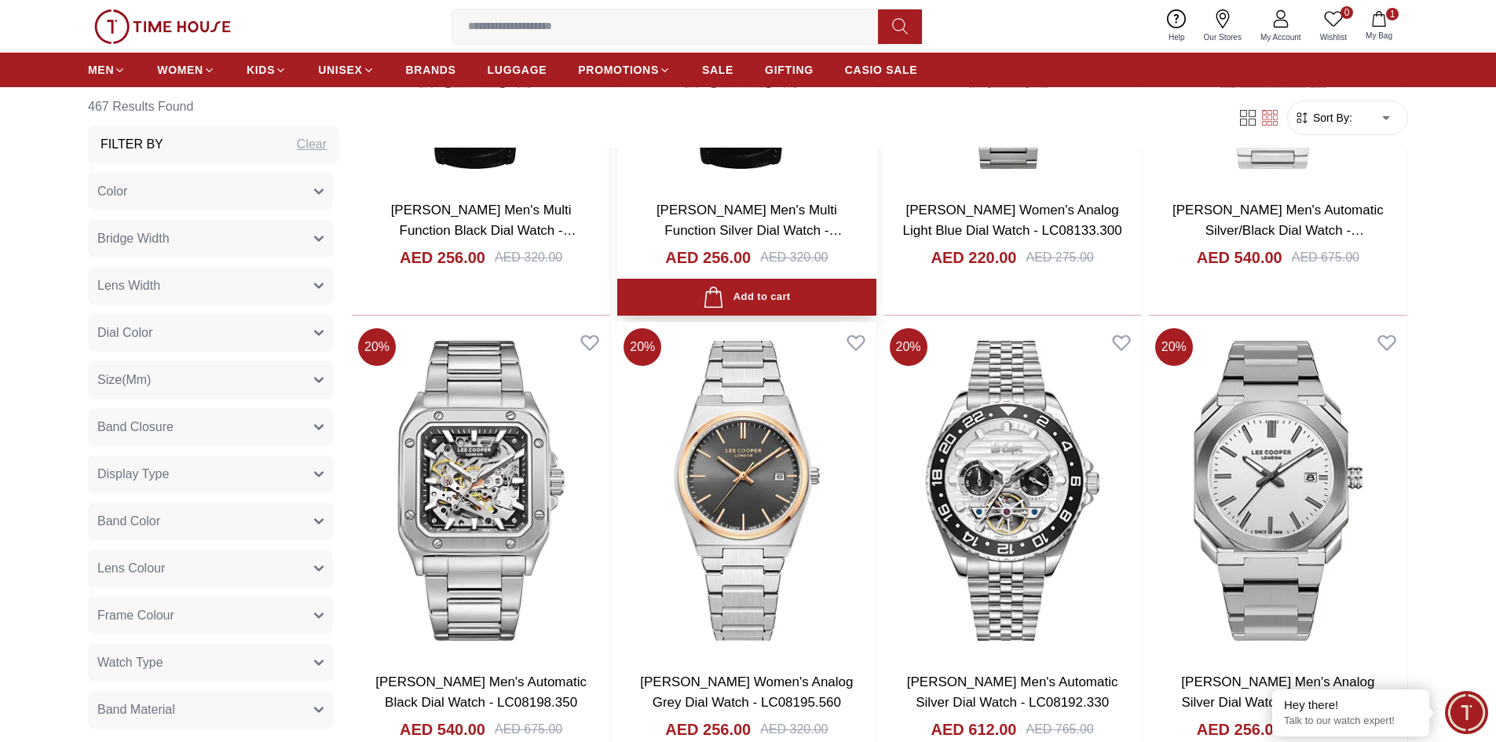
scroll to position [2199, 0]
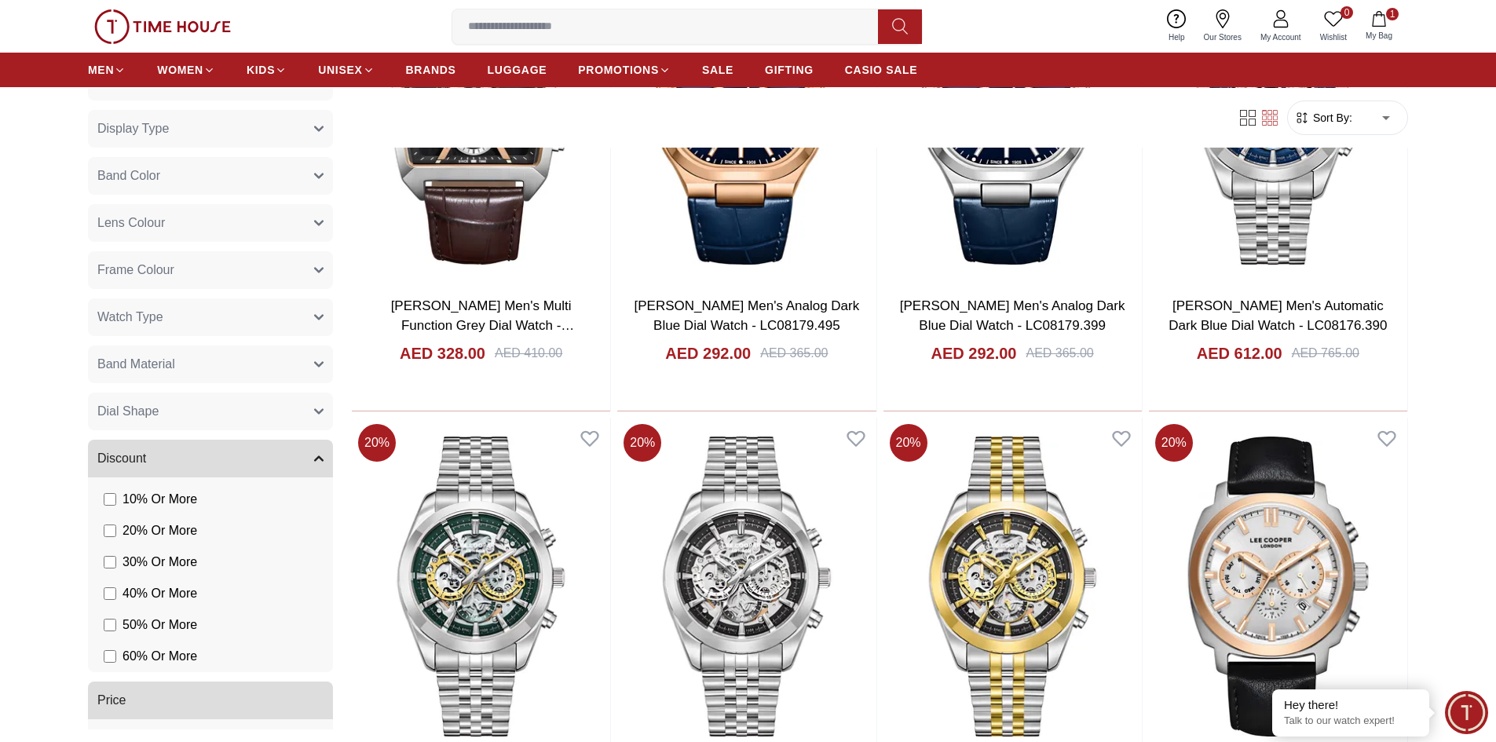
scroll to position [430, 0]
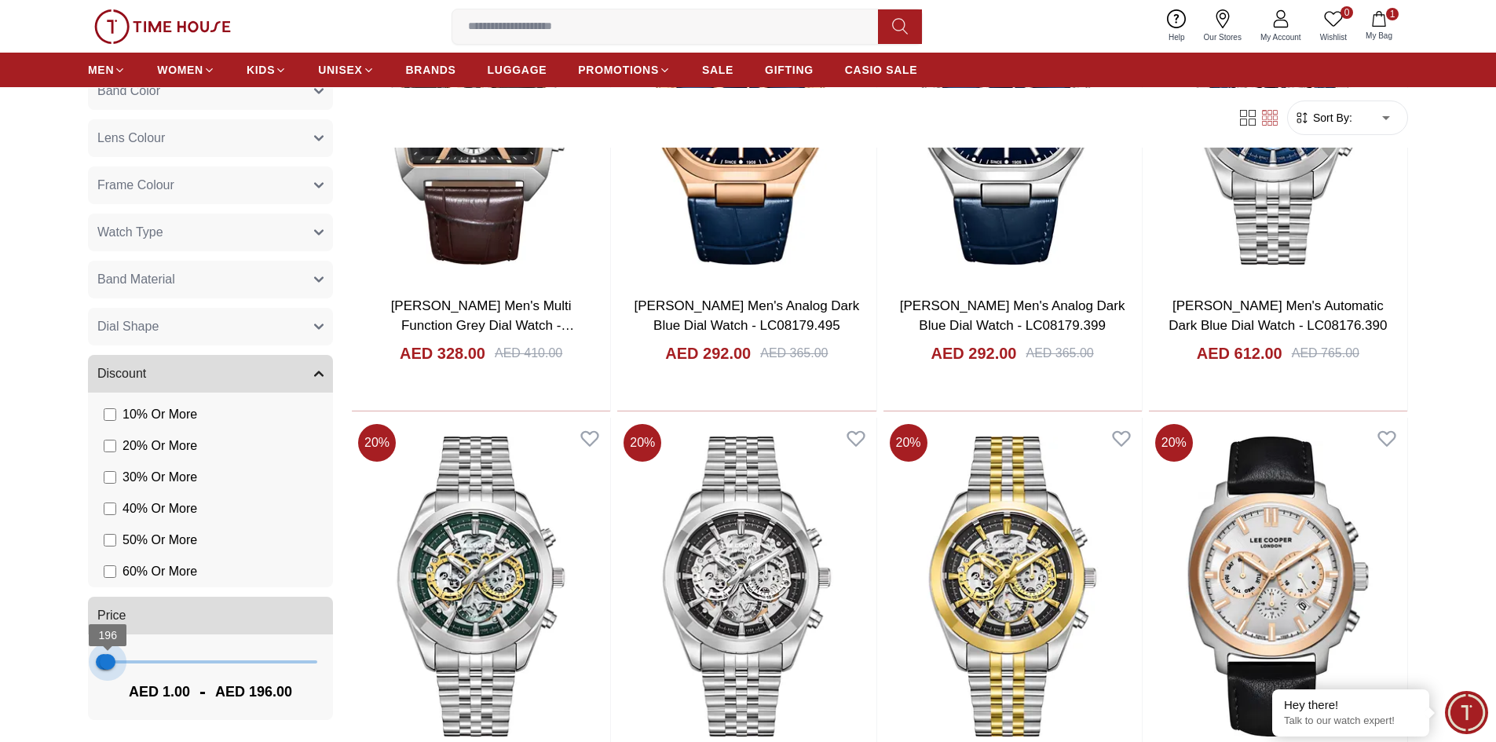
type input "***"
drag, startPoint x: 302, startPoint y: 664, endPoint x: 107, endPoint y: 674, distance: 195.8
click at [107, 670] on span "157" at bounding box center [107, 662] width 16 height 16
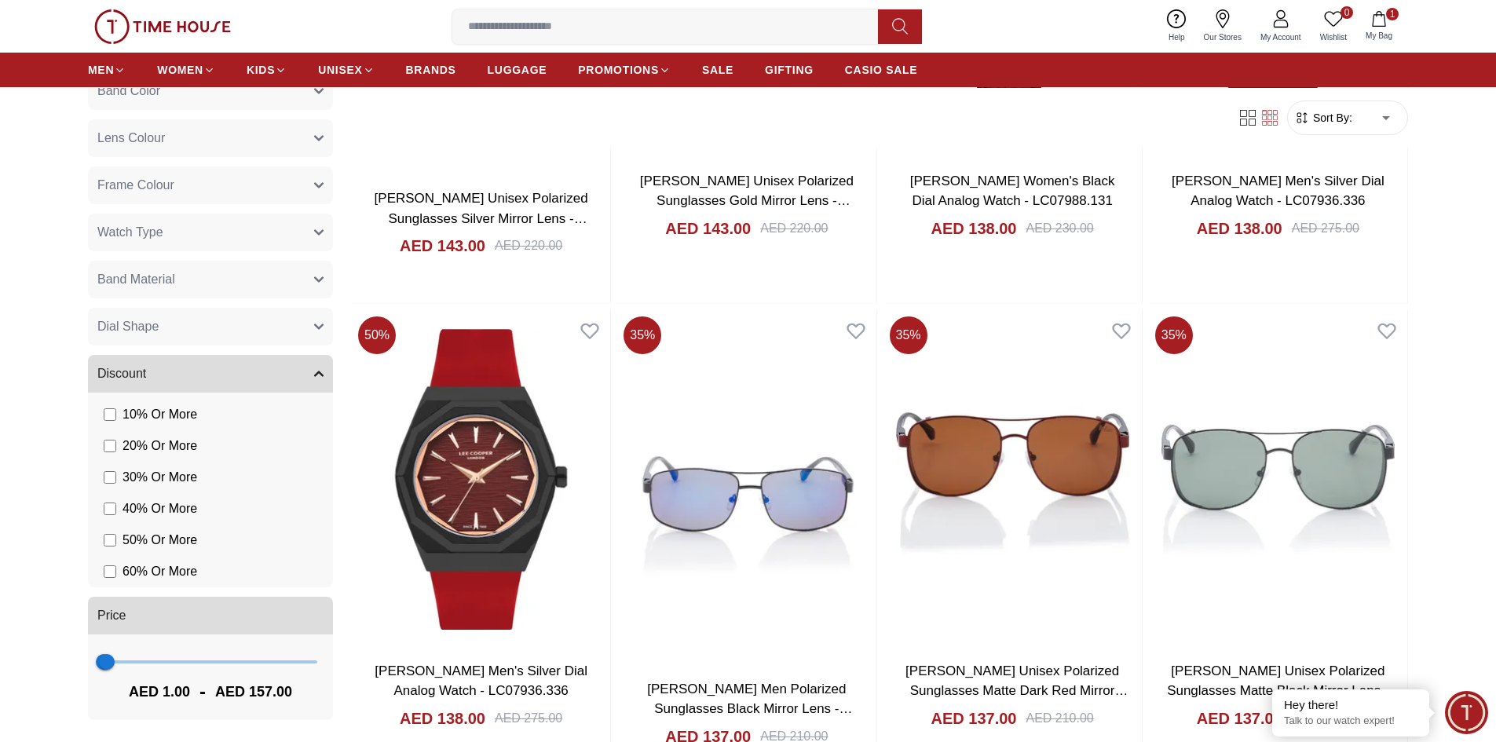
scroll to position [1806, 0]
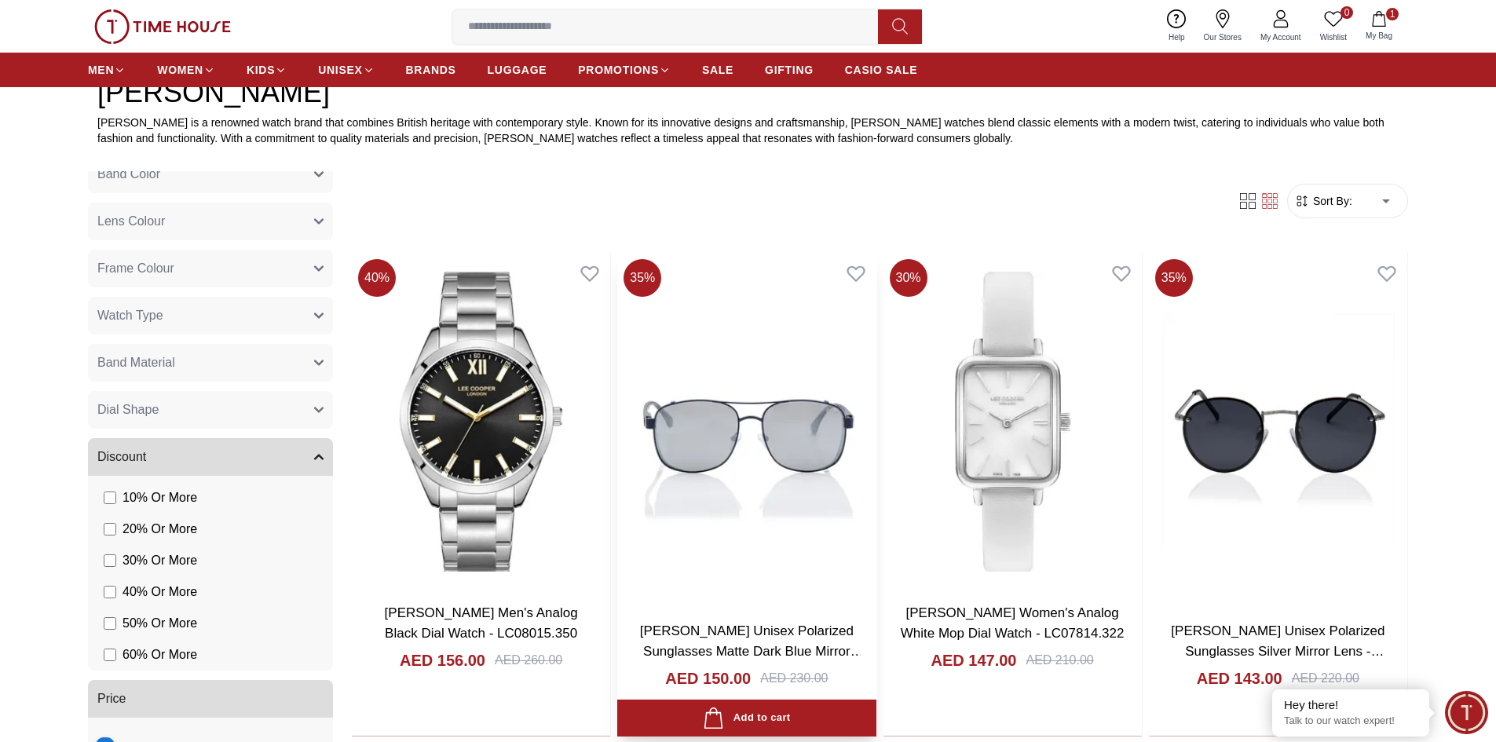
scroll to position [785, 0]
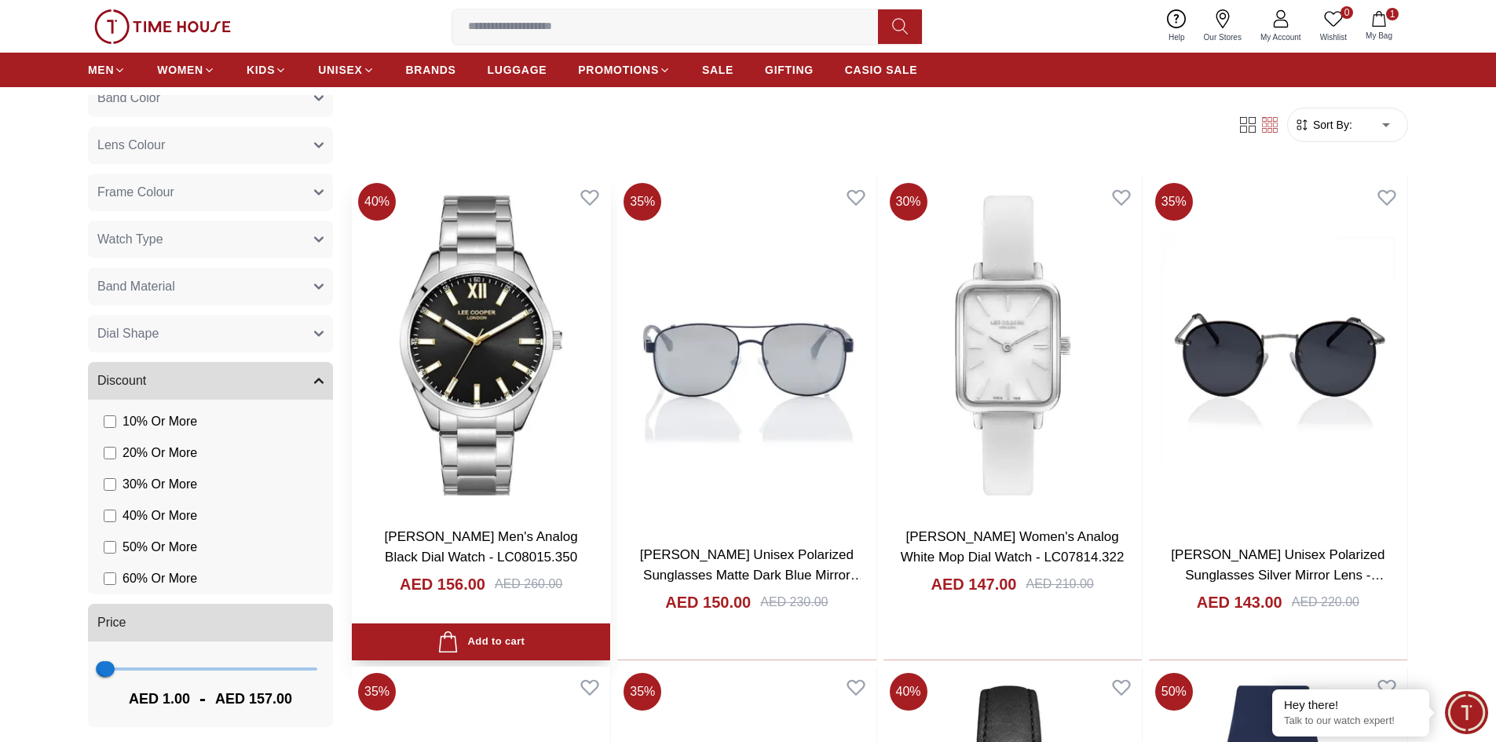
click at [495, 360] on img at bounding box center [481, 346] width 258 height 338
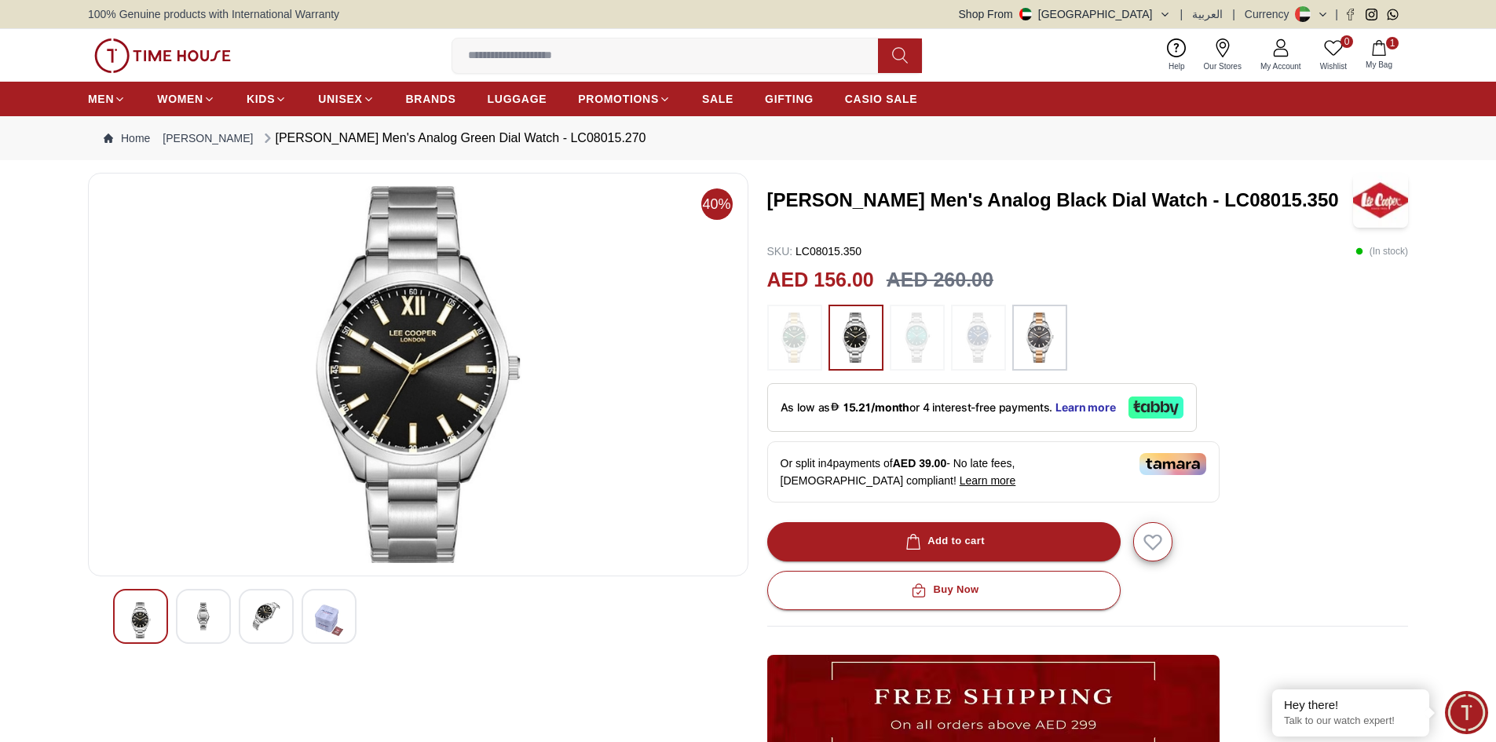
click at [1018, 338] on div at bounding box center [1039, 338] width 55 height 66
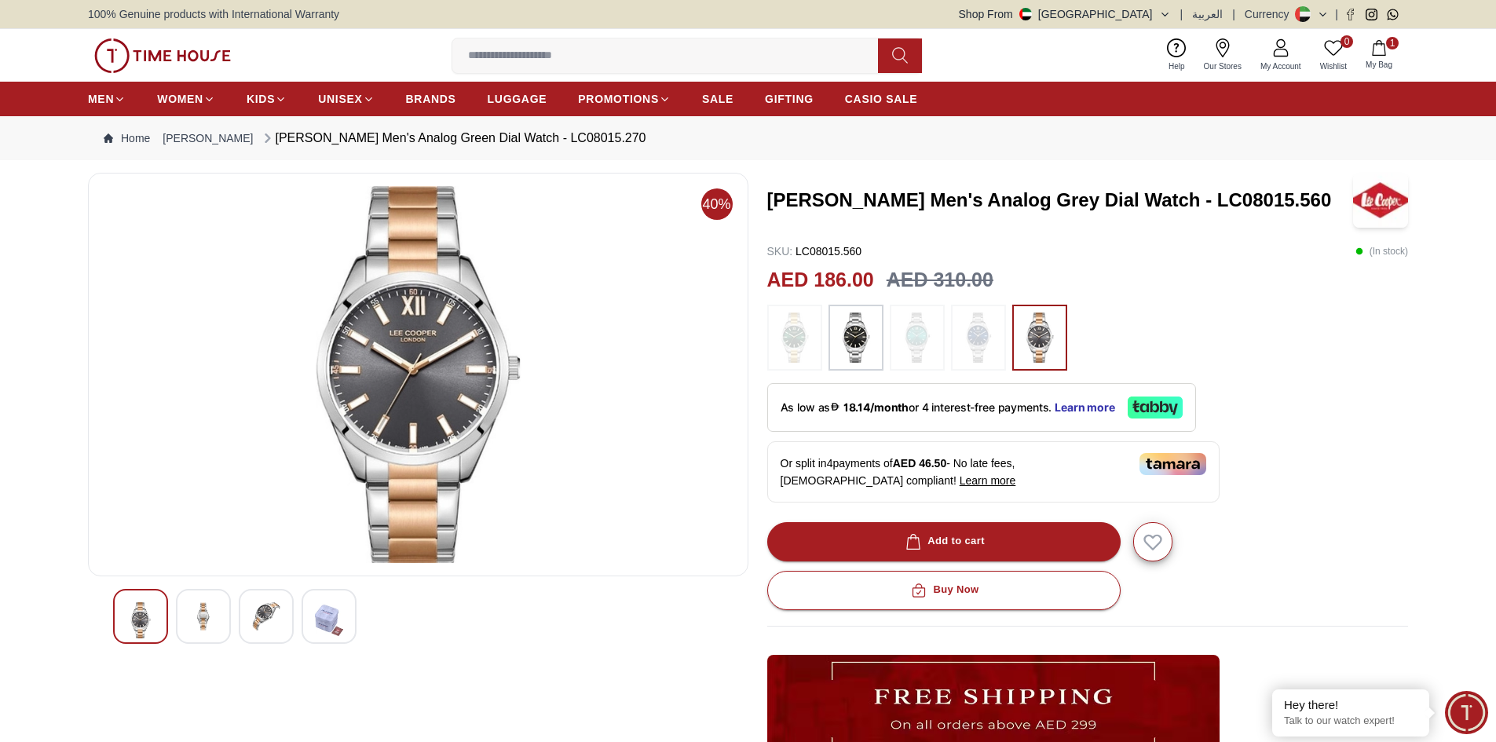
click at [276, 622] on img at bounding box center [266, 616] width 28 height 28
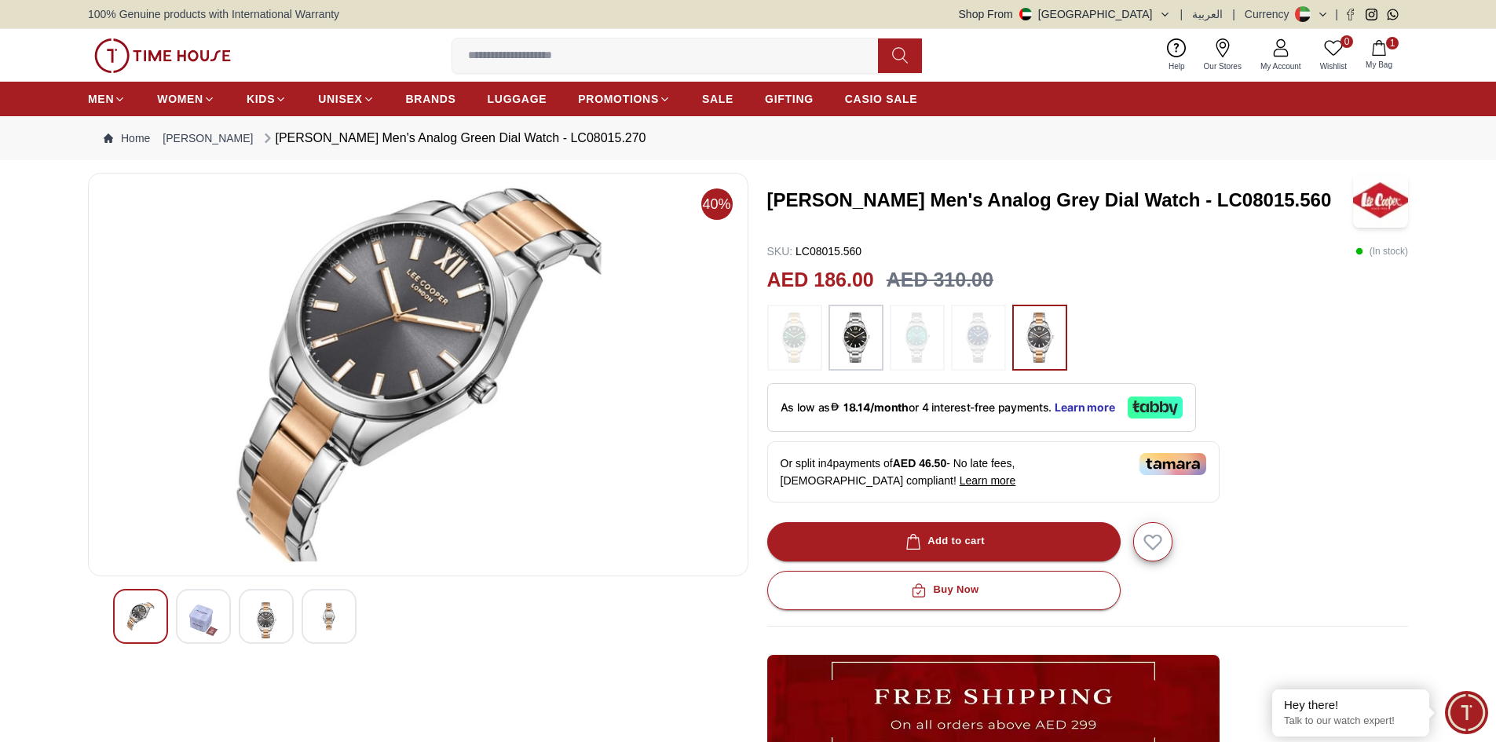
click at [125, 612] on div at bounding box center [140, 616] width 55 height 55
click at [272, 618] on img at bounding box center [266, 620] width 28 height 36
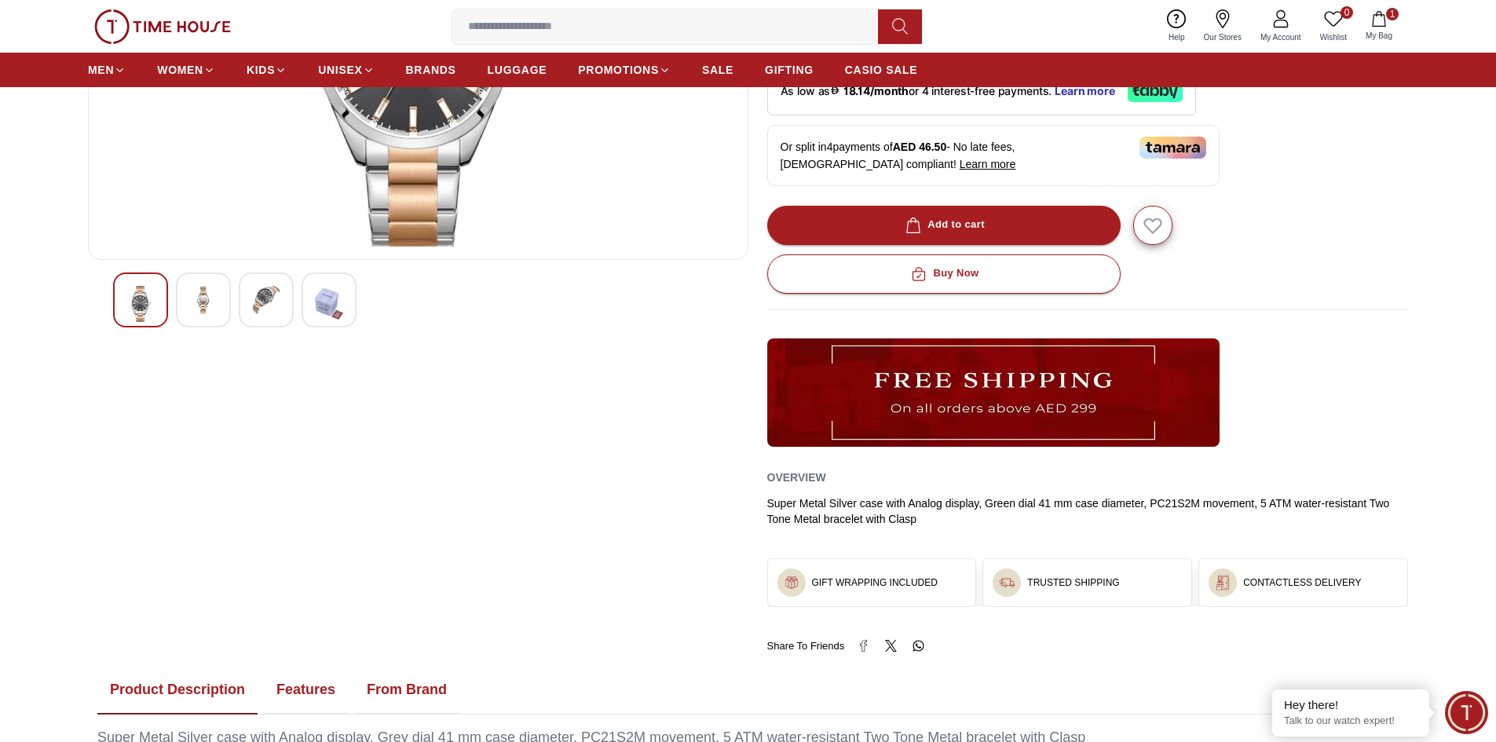
scroll to position [79, 0]
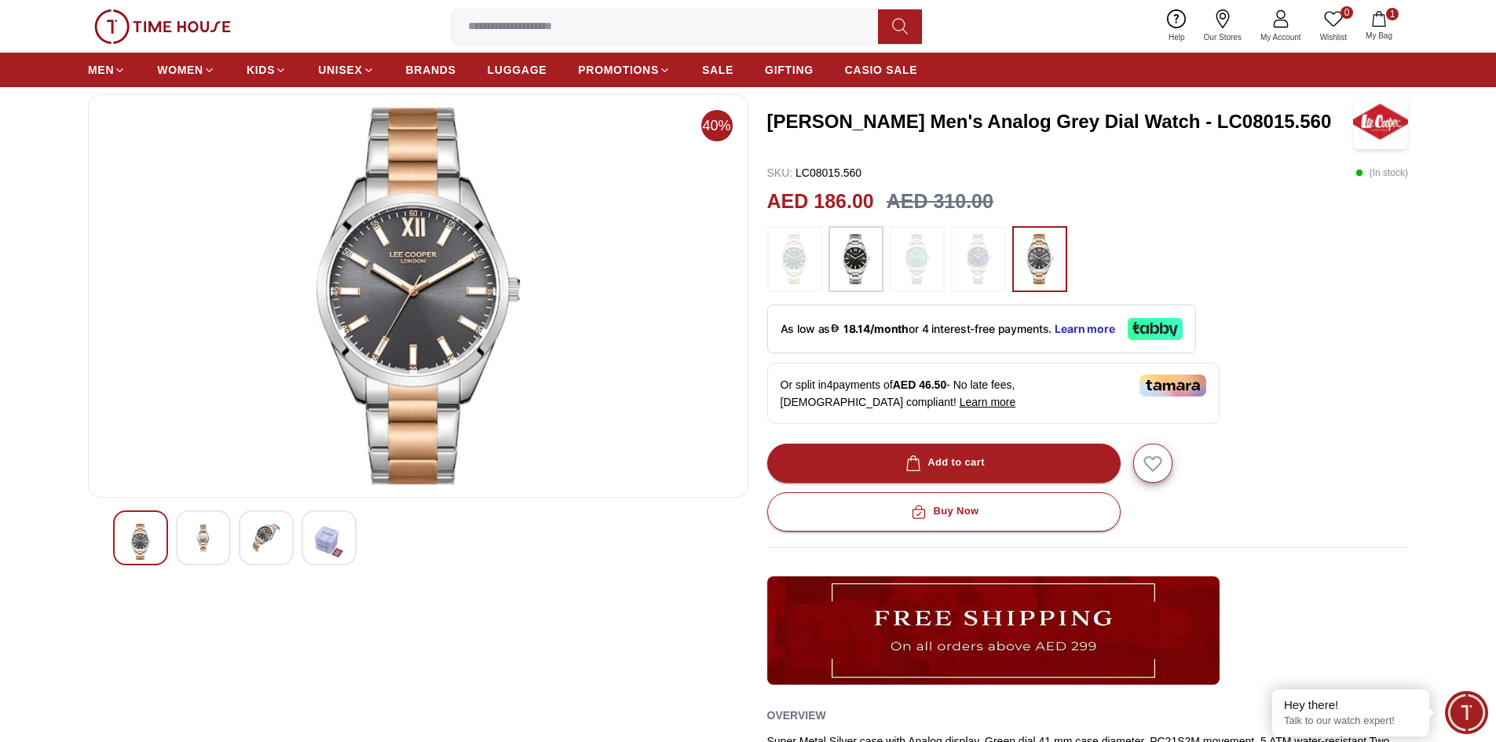
click at [861, 258] on img at bounding box center [855, 259] width 39 height 50
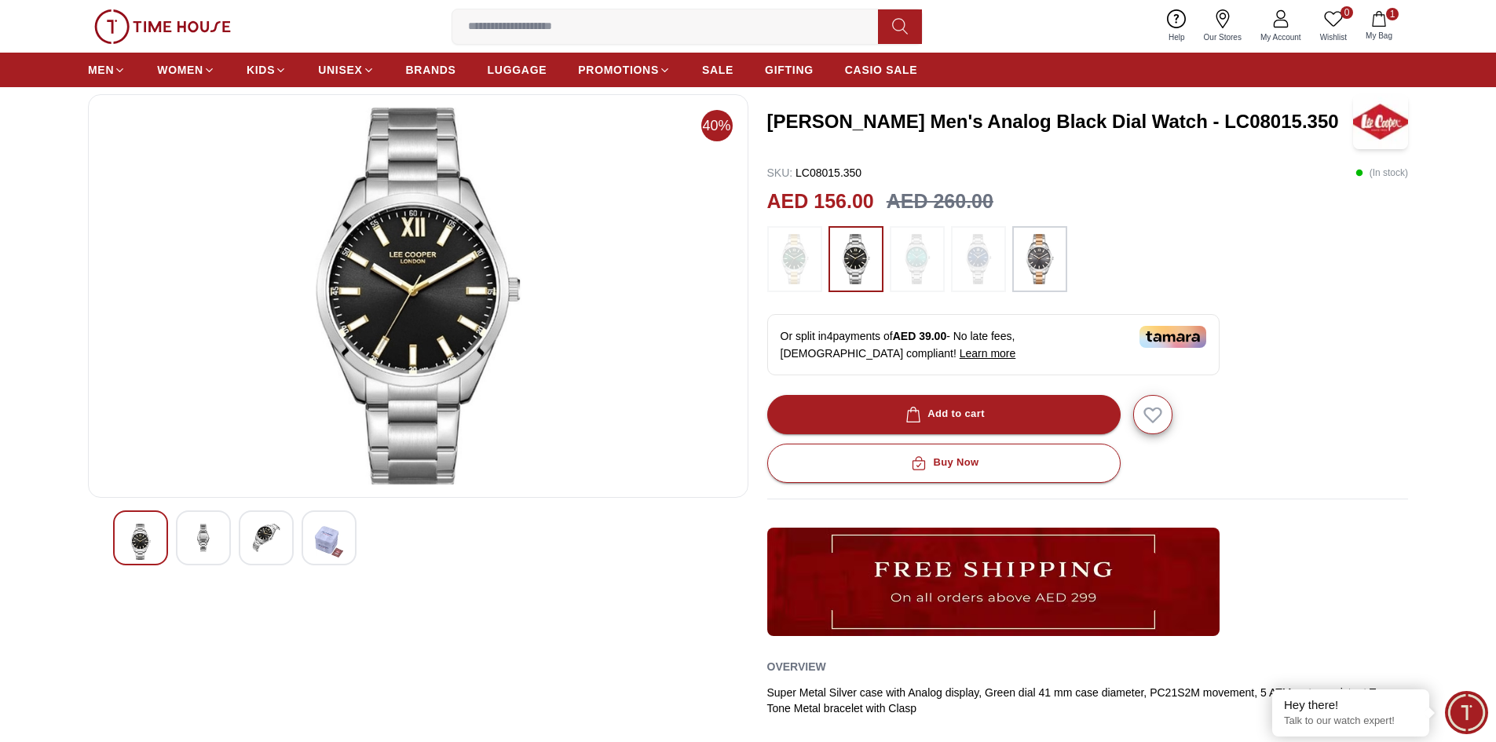
click at [207, 532] on img at bounding box center [203, 538] width 28 height 28
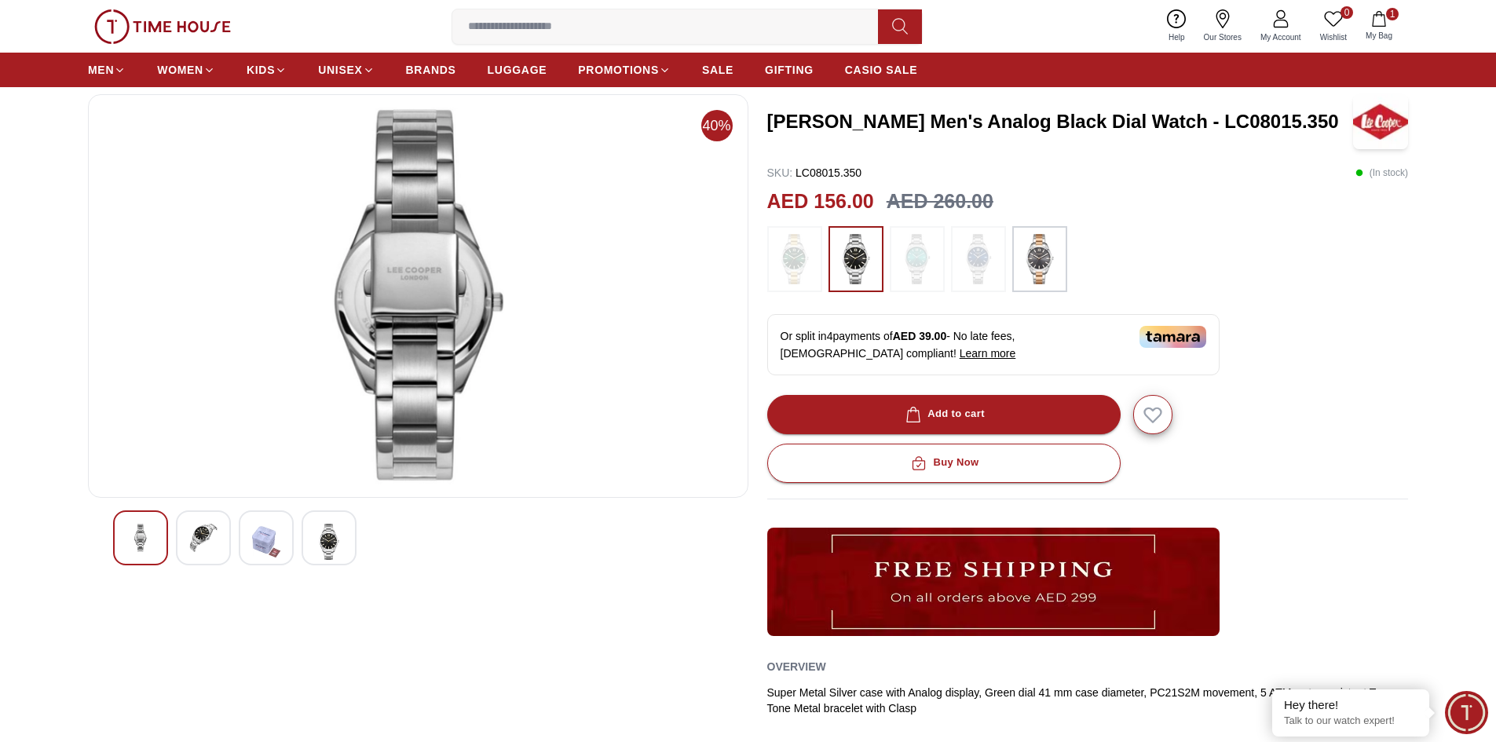
click at [207, 543] on img at bounding box center [203, 538] width 28 height 28
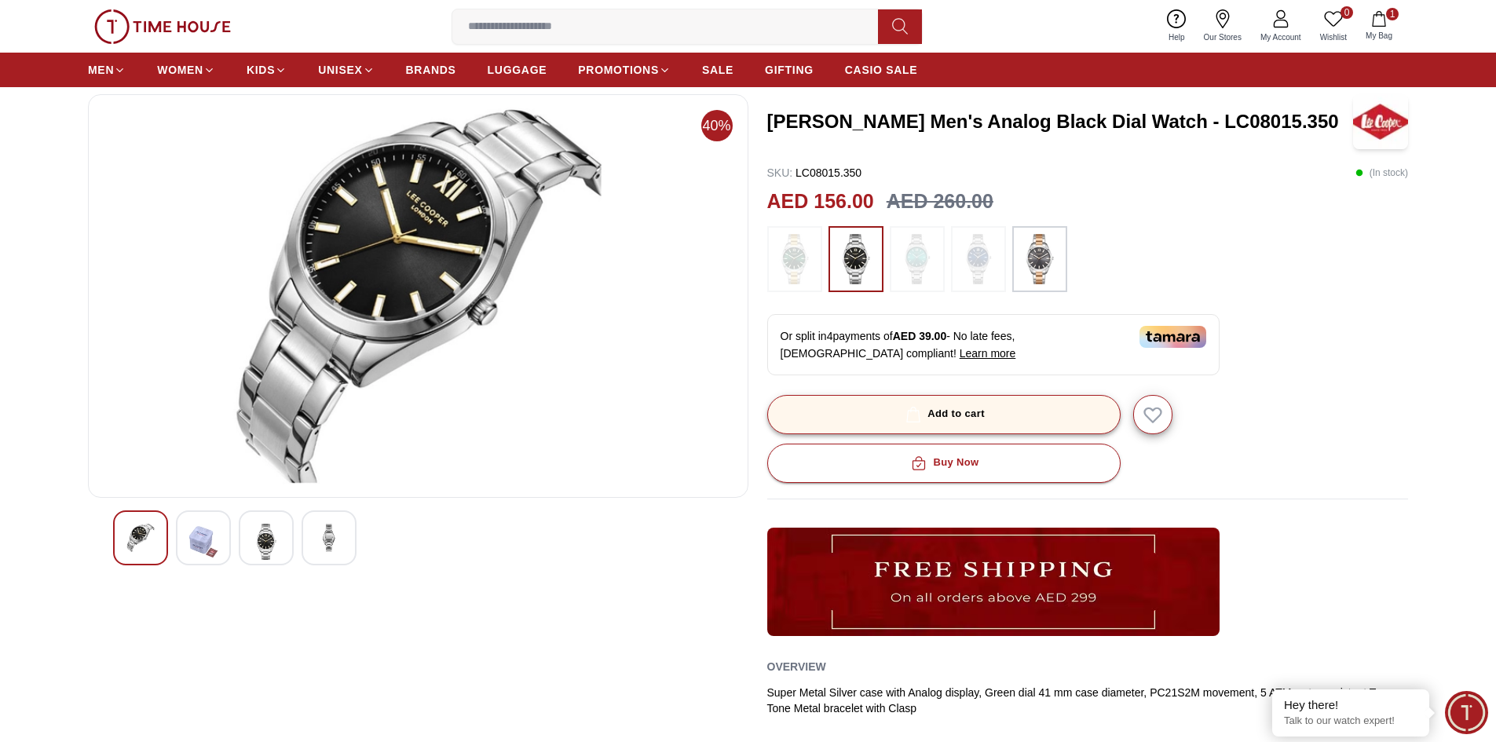
click at [948, 412] on div "Add to cart" at bounding box center [943, 414] width 82 height 18
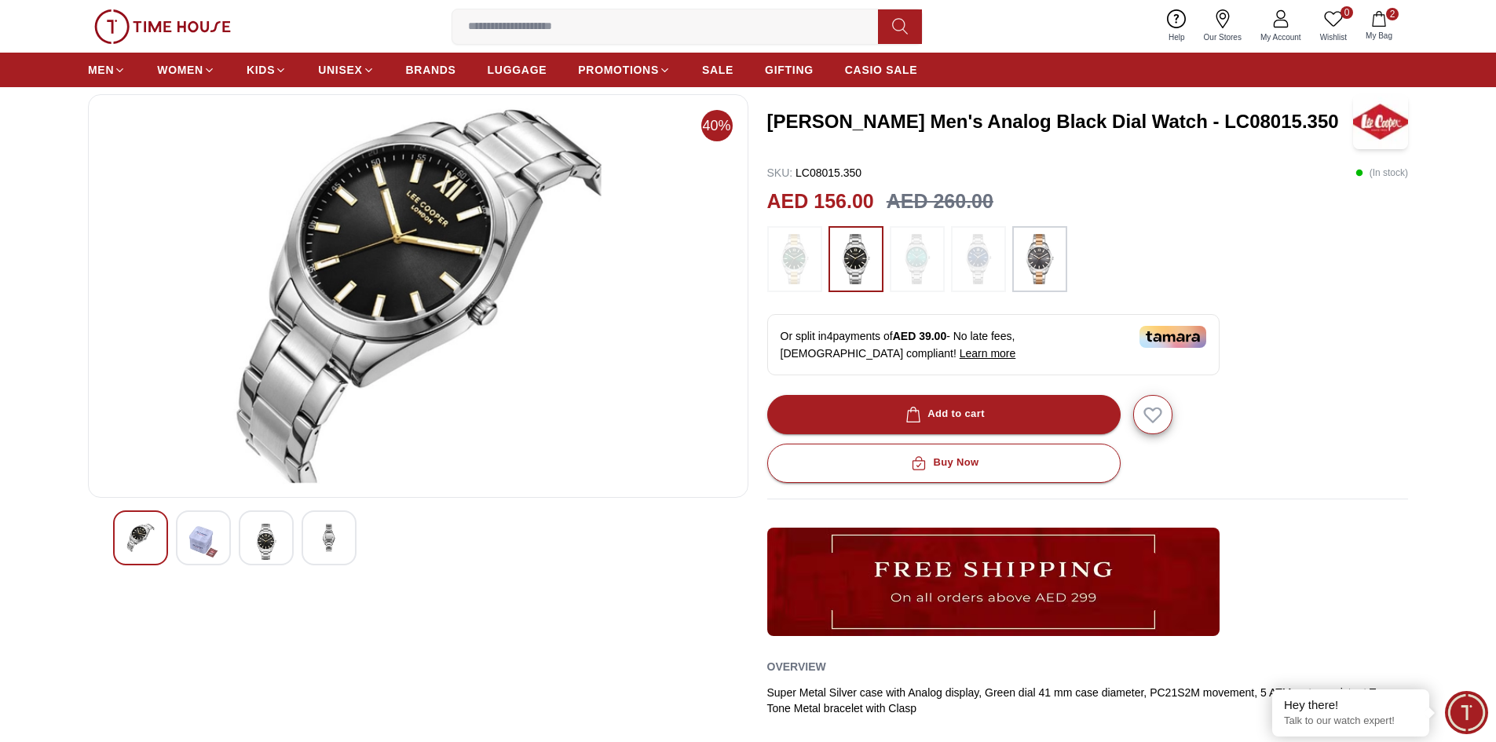
click at [1373, 20] on icon "button" at bounding box center [1378, 19] width 13 height 16
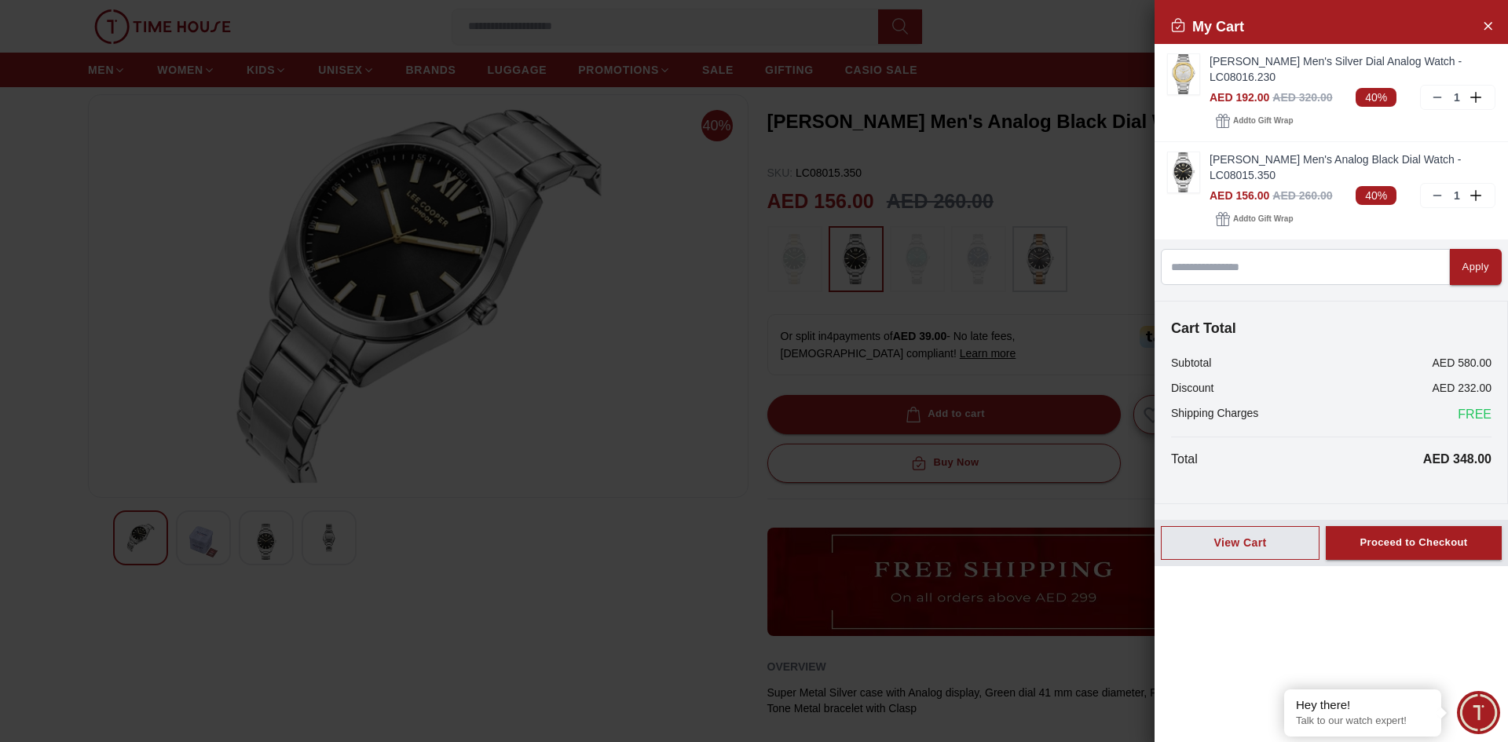
click at [913, 351] on div at bounding box center [754, 371] width 1508 height 742
click at [1263, 119] on span "Add to Gift Wrap" at bounding box center [1263, 121] width 60 height 16
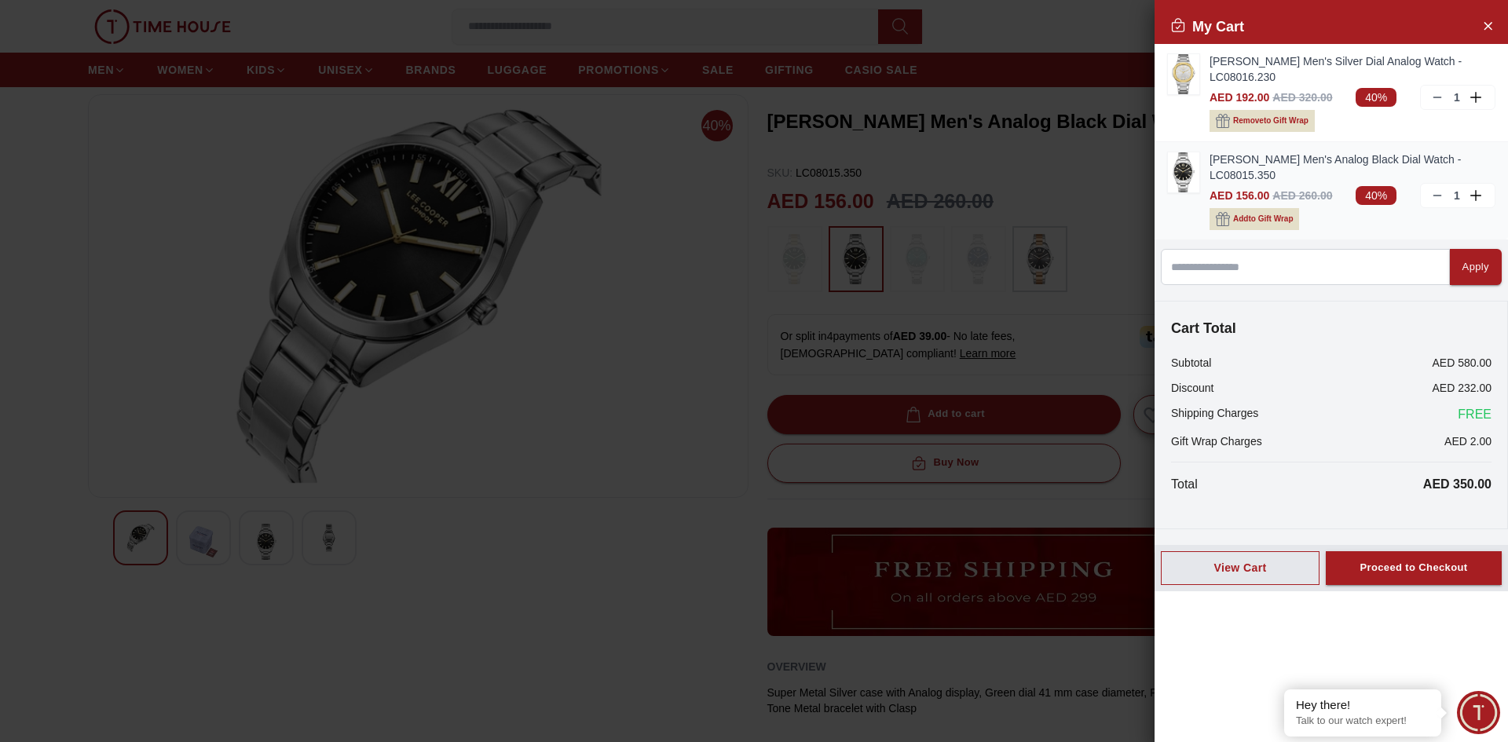
click at [1272, 220] on span "Add to Gift Wrap" at bounding box center [1263, 219] width 60 height 16
click at [1441, 100] on icon at bounding box center [1437, 97] width 13 height 13
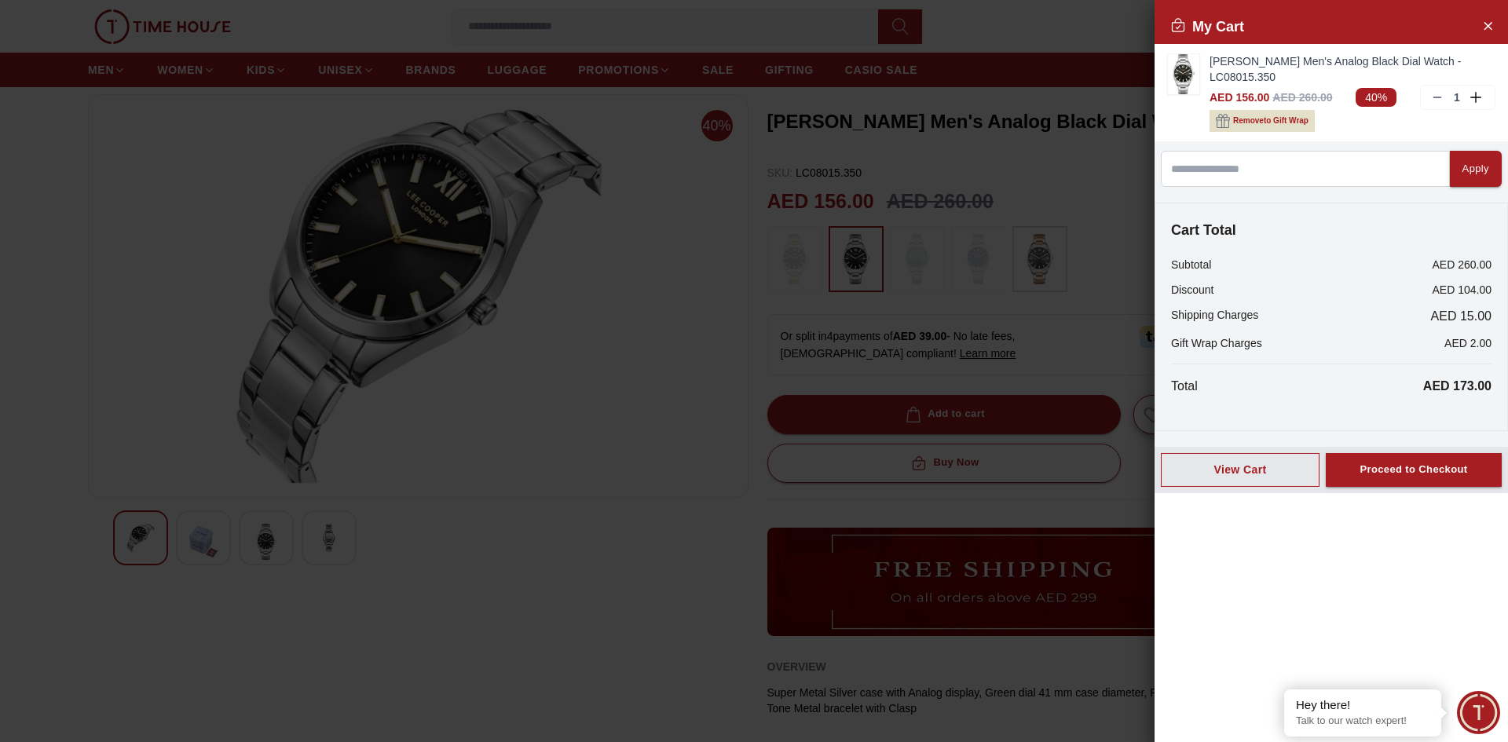
click at [1303, 396] on div "Cart Total Subtotal AED 260.00 Discount AED 104.00 Shipping Charges AED 15.00 G…" at bounding box center [1330, 317] width 353 height 228
click at [1102, 384] on div at bounding box center [754, 371] width 1508 height 742
click at [1109, 367] on div at bounding box center [754, 371] width 1508 height 742
click at [1258, 473] on div "View Cart" at bounding box center [1240, 470] width 132 height 16
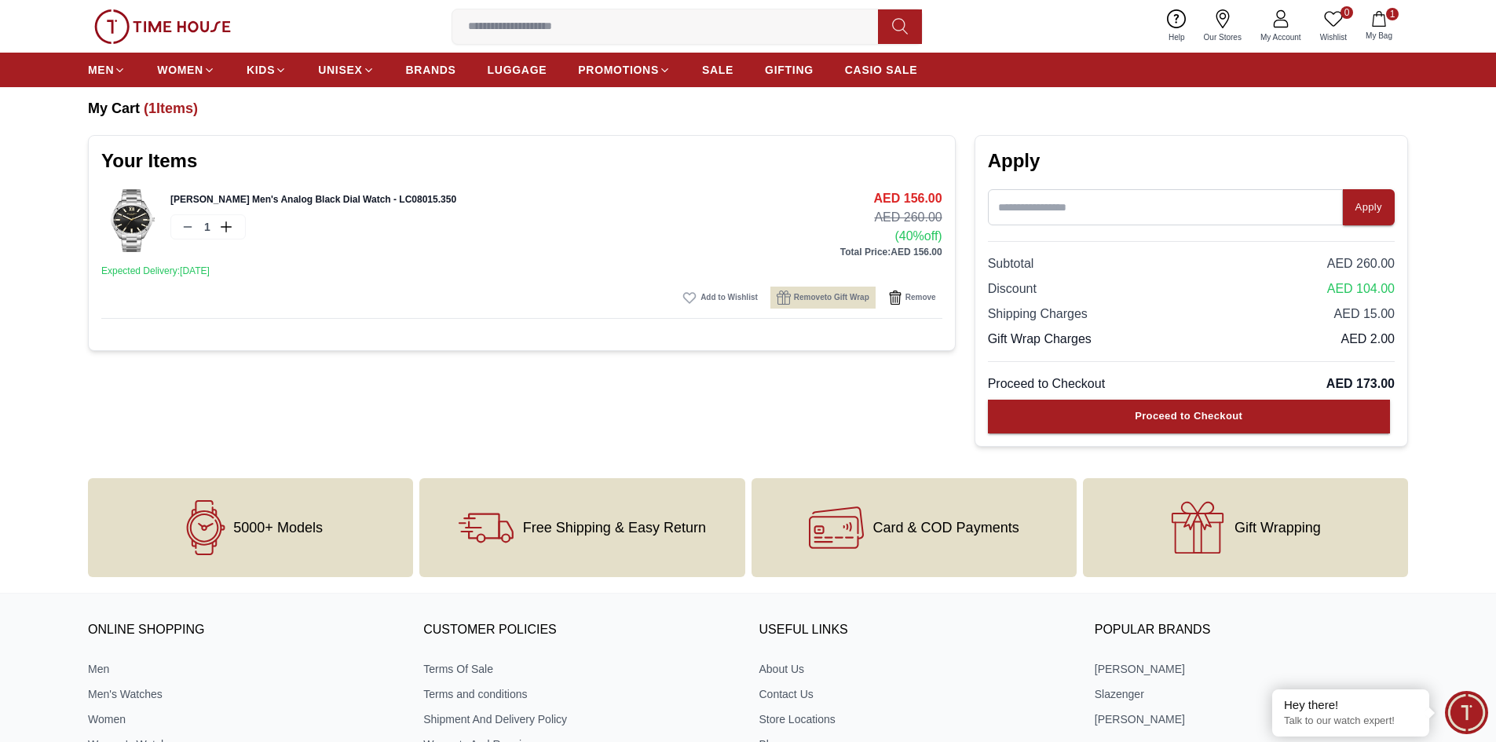
click at [648, 480] on div "Free Shipping & Easy Return" at bounding box center [581, 527] width 325 height 99
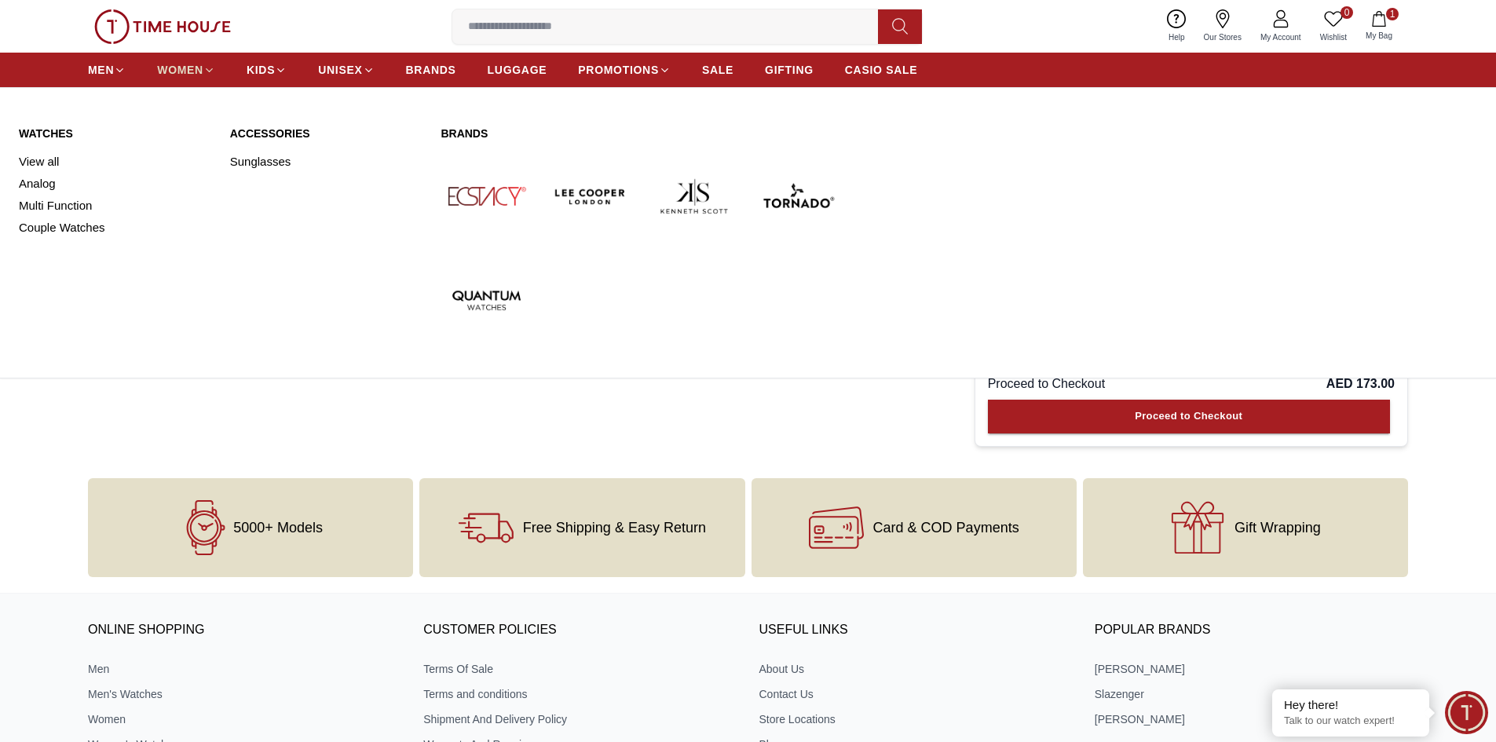
click at [205, 71] on icon at bounding box center [209, 70] width 12 height 12
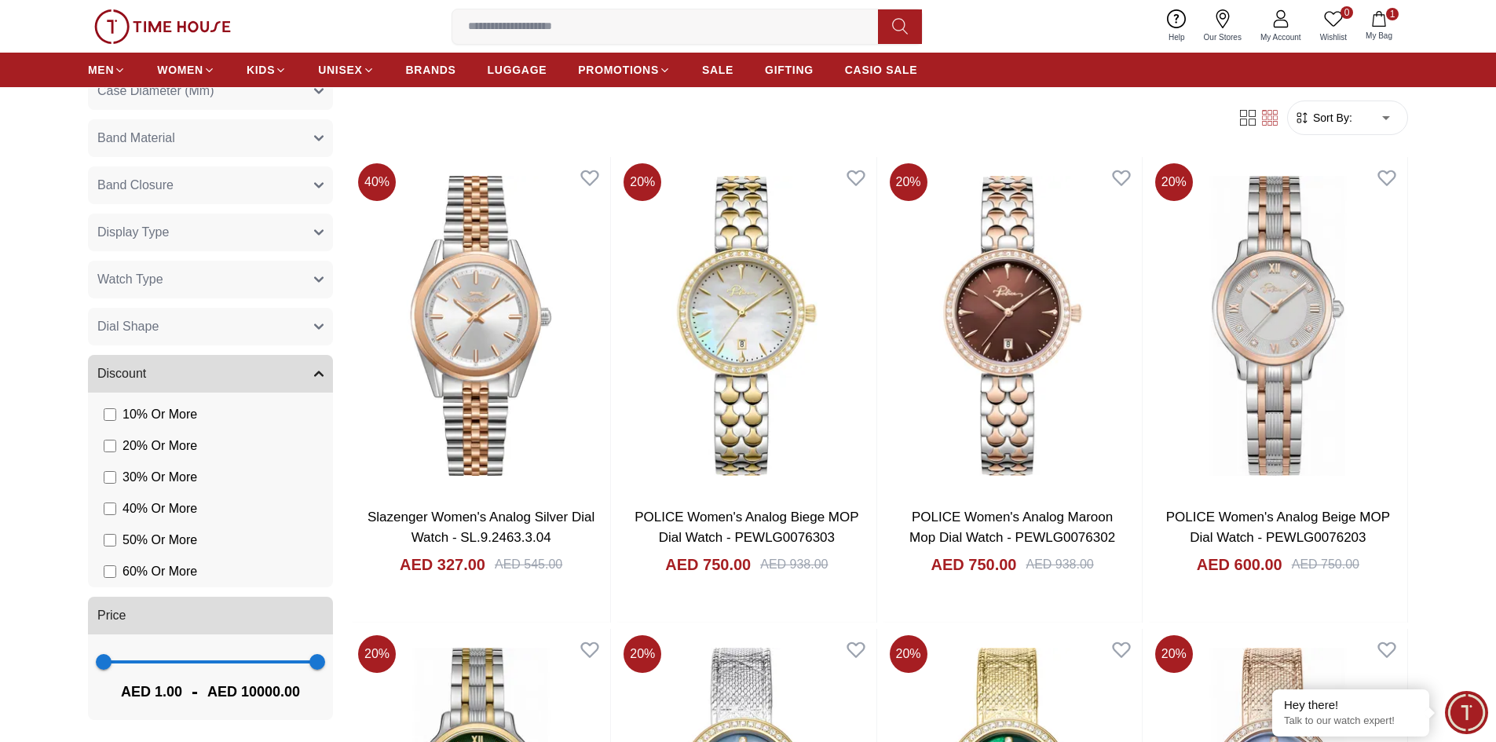
scroll to position [314, 0]
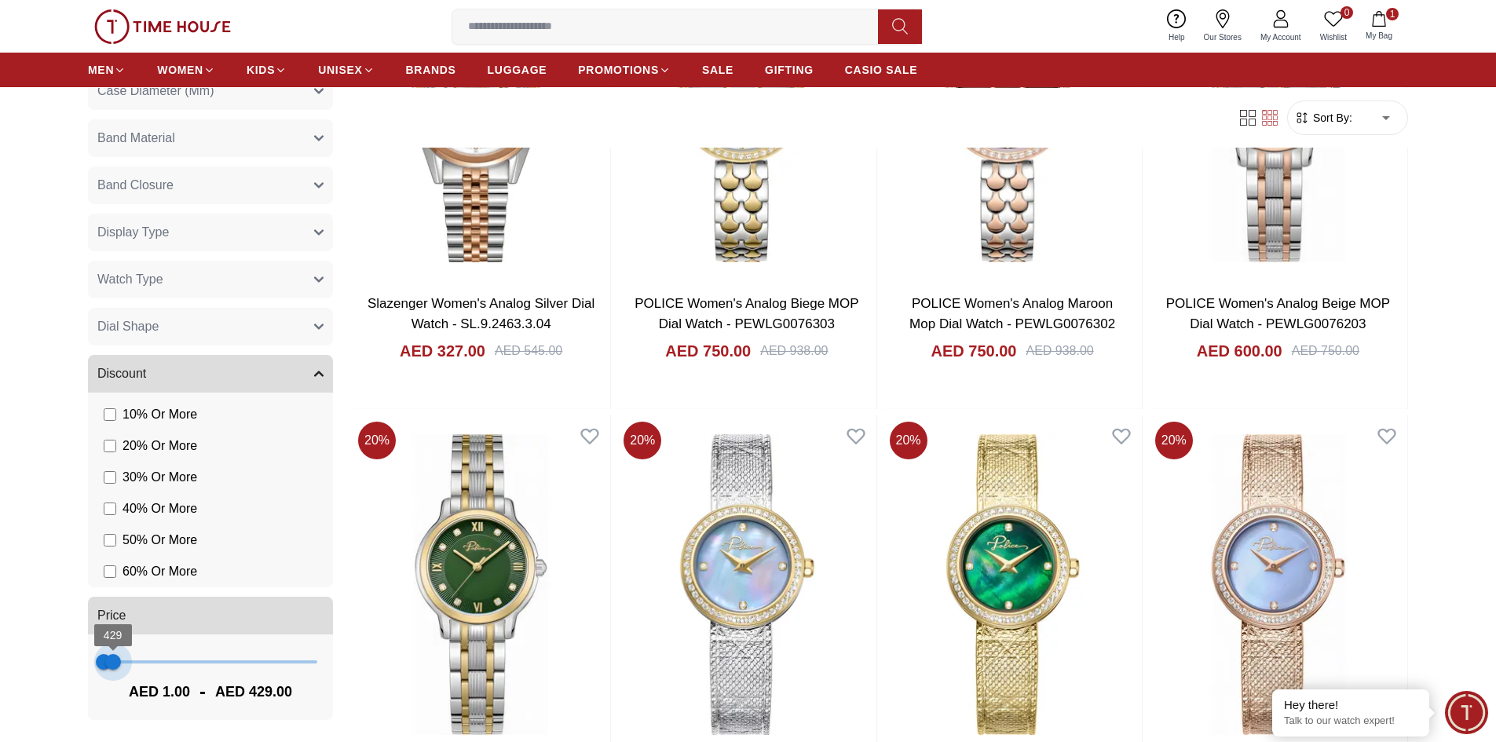
type input "***"
drag, startPoint x: 299, startPoint y: 664, endPoint x: 111, endPoint y: 666, distance: 187.7
click at [111, 666] on span "390" at bounding box center [112, 662] width 16 height 16
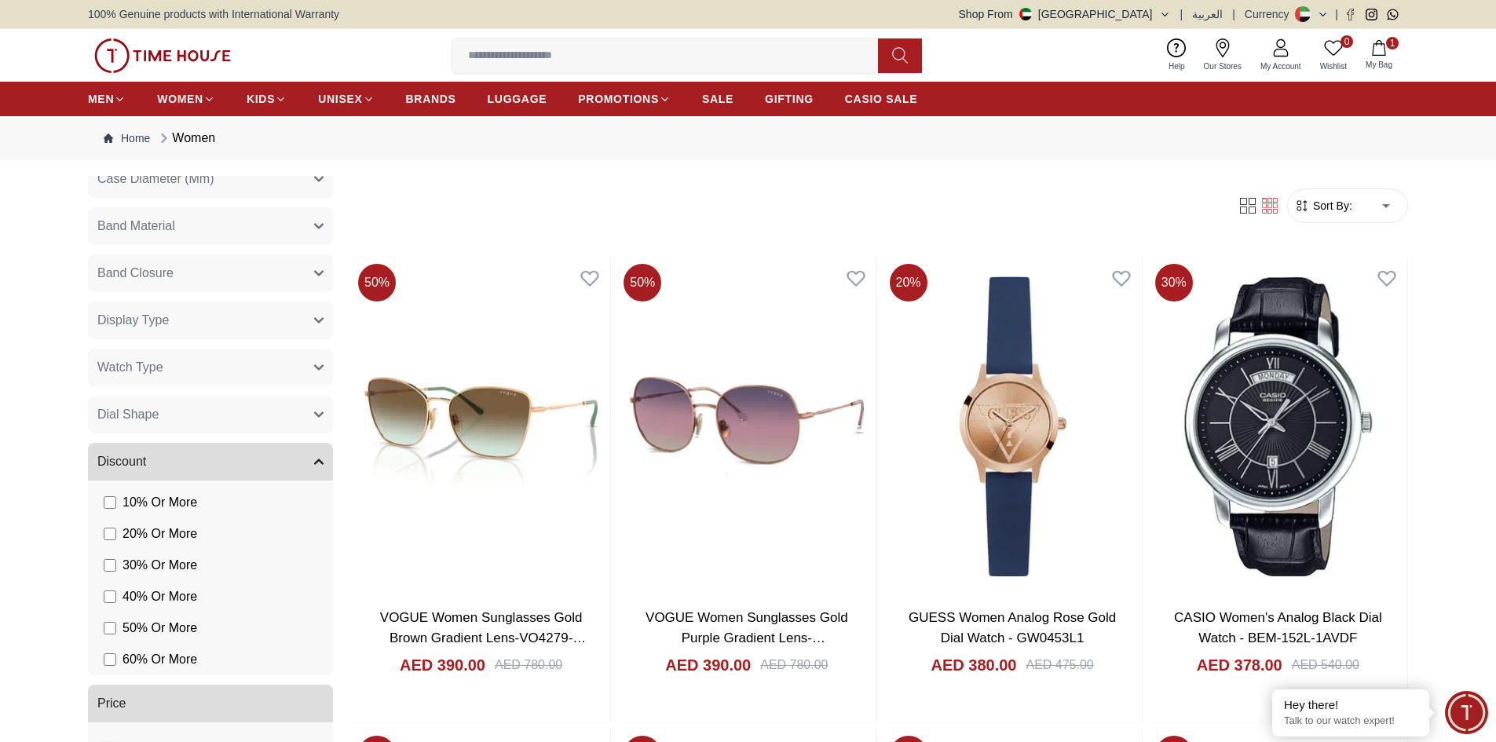
scroll to position [799, 0]
click at [236, 364] on button "Watch Type" at bounding box center [210, 368] width 245 height 38
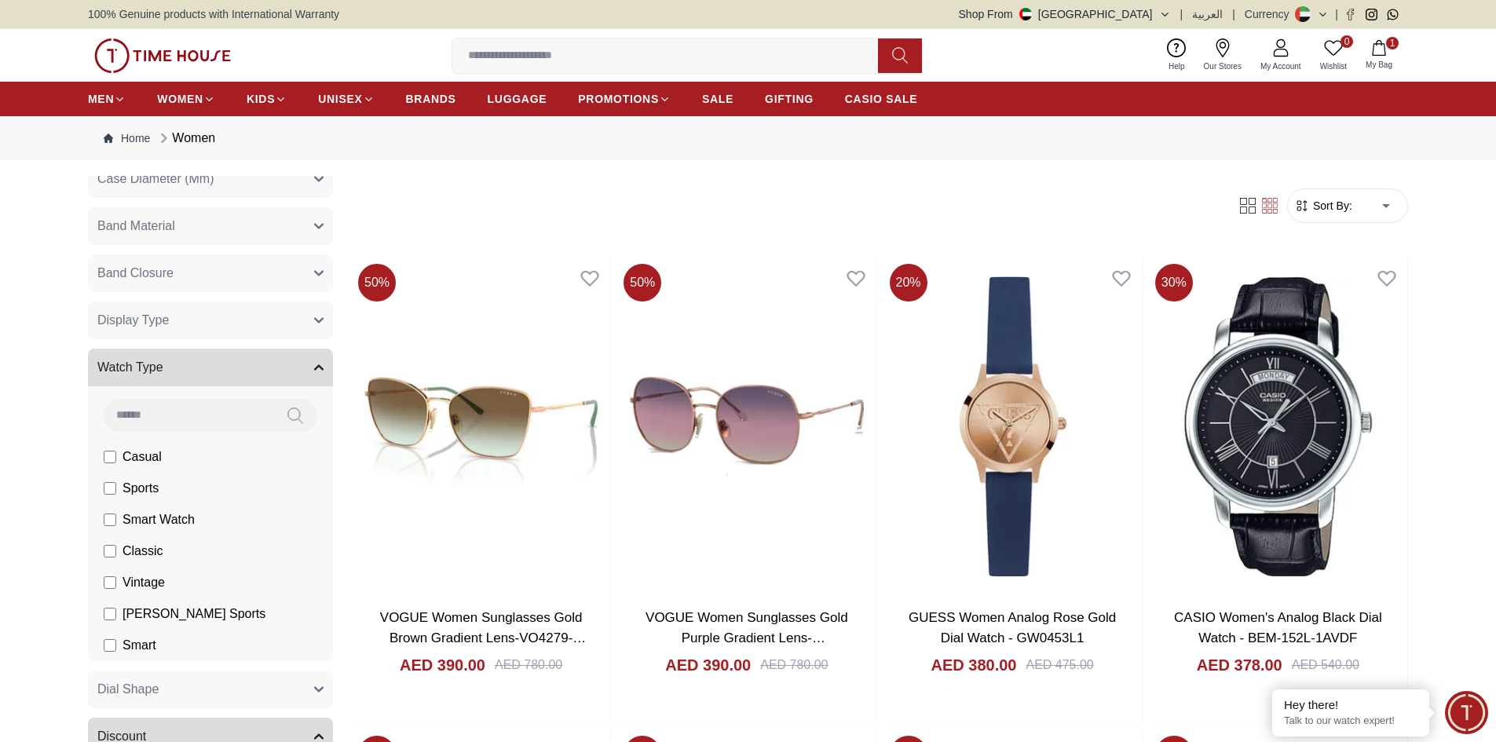
click at [236, 364] on button "Watch Type" at bounding box center [210, 368] width 245 height 38
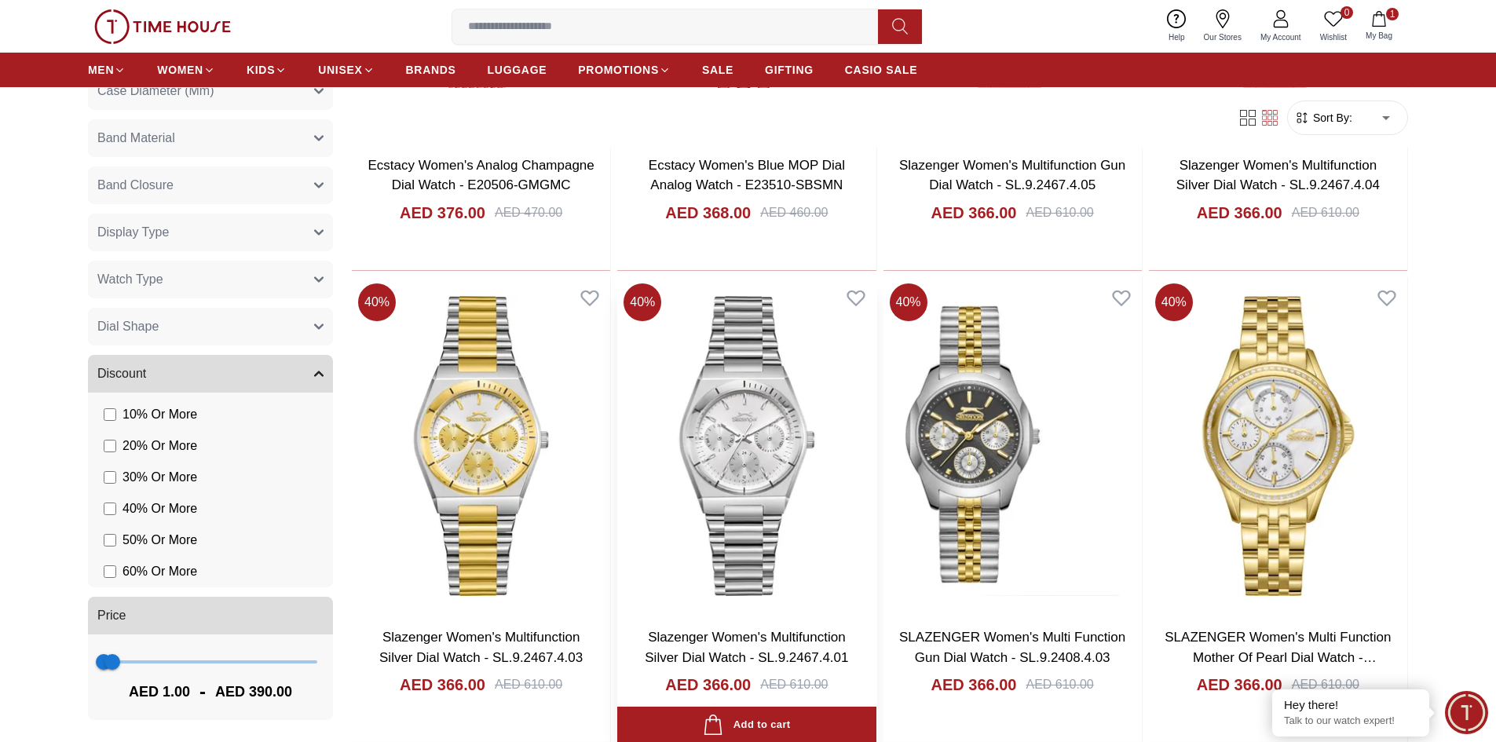
scroll to position [1178, 0]
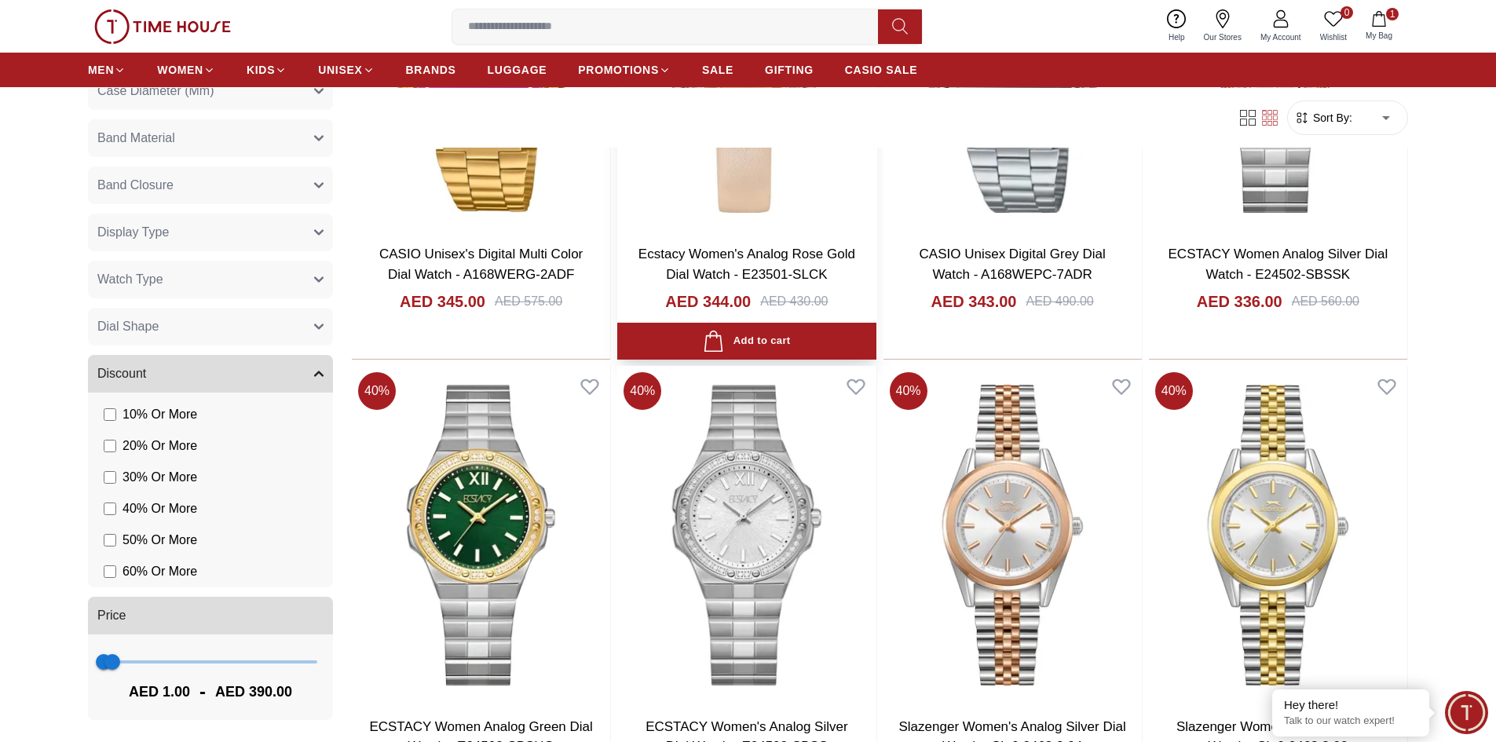
scroll to position [4317, 0]
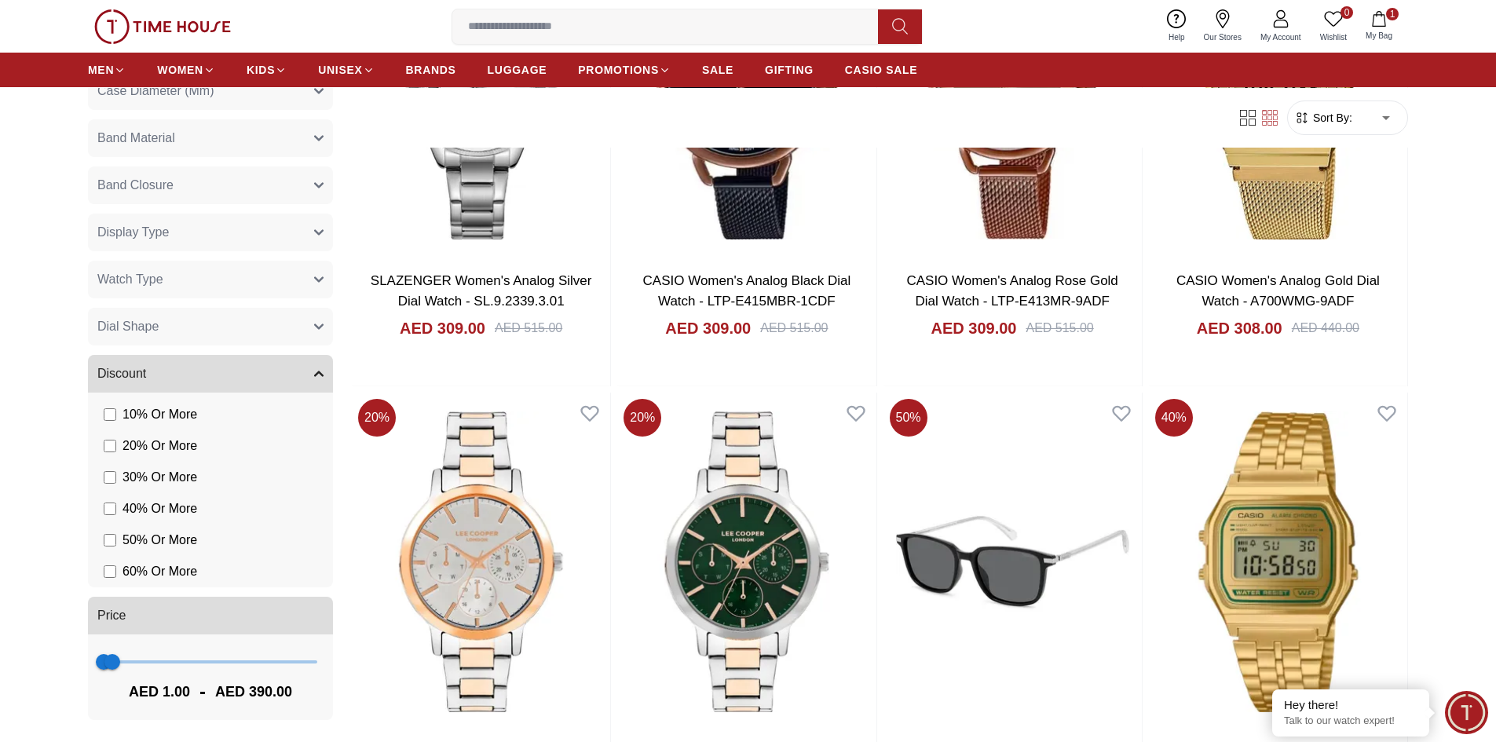
scroll to position [5338, 0]
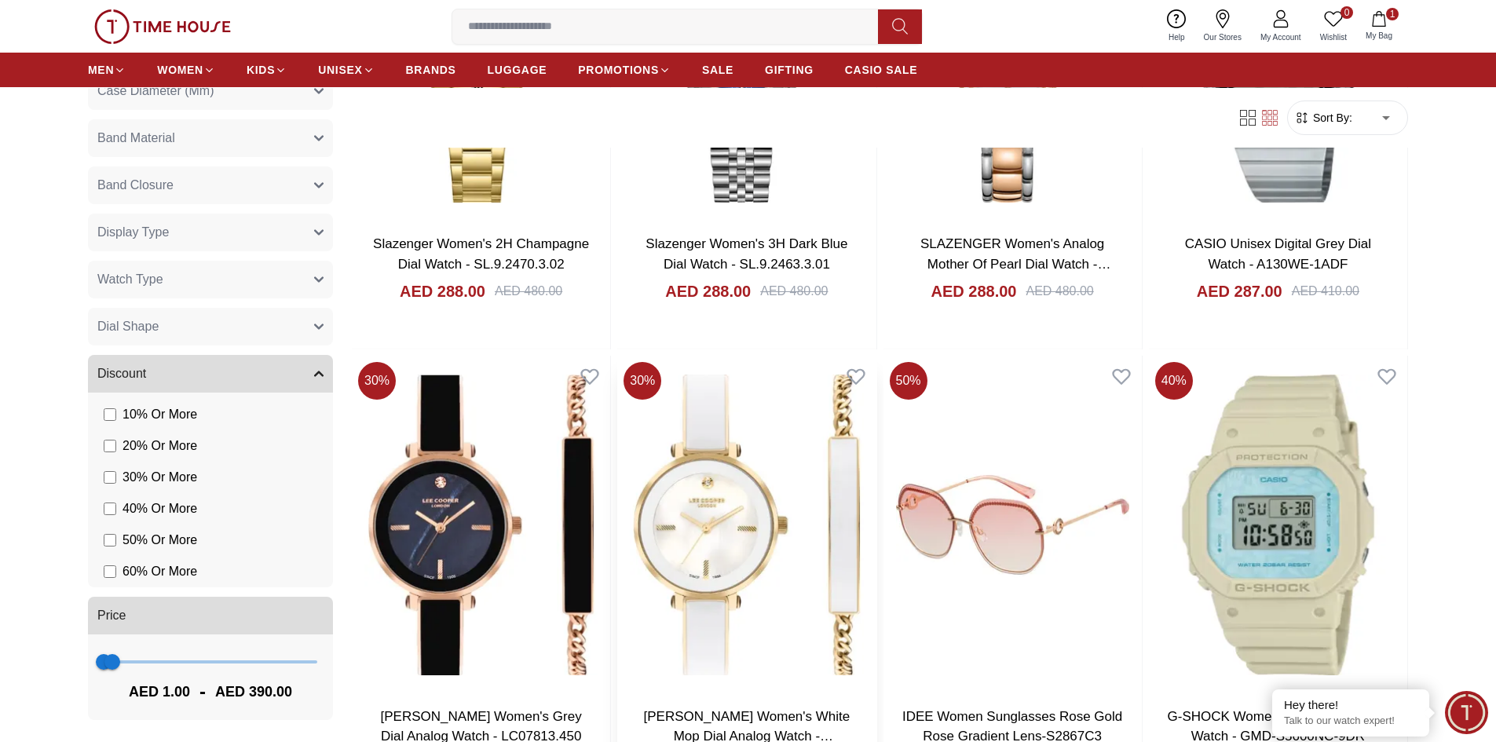
scroll to position [8007, 0]
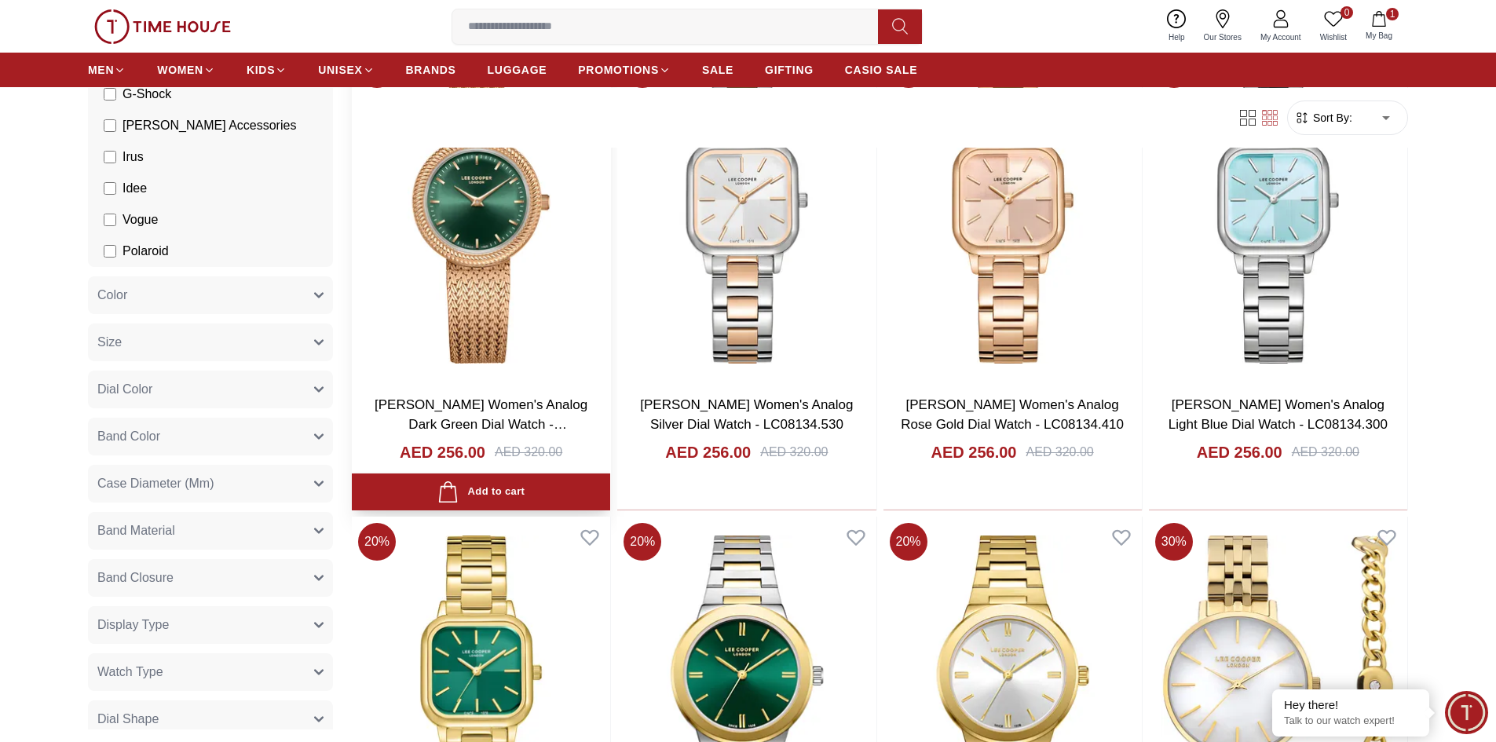
scroll to position [10991, 0]
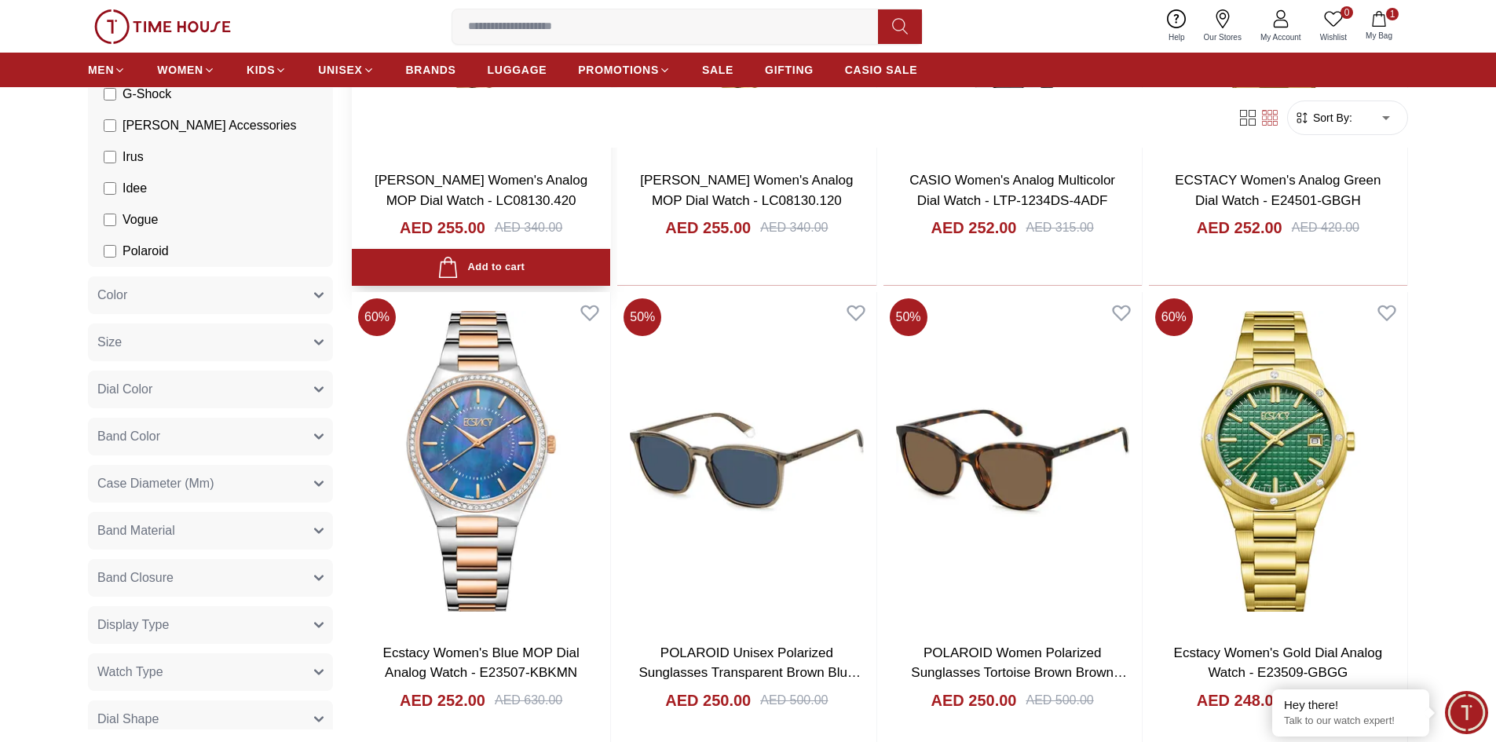
scroll to position [14132, 0]
